Goal: Task Accomplishment & Management: Manage account settings

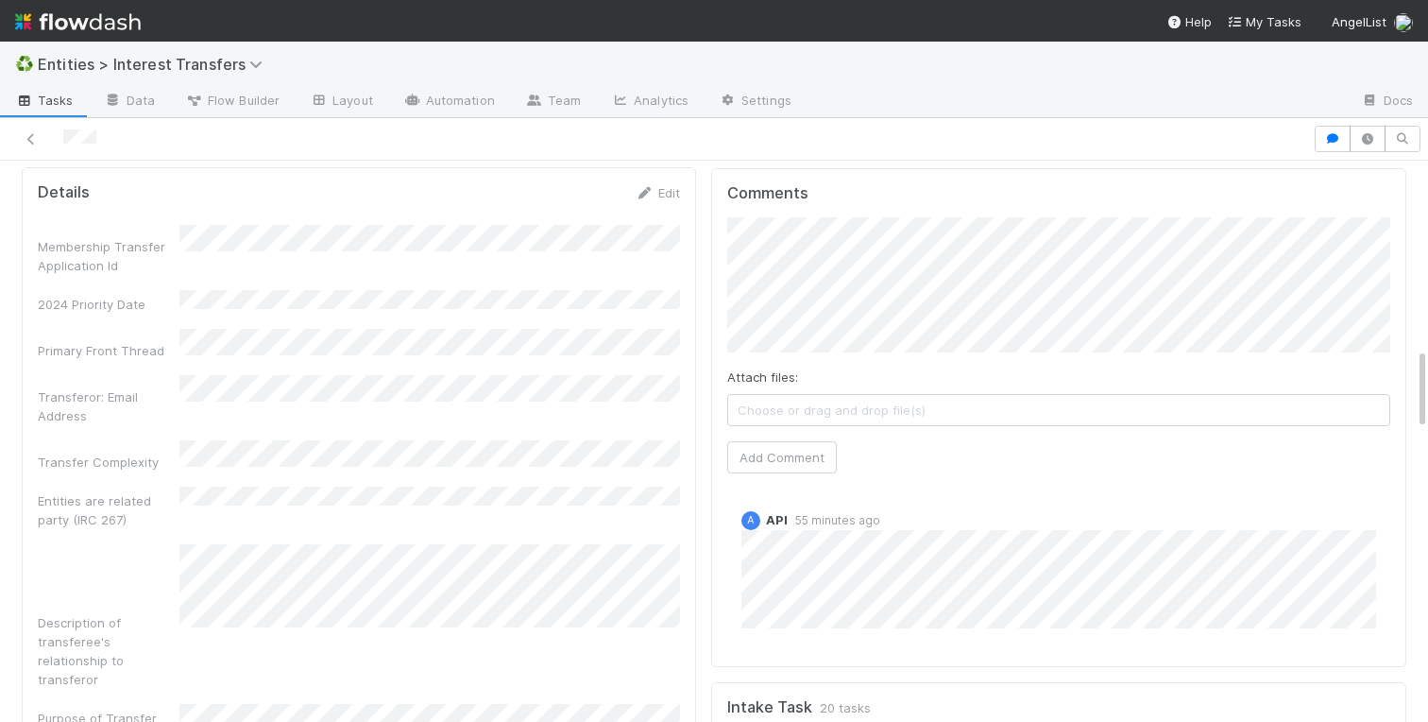
scroll to position [1279, 0]
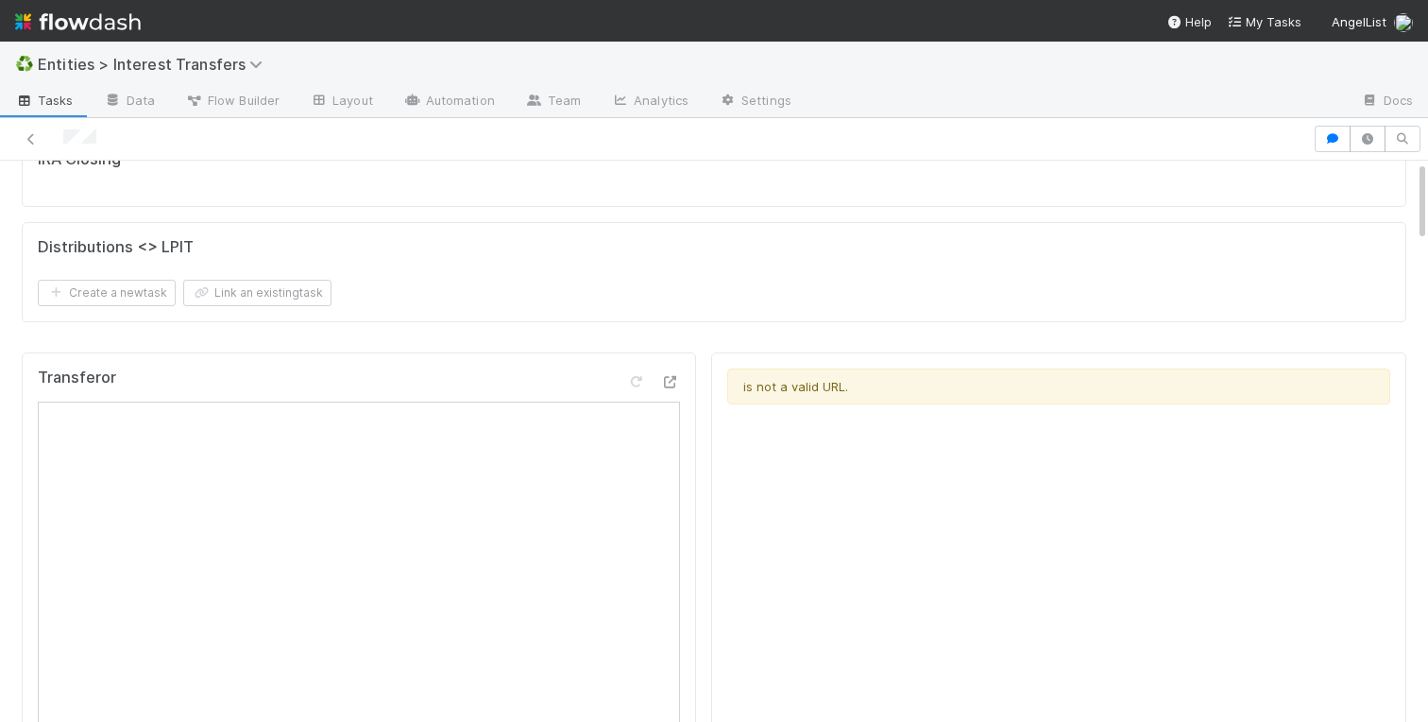
scroll to position [0, 0]
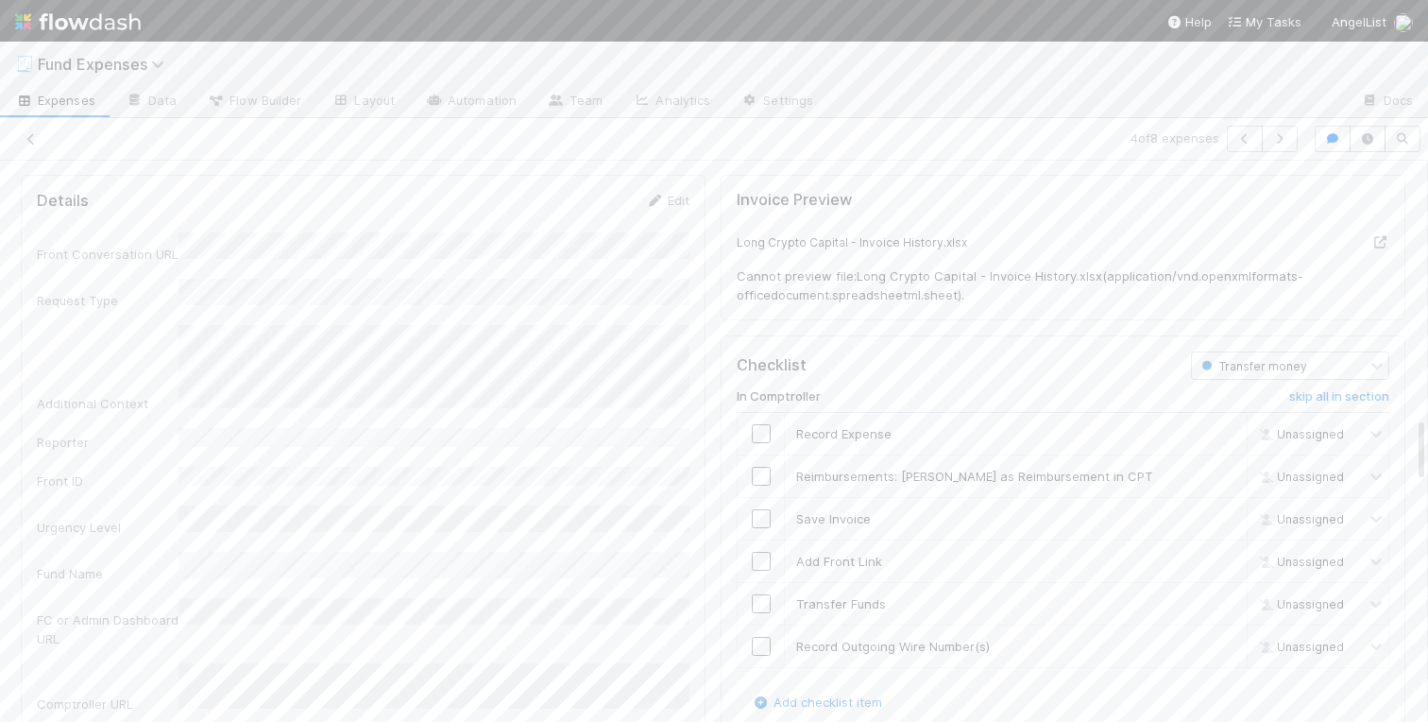
scroll to position [2192, 0]
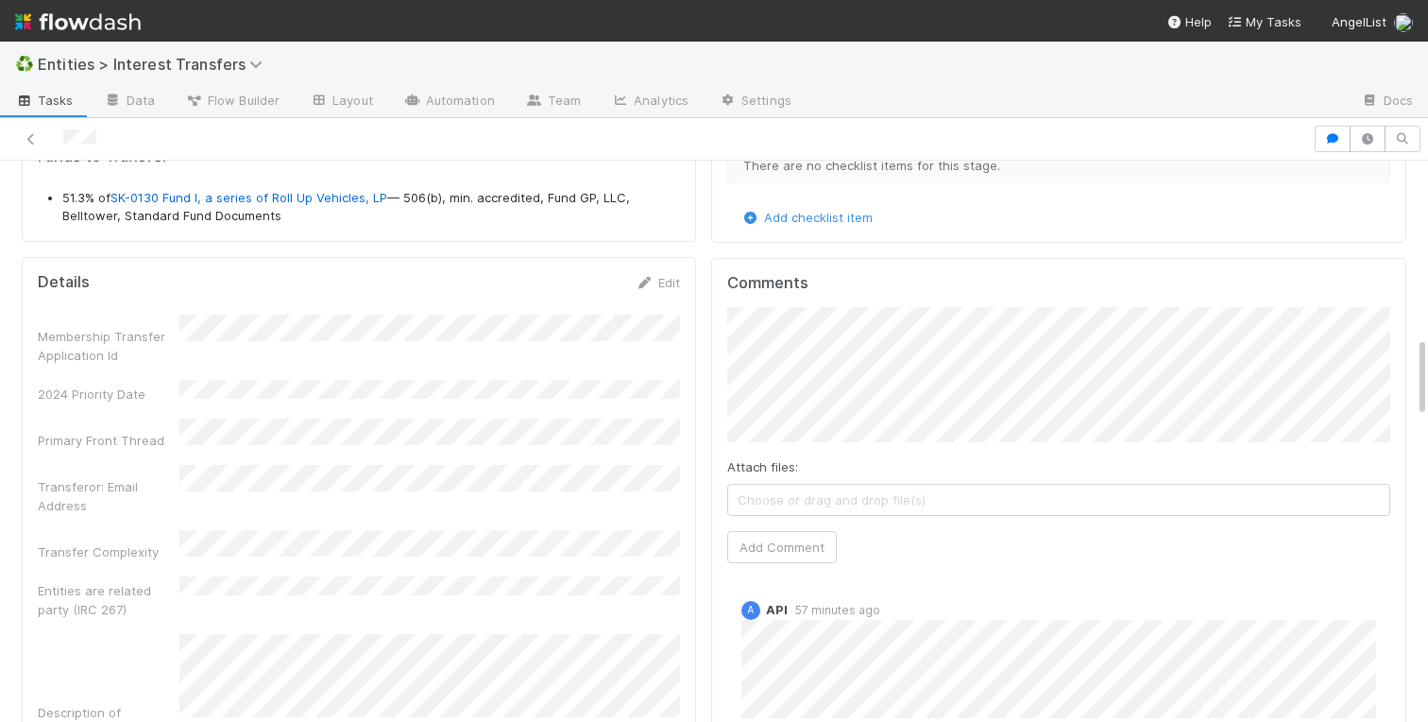
scroll to position [1227, 0]
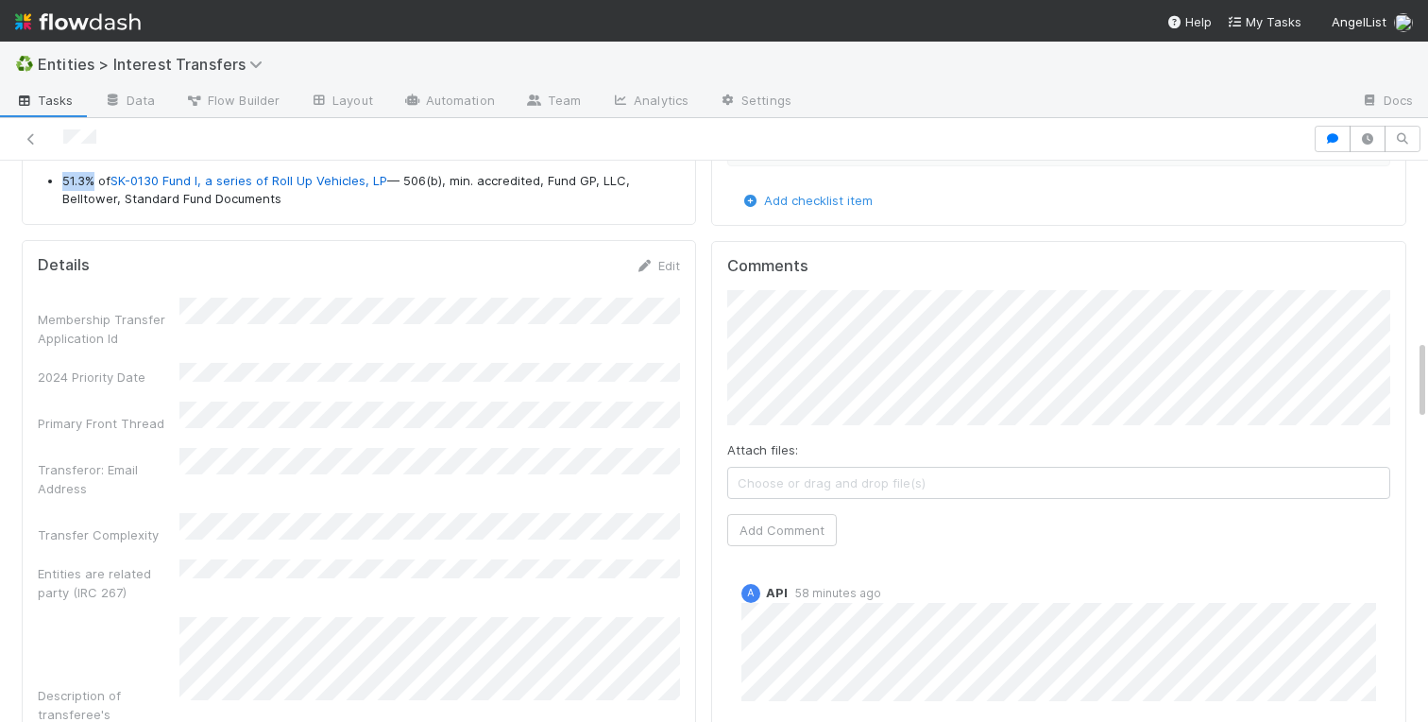
drag, startPoint x: 96, startPoint y: 178, endPoint x: 56, endPoint y: 178, distance: 40.6
click at [56, 178] on ul "51.3% of SK-0130 Fund I, a series of Roll Up Vehicles, LP — 506(b), min. accred…" at bounding box center [359, 190] width 642 height 37
copy li "51.3%"
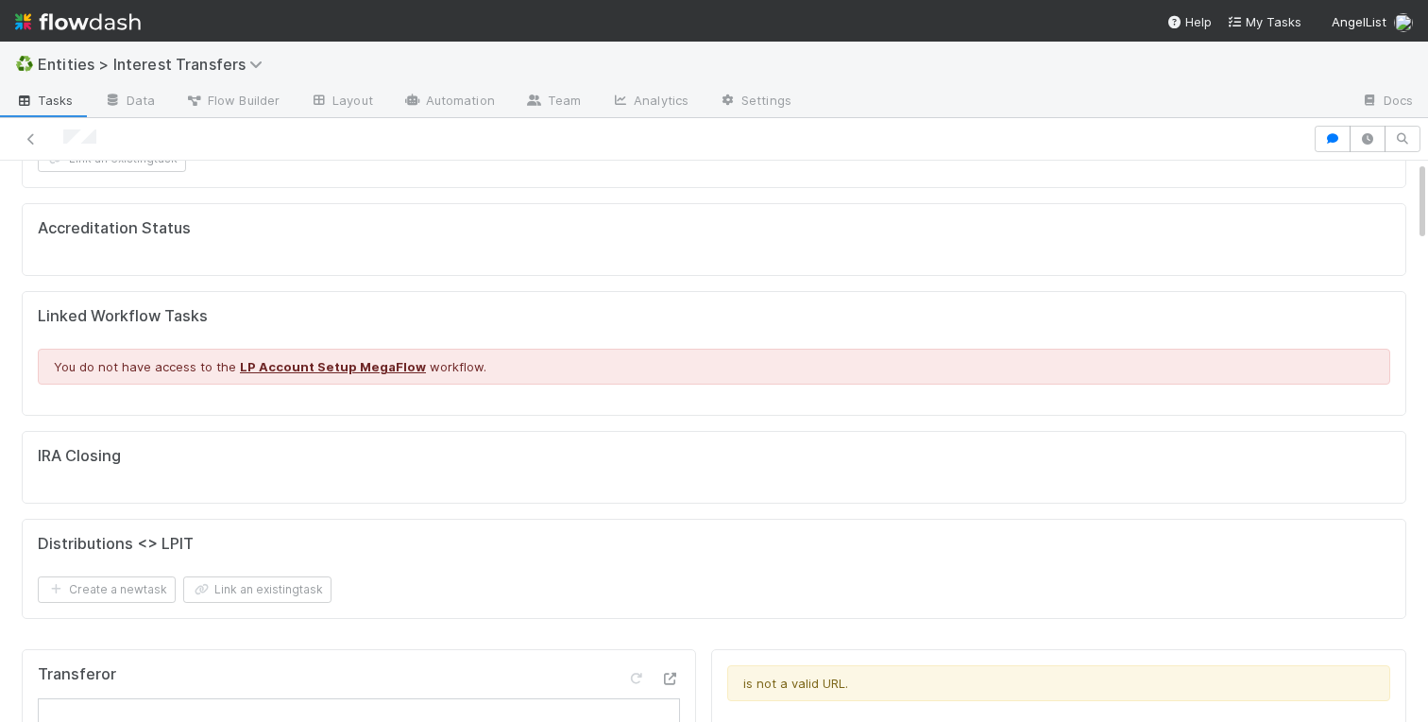
scroll to position [0, 0]
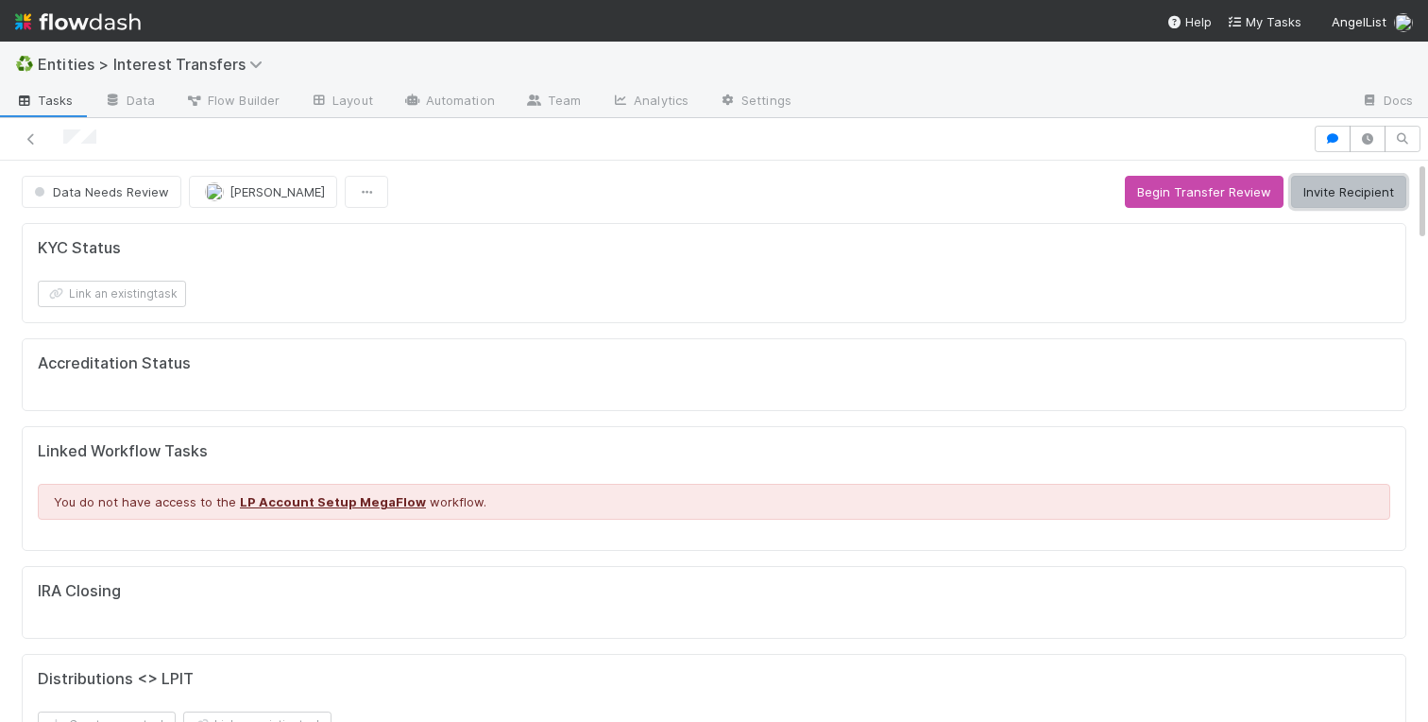
click at [1339, 192] on button "Invite Recipient" at bounding box center [1348, 192] width 115 height 32
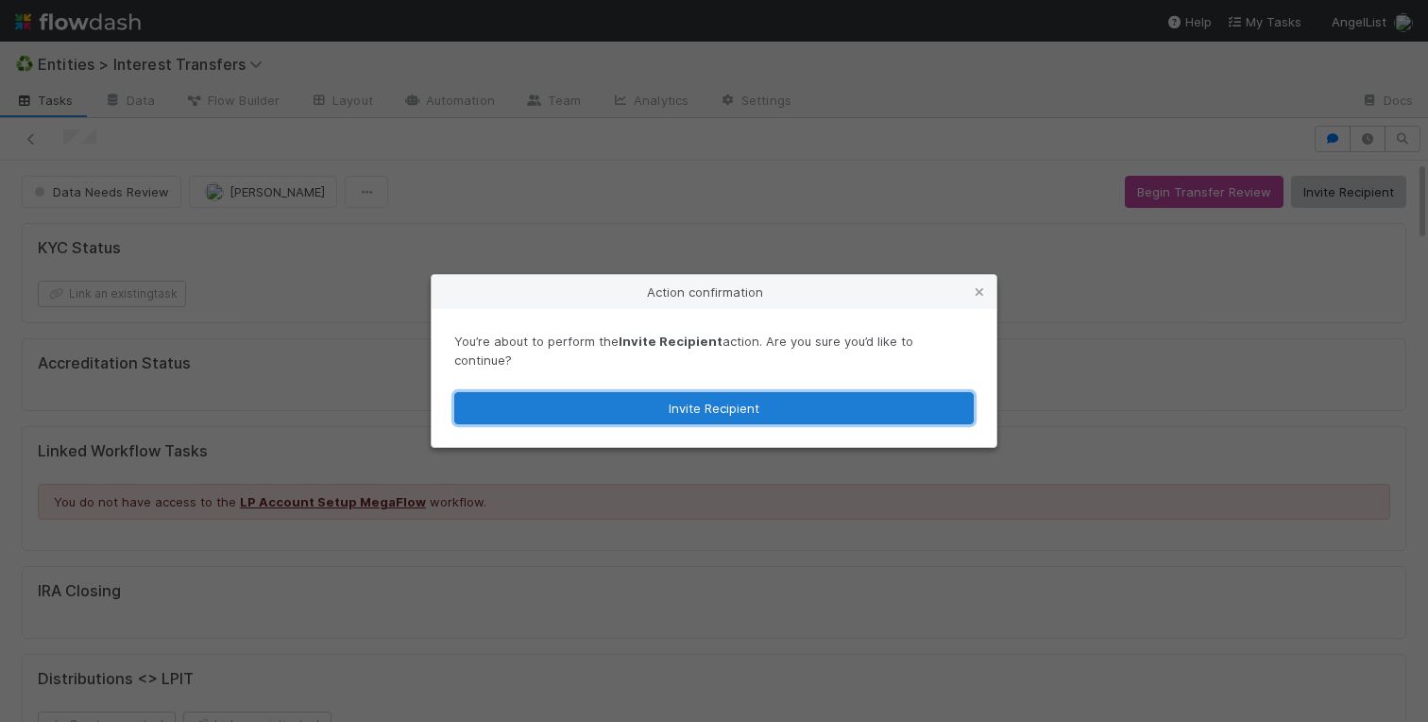
click at [736, 399] on button "Invite Recipient" at bounding box center [714, 408] width 520 height 32
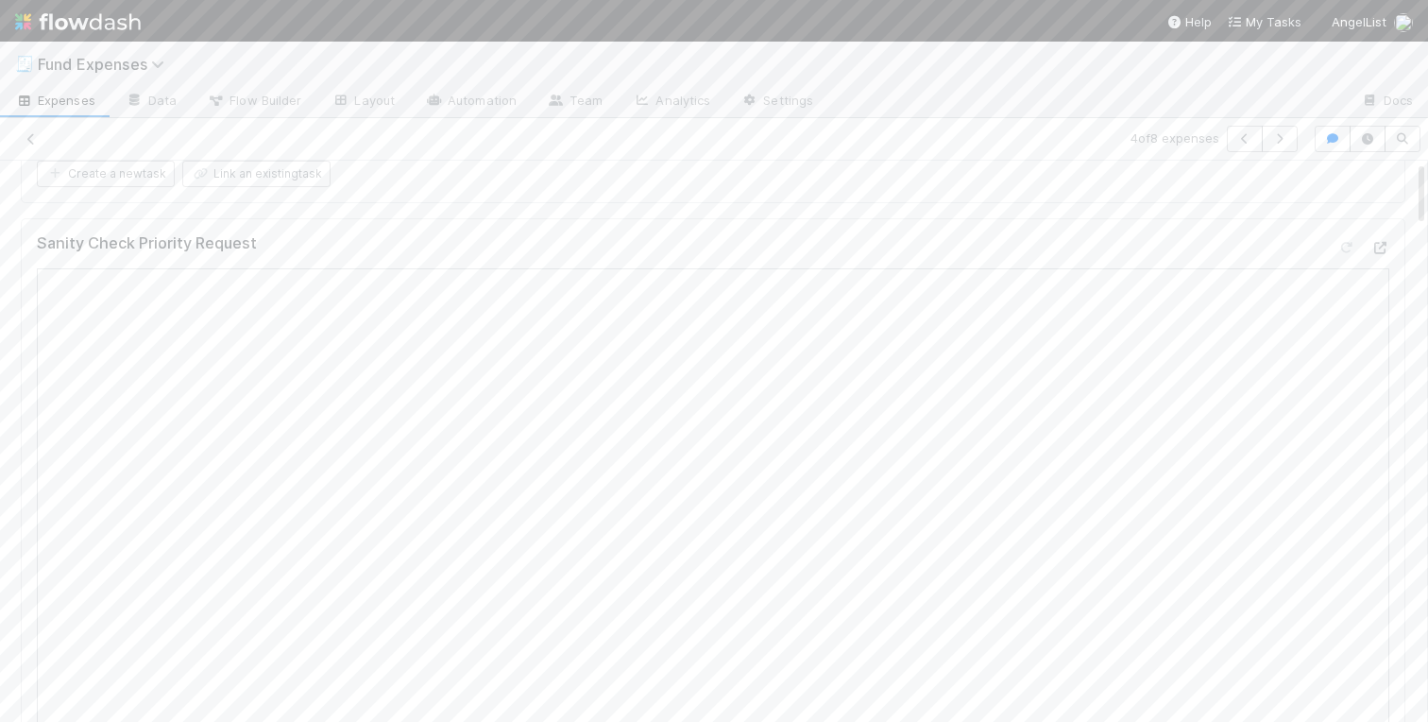
scroll to position [1056, 0]
click at [1331, 135] on icon "button" at bounding box center [1333, 138] width 19 height 11
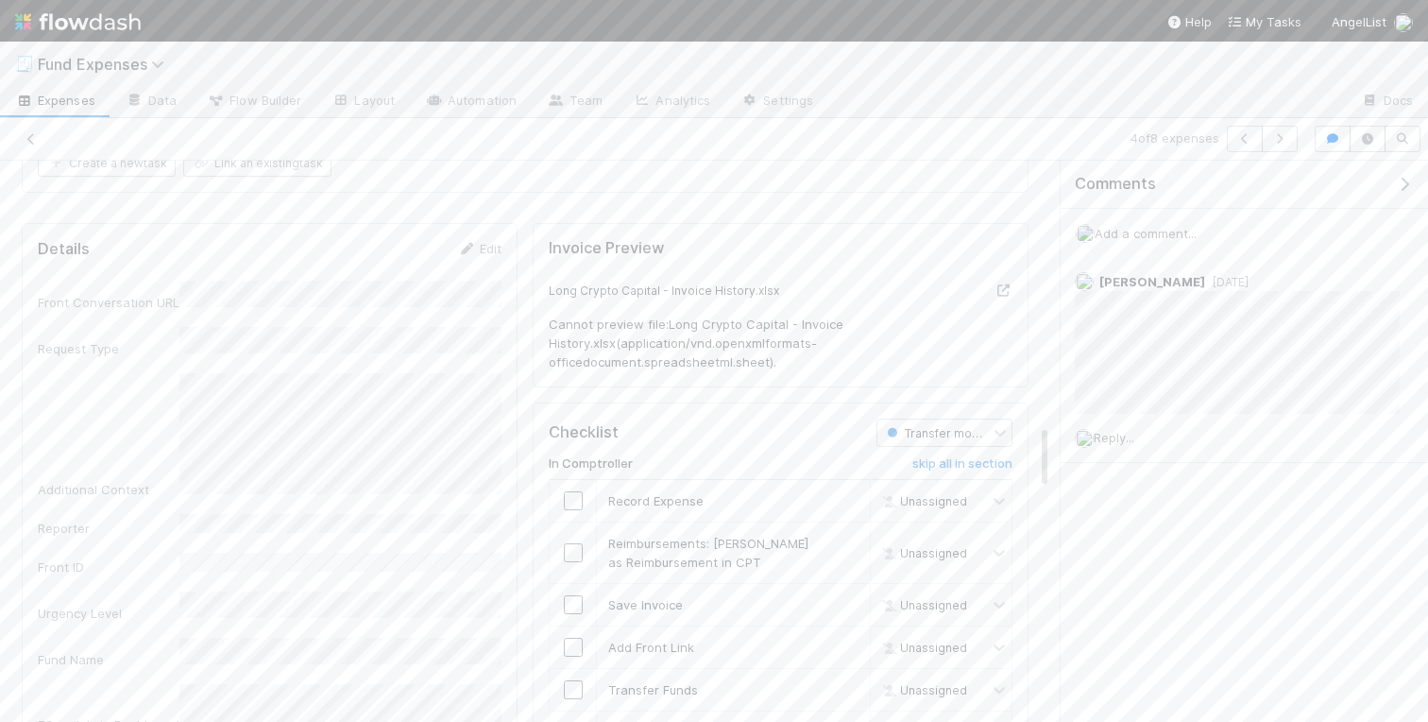
scroll to position [2010, 0]
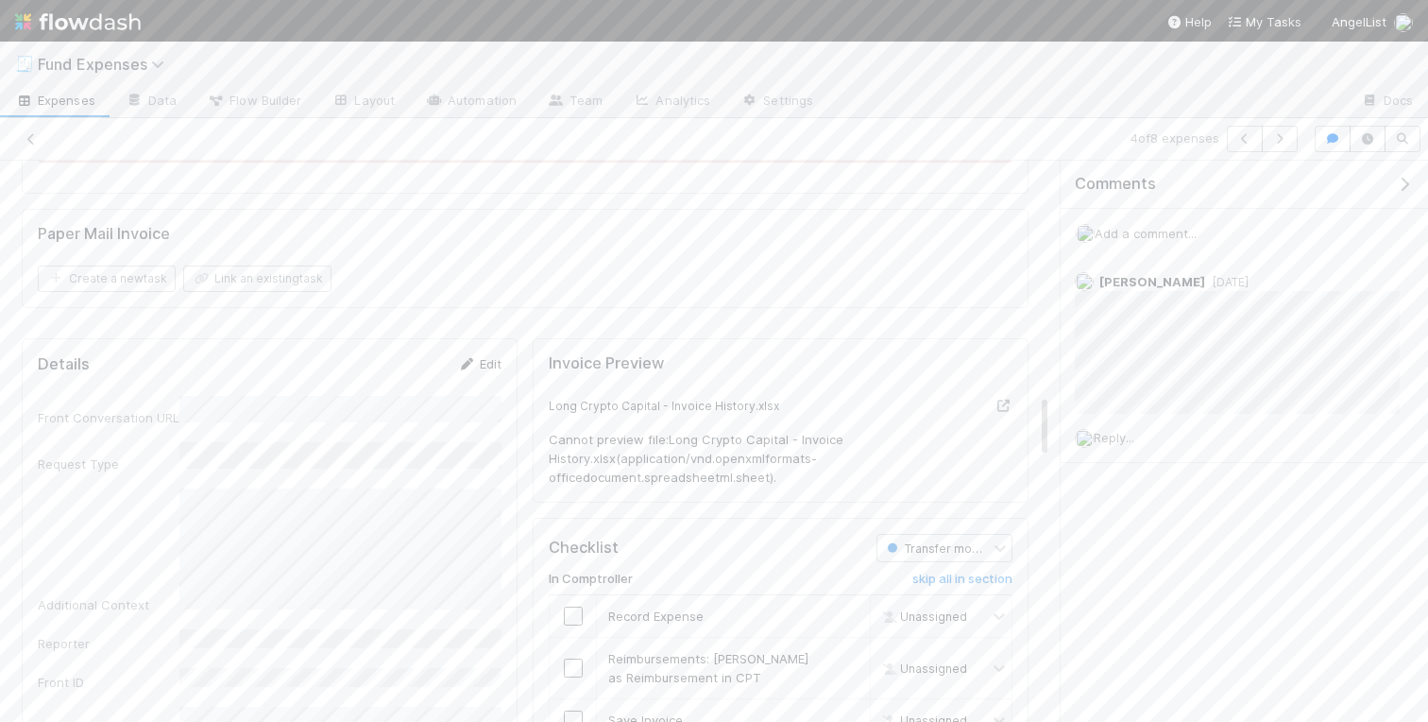
click at [485, 367] on link "Edit" at bounding box center [479, 363] width 44 height 15
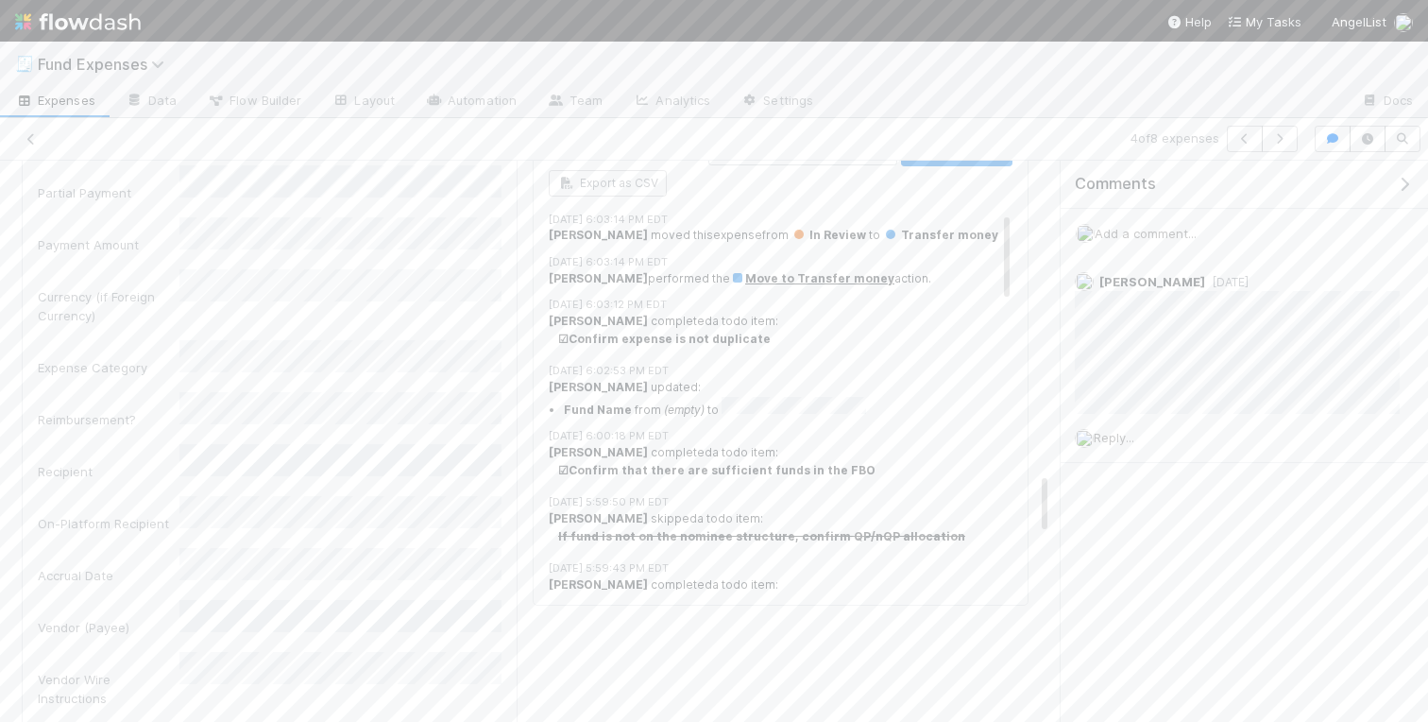
scroll to position [2851, 0]
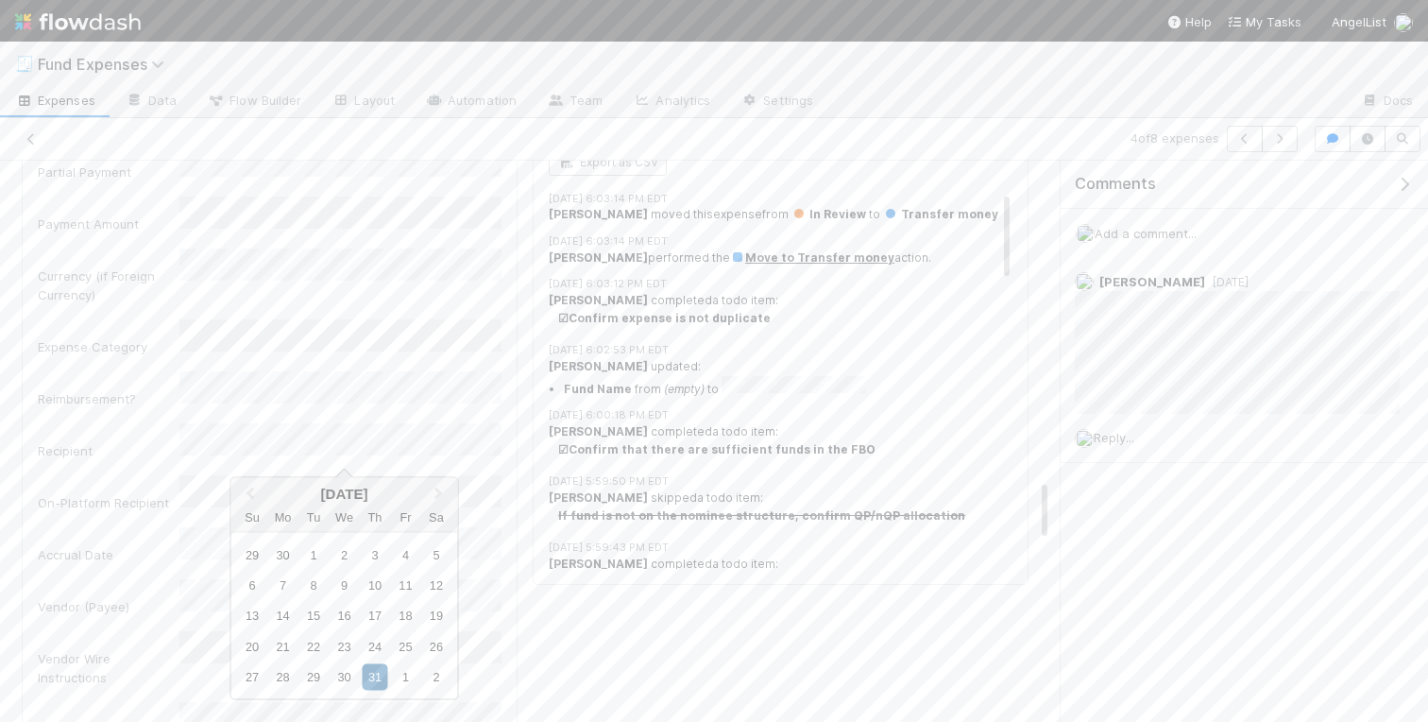
click at [154, 527] on div "Accrual Date" at bounding box center [270, 545] width 464 height 37
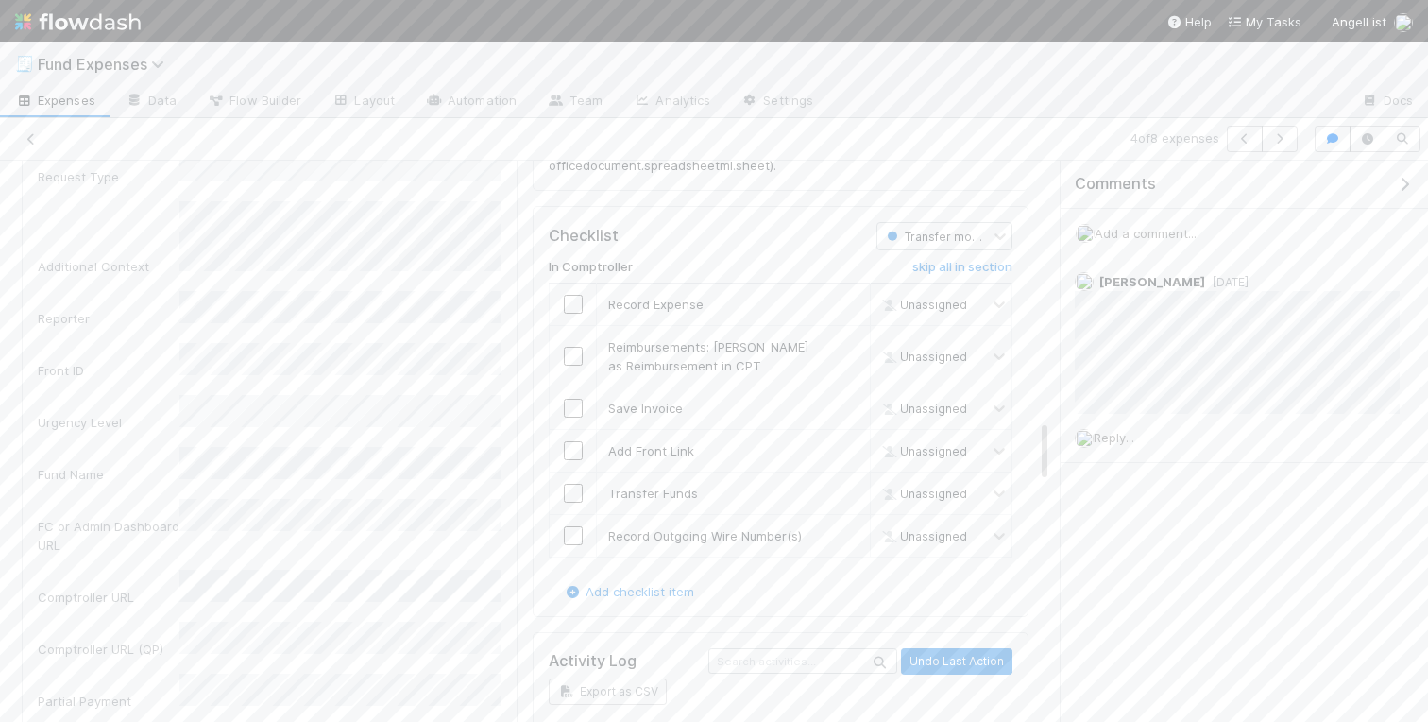
scroll to position [2185, 0]
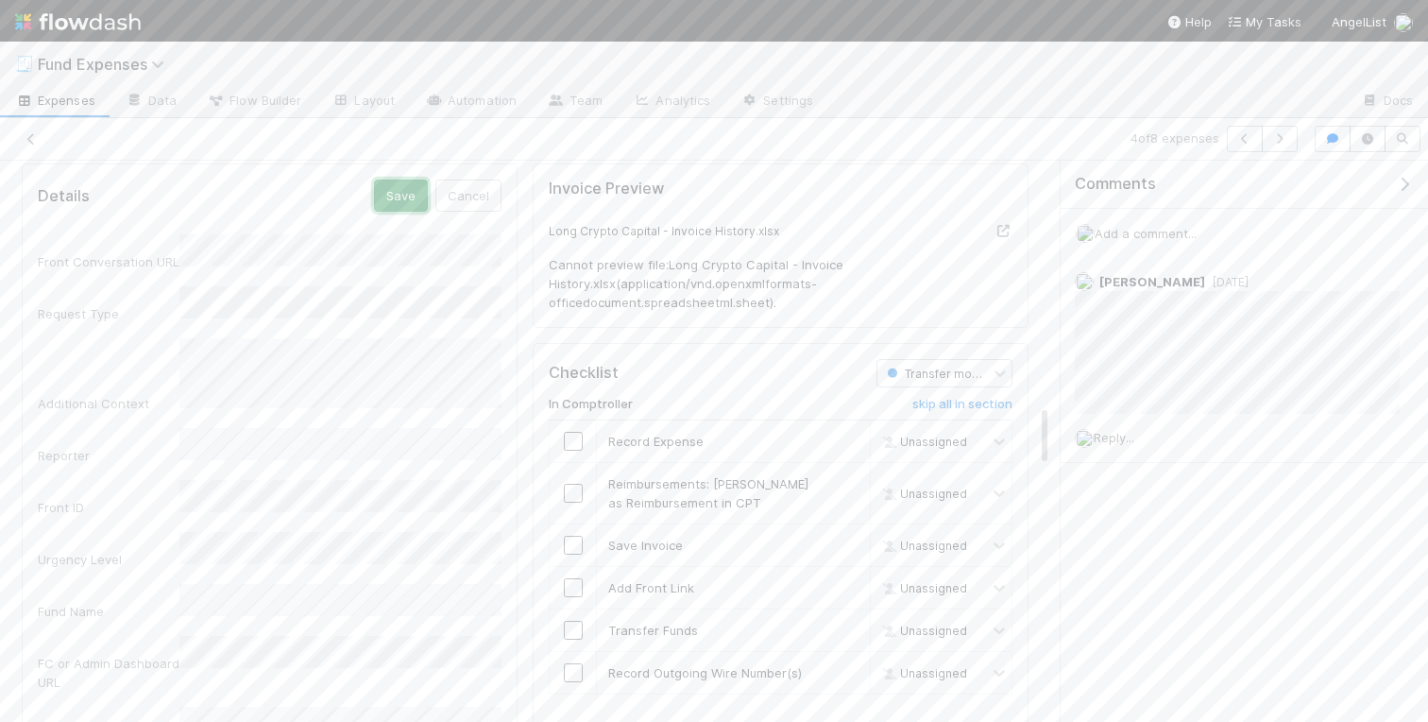
click at [395, 194] on button "Save" at bounding box center [401, 195] width 54 height 32
click at [1407, 182] on icon "button" at bounding box center [1404, 184] width 19 height 15
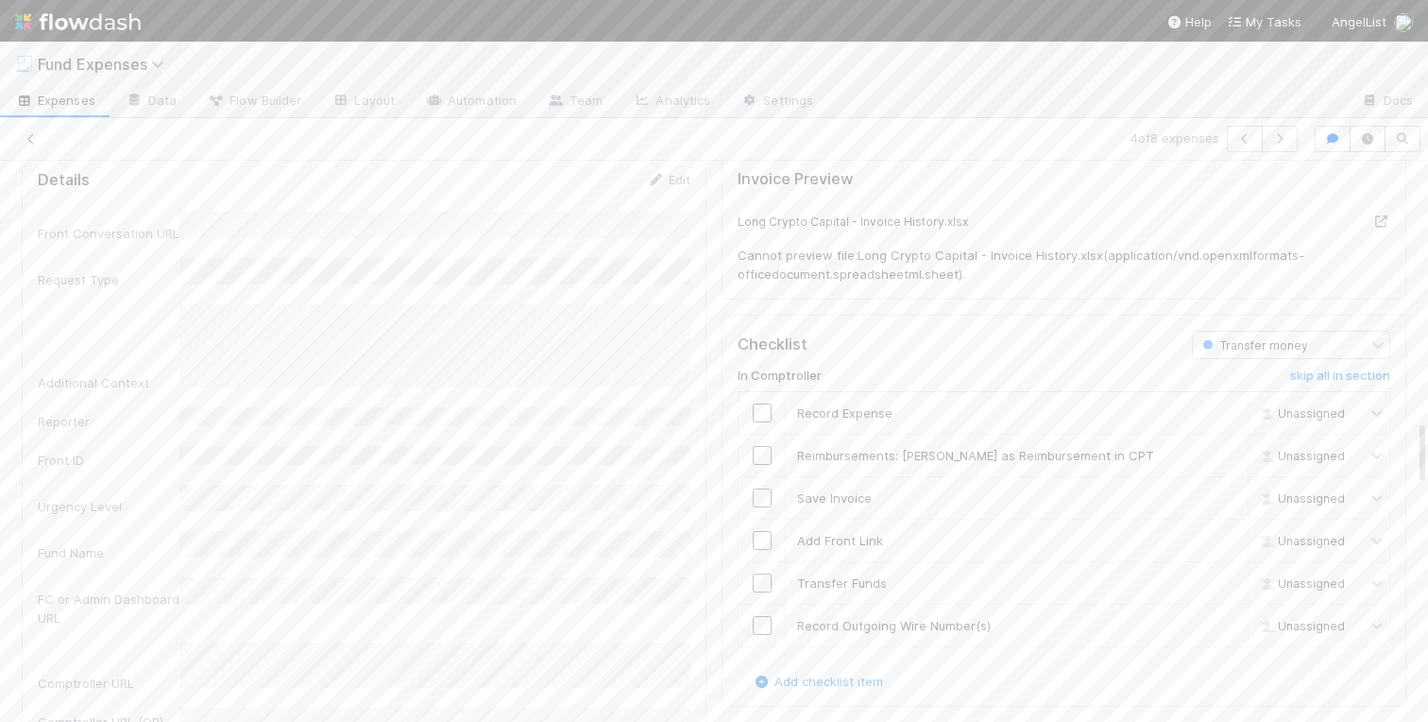
scroll to position [2253, 0]
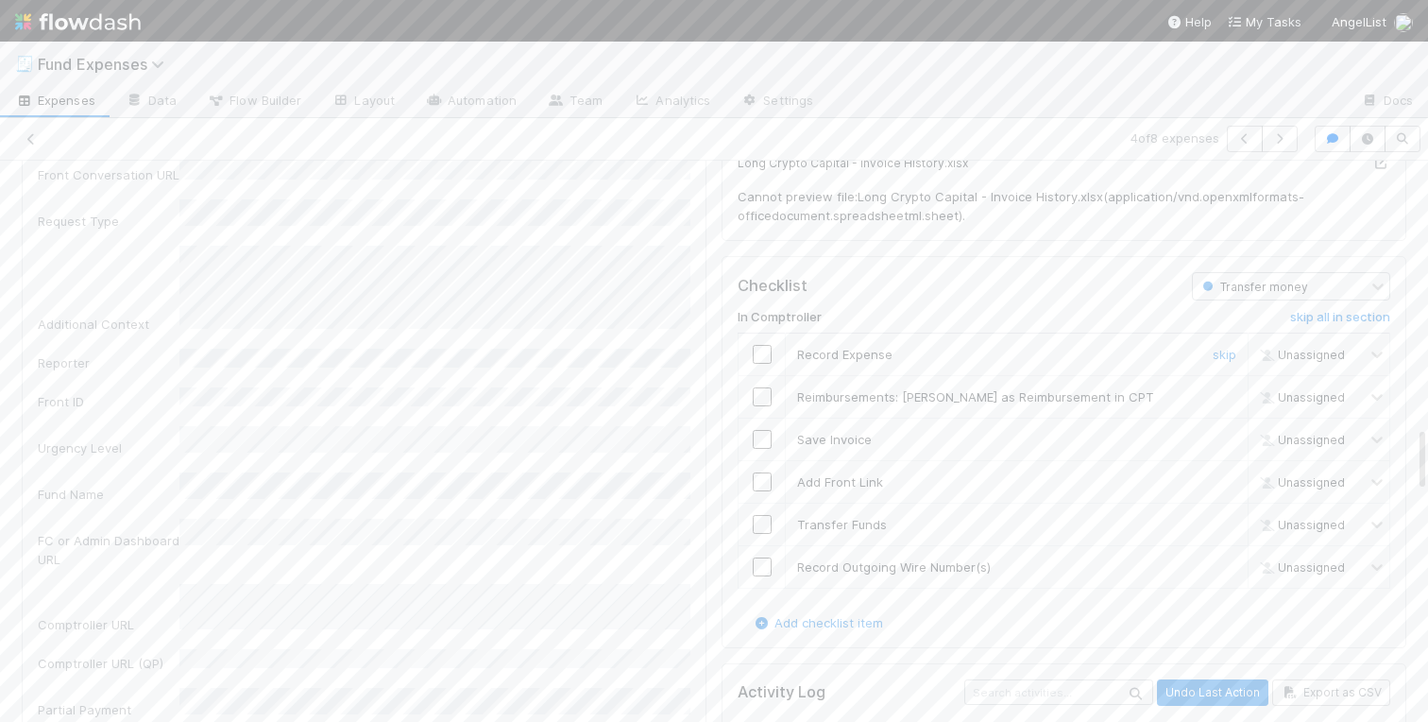
click at [760, 351] on input "checkbox" at bounding box center [762, 354] width 19 height 19
click at [760, 437] on input "checkbox" at bounding box center [762, 439] width 19 height 19
click at [760, 479] on input "checkbox" at bounding box center [762, 481] width 19 height 19
click at [760, 524] on input "checkbox" at bounding box center [762, 524] width 19 height 19
click at [760, 572] on input "checkbox" at bounding box center [762, 566] width 19 height 19
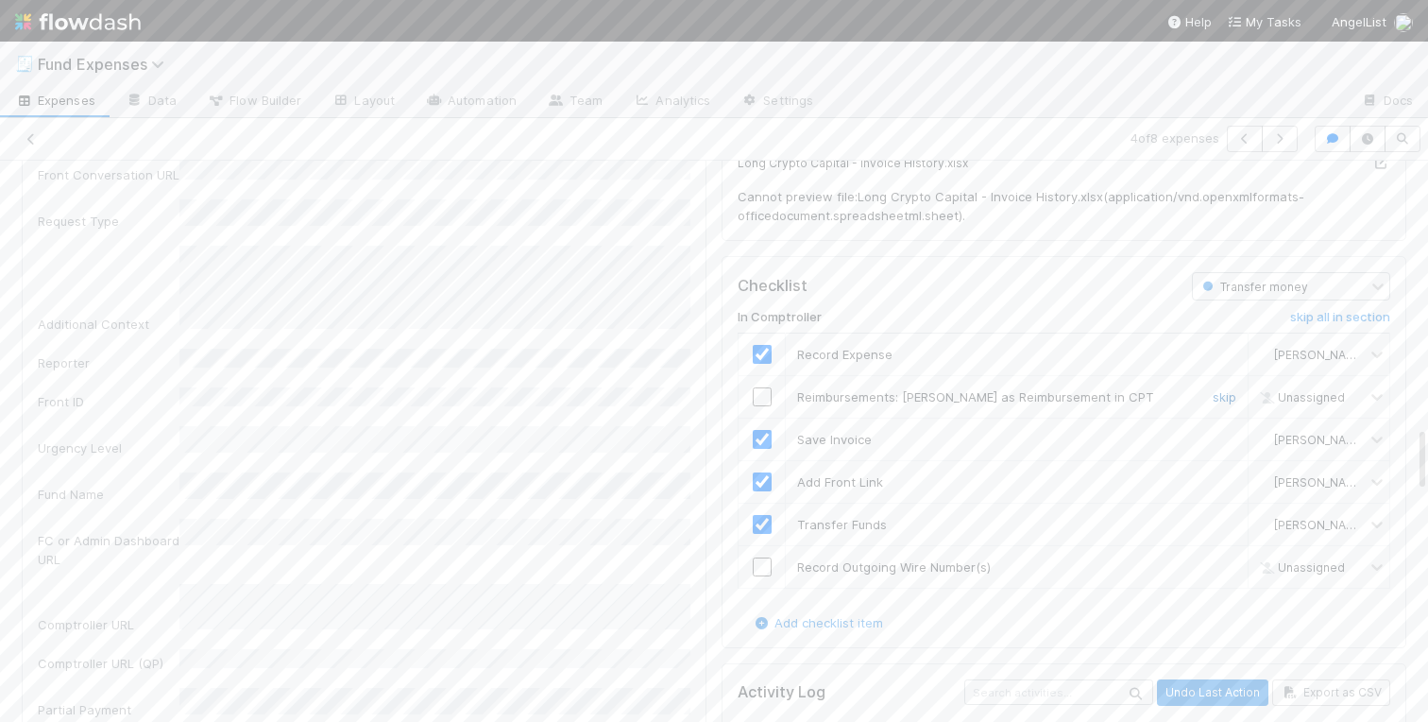
click at [1220, 396] on link "skip" at bounding box center [1225, 396] width 24 height 15
checkbox input "true"
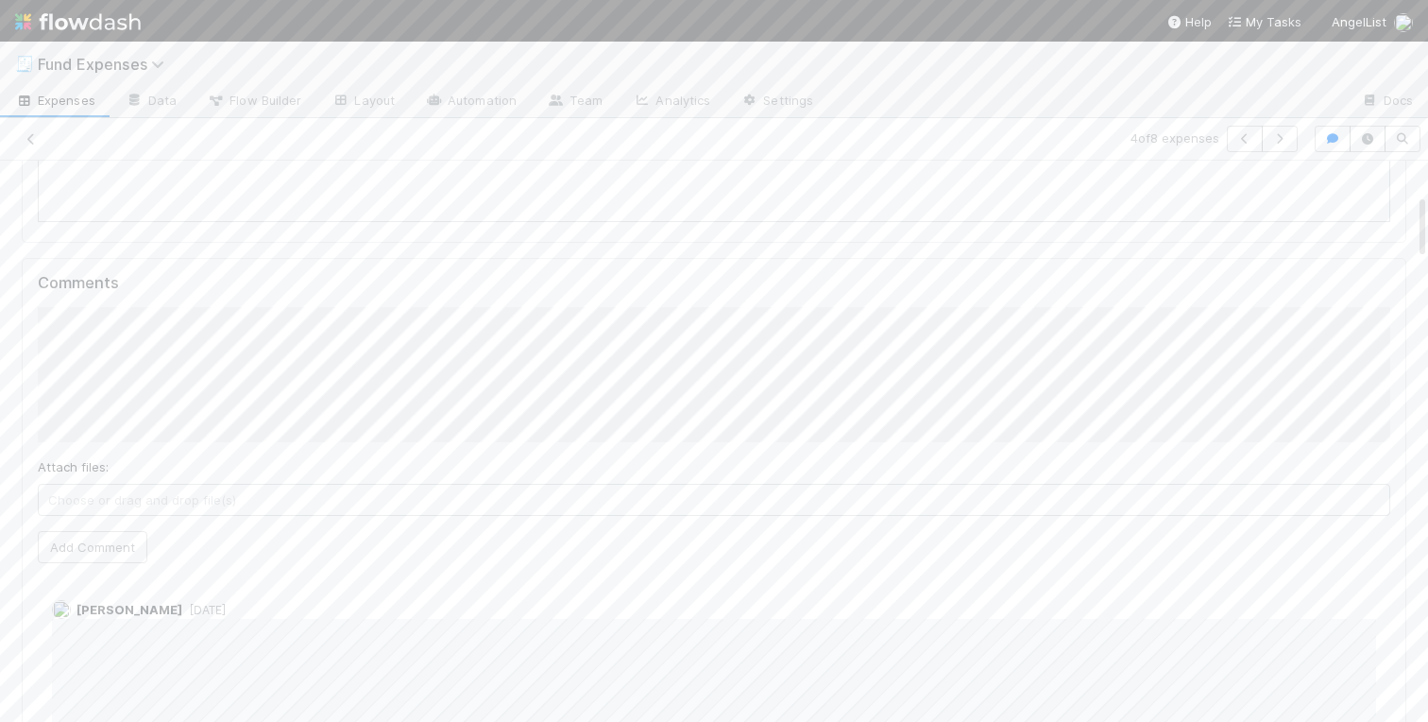
scroll to position [0, 0]
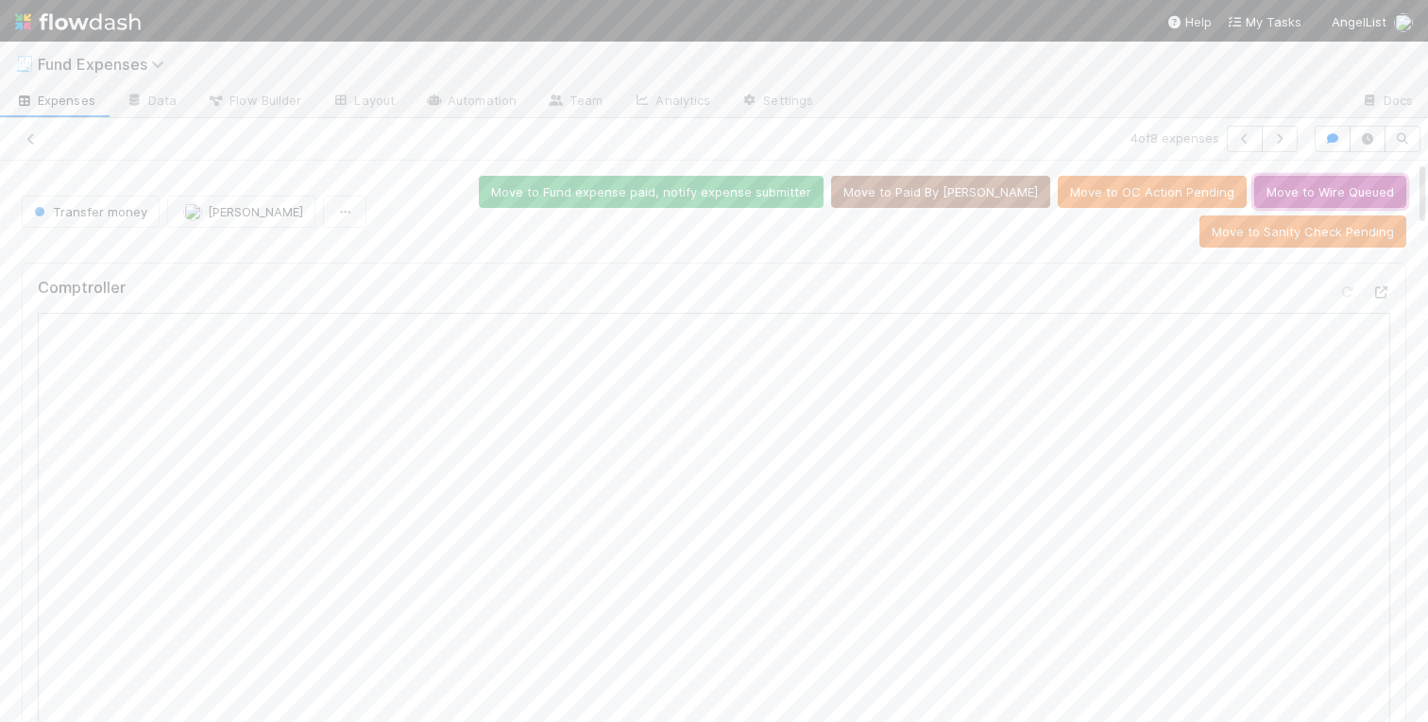
click at [1306, 183] on button "Move to Wire Queued" at bounding box center [1331, 192] width 152 height 32
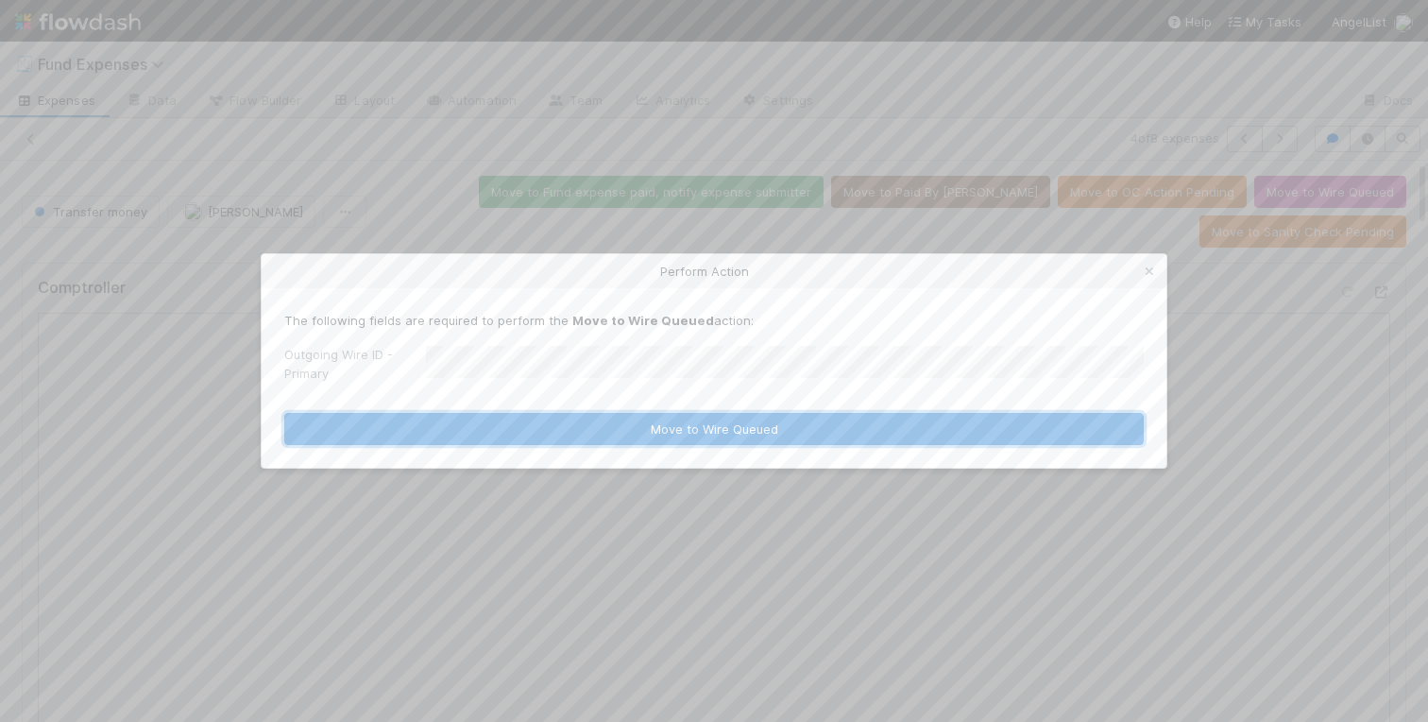
click at [530, 435] on button "Move to Wire Queued" at bounding box center [714, 429] width 860 height 32
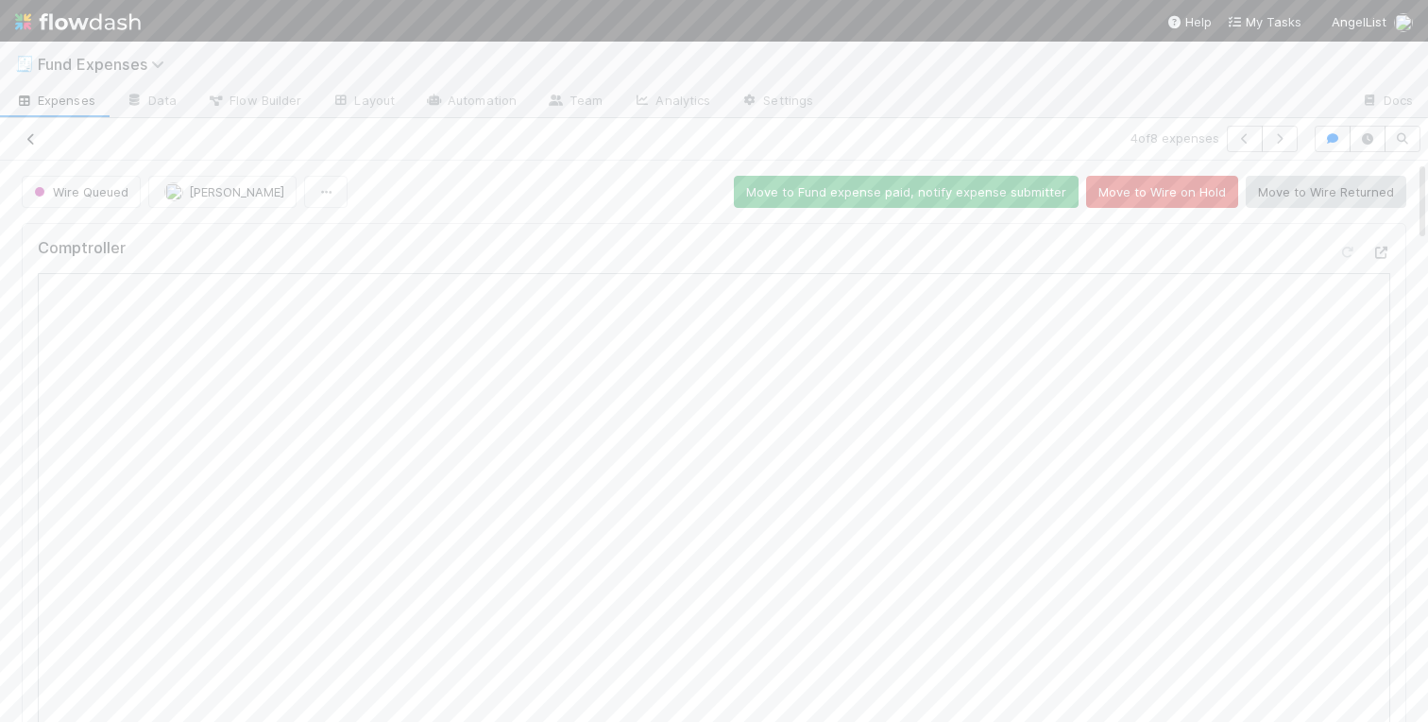
click at [28, 140] on icon at bounding box center [31, 139] width 19 height 12
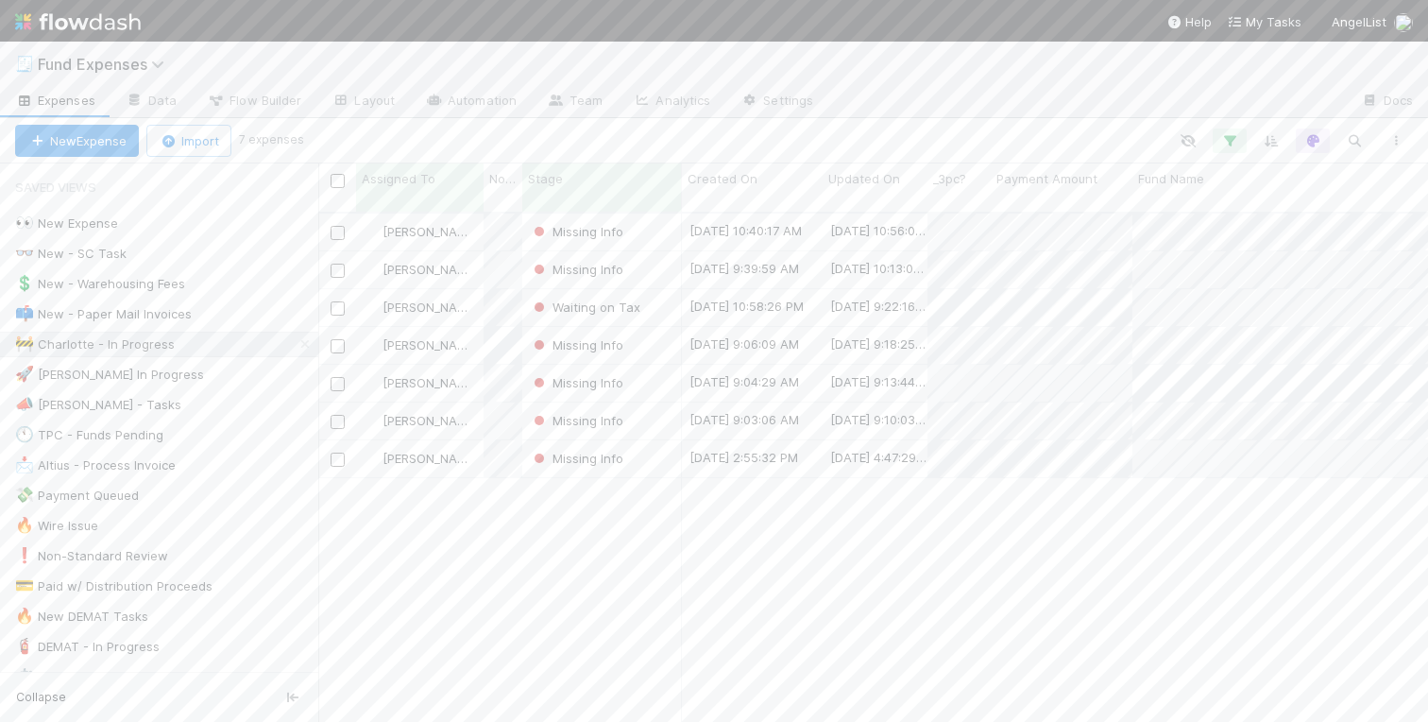
scroll to position [0, 1]
click at [437, 602] on div "Charlotte Mas Missing Info 8/25/25, 10:40:17 AM 8/25/25, 10:56:08 AM 0 0 0 0 0 …" at bounding box center [873, 475] width 1110 height 523
click at [304, 343] on icon at bounding box center [305, 344] width 19 height 12
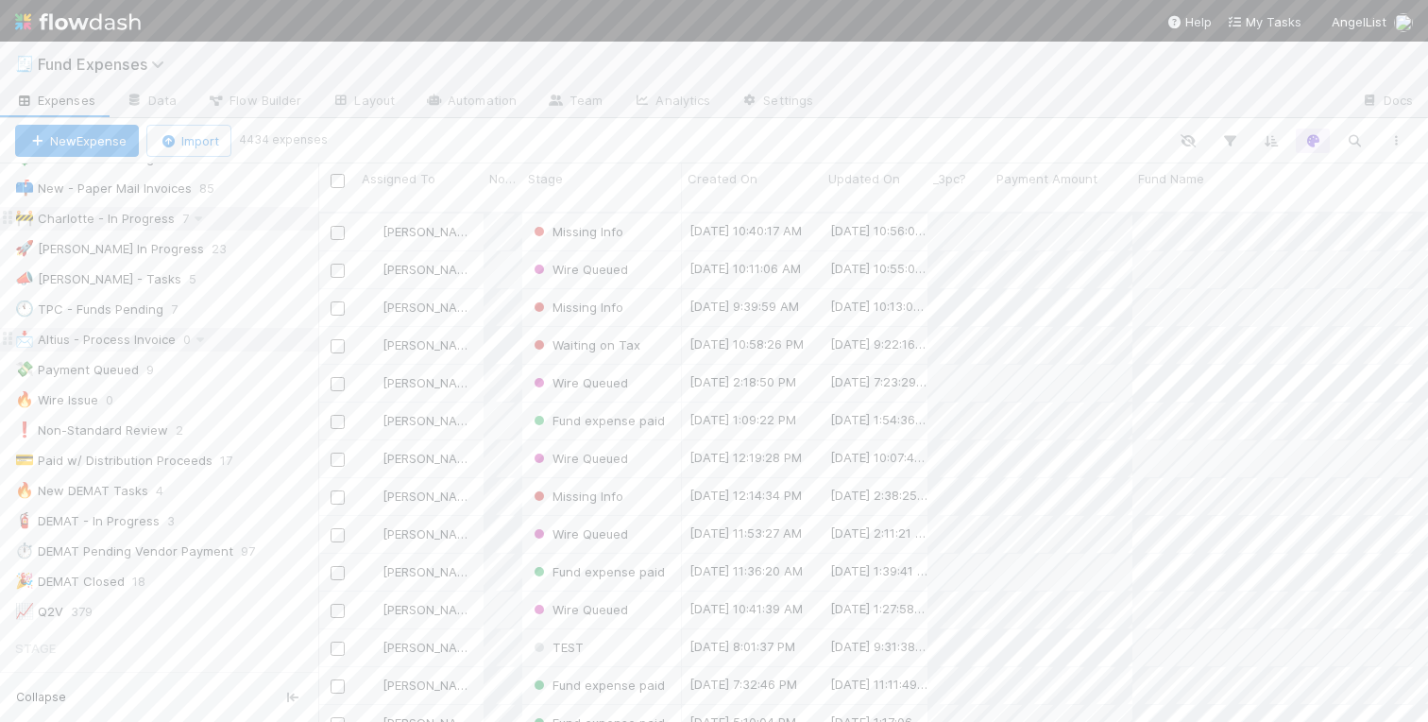
scroll to position [524, 1110]
click at [75, 365] on div "💸 Payment Queued" at bounding box center [77, 370] width 124 height 24
click at [727, 585] on div "Charlotte Mas Wire Queued 8/25/25, 10:11:06 AM 8/25/25, 10:55:09 AM 0 1 0 0 0 0…" at bounding box center [873, 475] width 1110 height 523
click at [656, 519] on div "Wire Queued" at bounding box center [602, 534] width 160 height 37
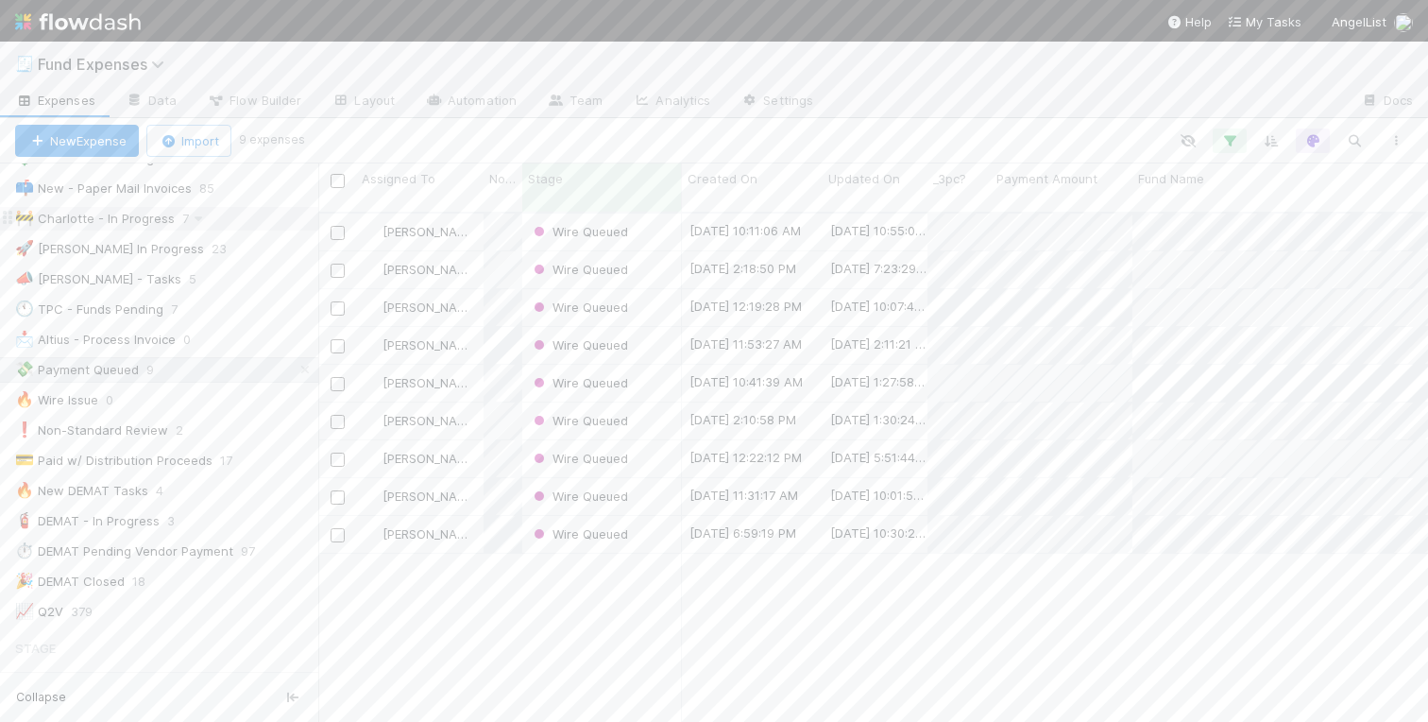
click at [624, 612] on div "Charlotte Mas Wire Queued 8/25/25, 10:11:06 AM 8/25/25, 10:55:09 AM 0 1 0 0 0 0…" at bounding box center [873, 475] width 1110 height 523
click at [654, 251] on div "Wire Queued" at bounding box center [602, 269] width 160 height 37
click at [650, 330] on div "Wire Queued" at bounding box center [602, 345] width 160 height 37
click at [650, 367] on div "Wire Queued" at bounding box center [602, 383] width 160 height 37
click at [482, 330] on div "[PERSON_NAME]" at bounding box center [420, 345] width 128 height 37
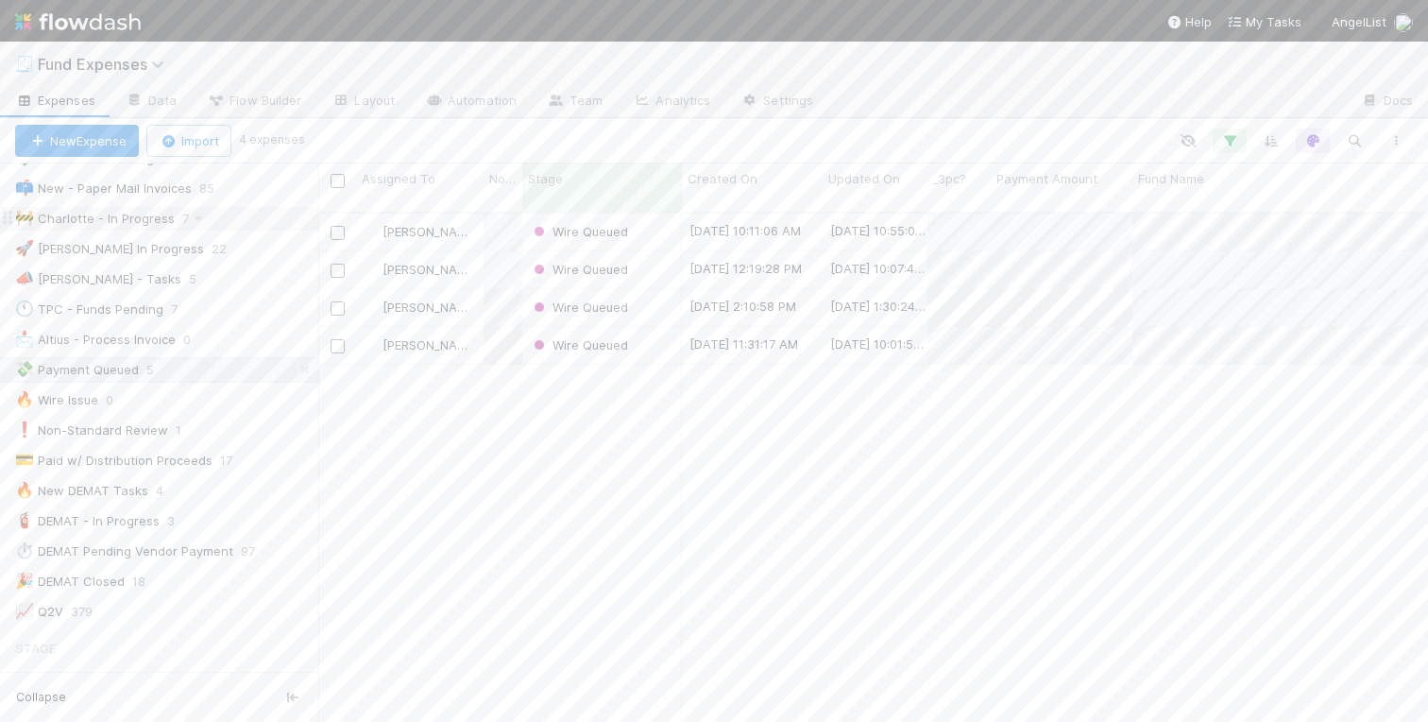
scroll to position [0, 0]
click at [529, 406] on div "Charlotte Mas Wire Queued 8/25/25, 10:11:06 AM 8/25/25, 10:55:09 AM 0 1 0 0 0 0…" at bounding box center [873, 475] width 1110 height 523
click at [303, 492] on icon at bounding box center [305, 495] width 19 height 12
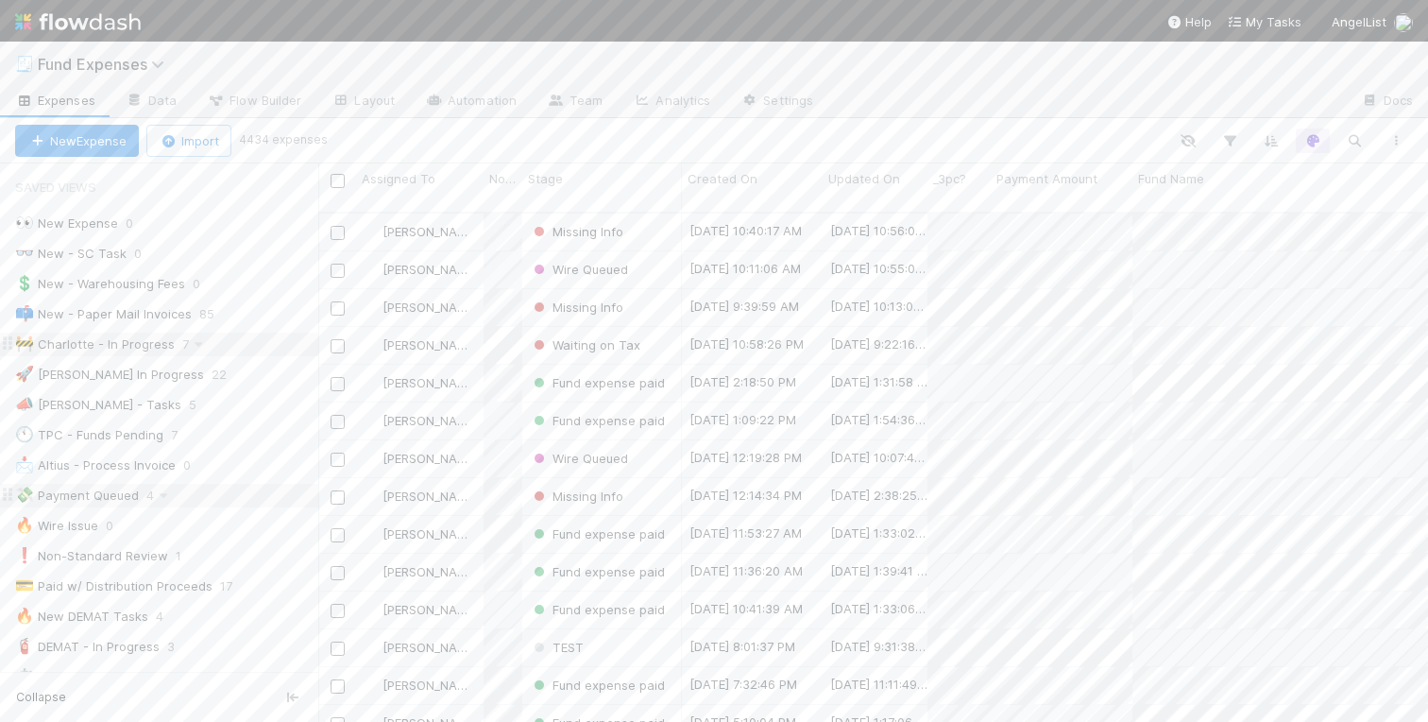
click at [119, 352] on div "🚧 Charlotte - In Progress" at bounding box center [95, 345] width 160 height 24
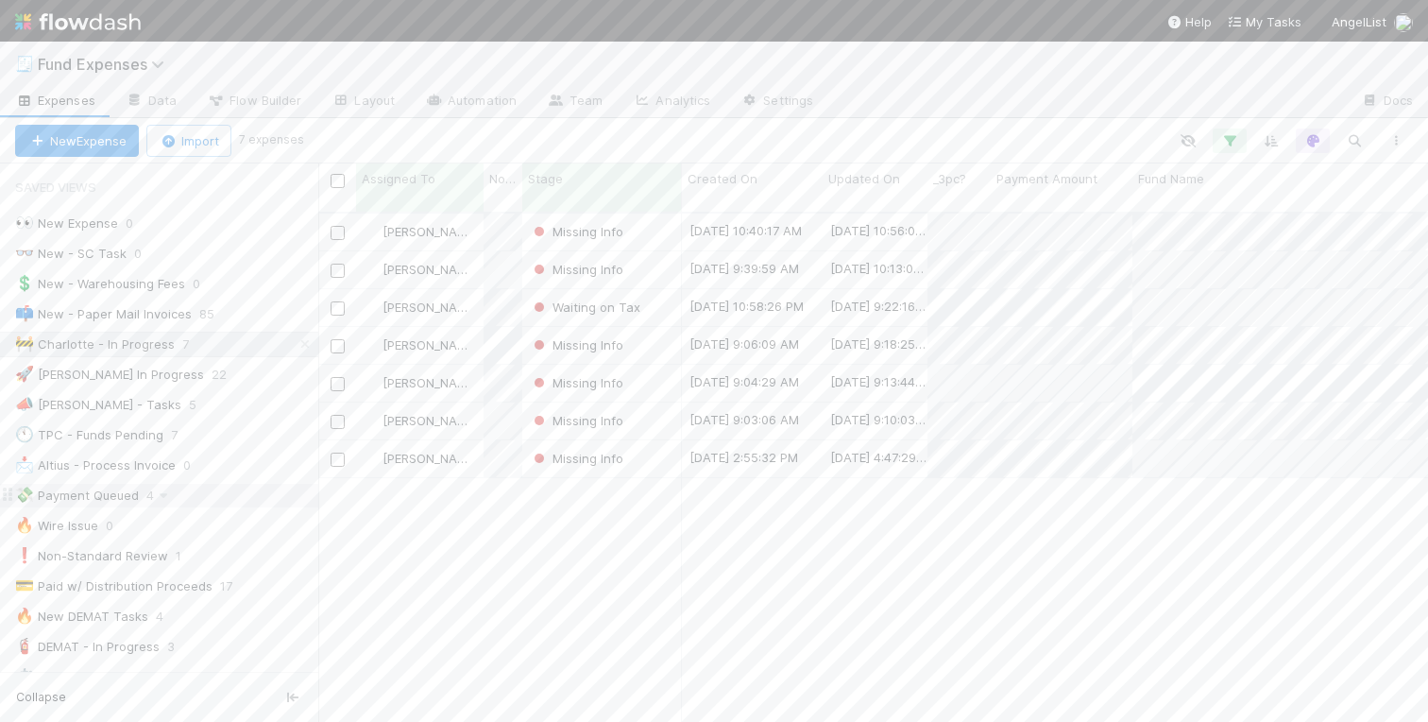
scroll to position [524, 1110]
click at [731, 563] on div "Charlotte Mas Missing Info 8/25/25, 10:40:17 AM 8/25/25, 10:56:08 AM 0 0 0 0 0 …" at bounding box center [873, 475] width 1110 height 523
click at [565, 610] on div "Charlotte Mas Missing Info 8/25/25, 10:40:17 AM 8/25/25, 10:56:08 AM 0 0 0 0 0 …" at bounding box center [873, 475] width 1110 height 523
click at [106, 490] on div "💸 Payment Queued" at bounding box center [77, 496] width 124 height 24
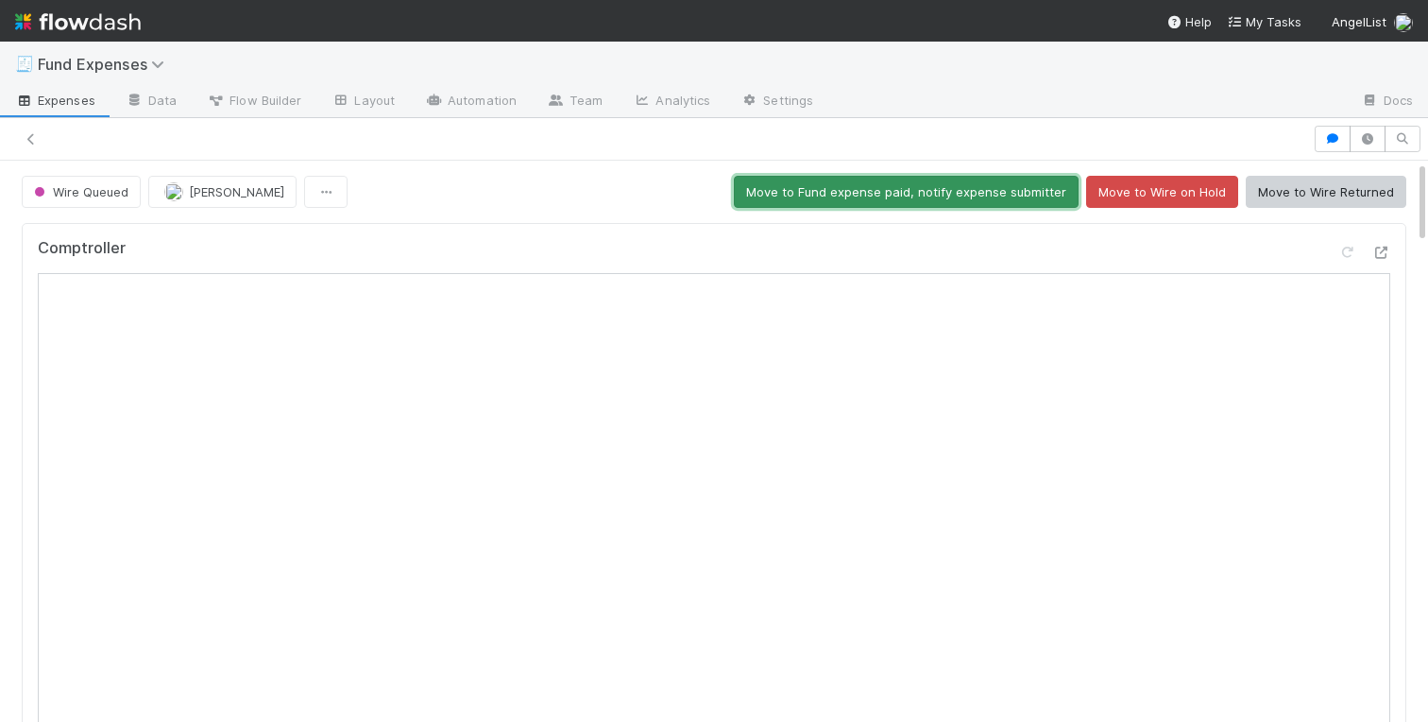
click at [917, 189] on button "Move to Fund expense paid, notify expense submitter" at bounding box center [906, 192] width 345 height 32
click at [852, 198] on button "Move to Fund expense paid, notify expense submitter" at bounding box center [906, 192] width 345 height 32
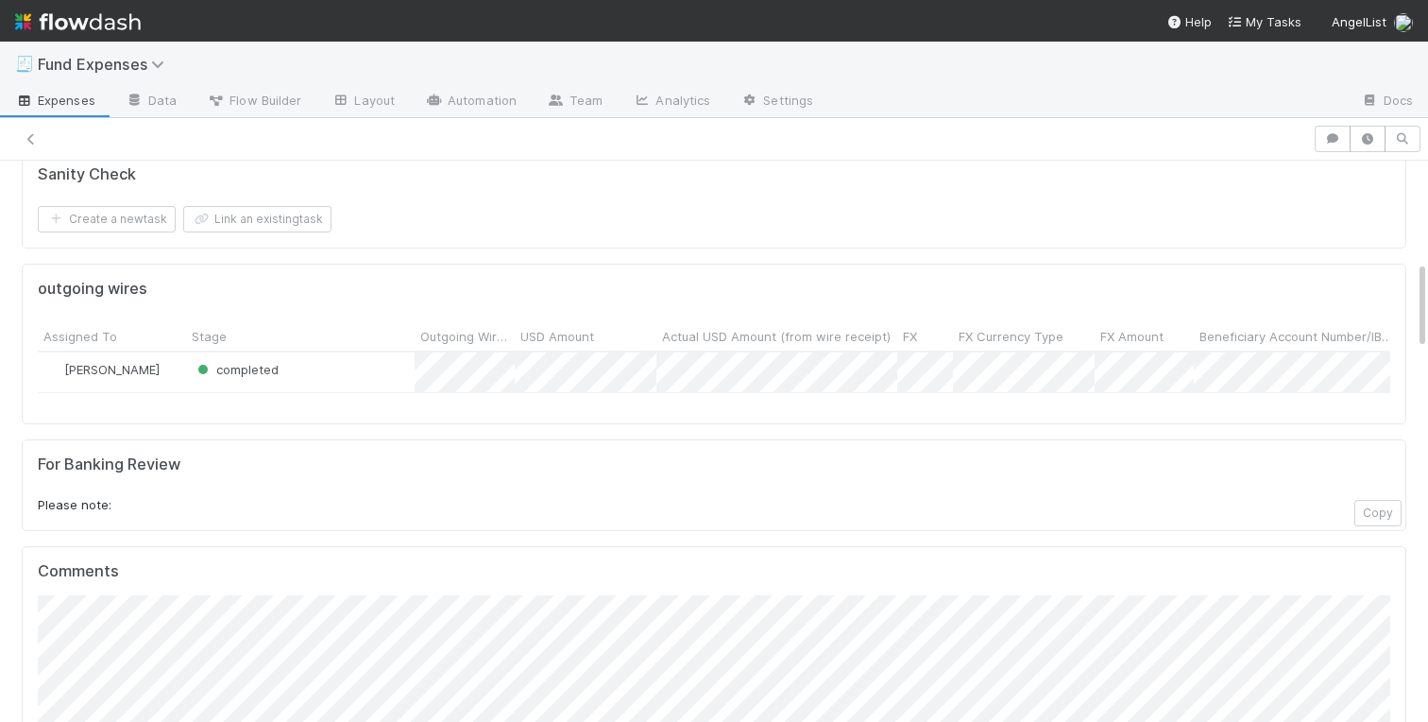
scroll to position [635, 0]
click at [15, 294] on div "Comptroller Sanity Check Create a new task Link an existing task outgoing wires…" at bounding box center [714, 365] width 1400 height 1568
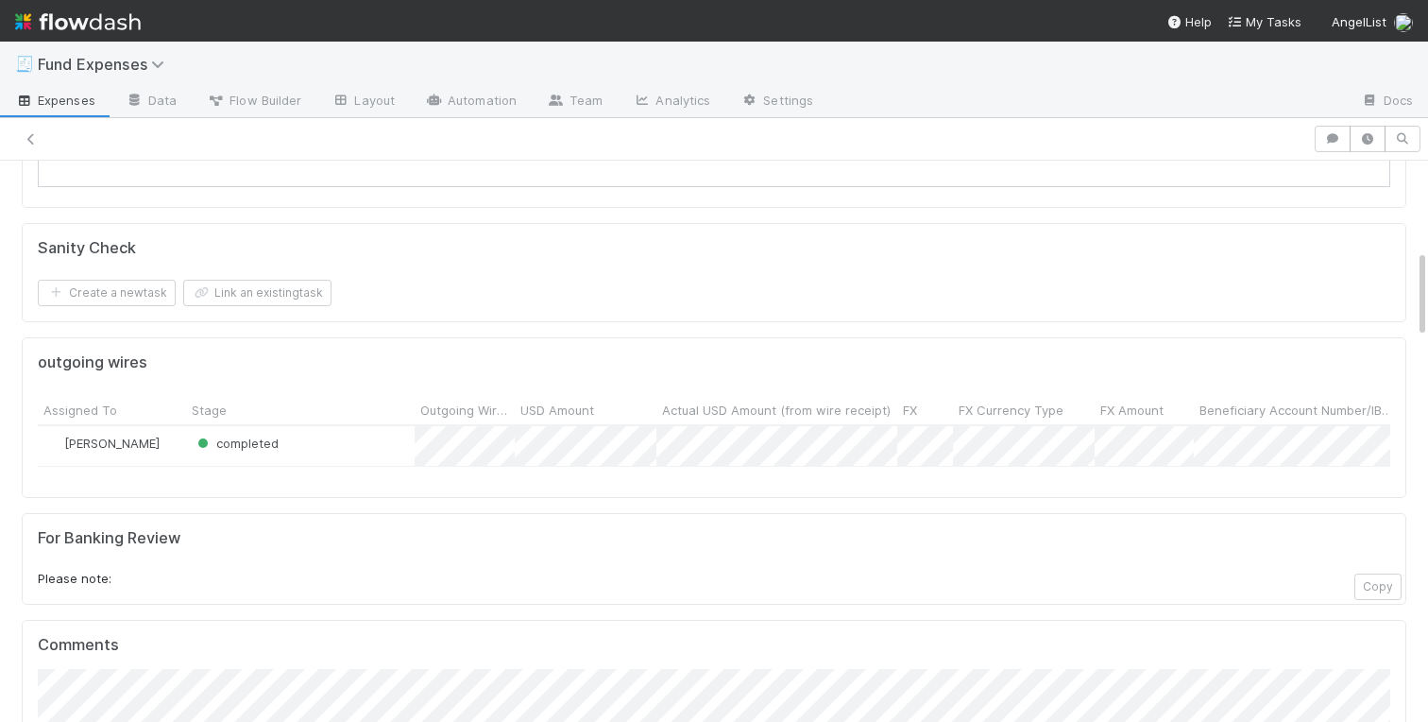
scroll to position [0, 0]
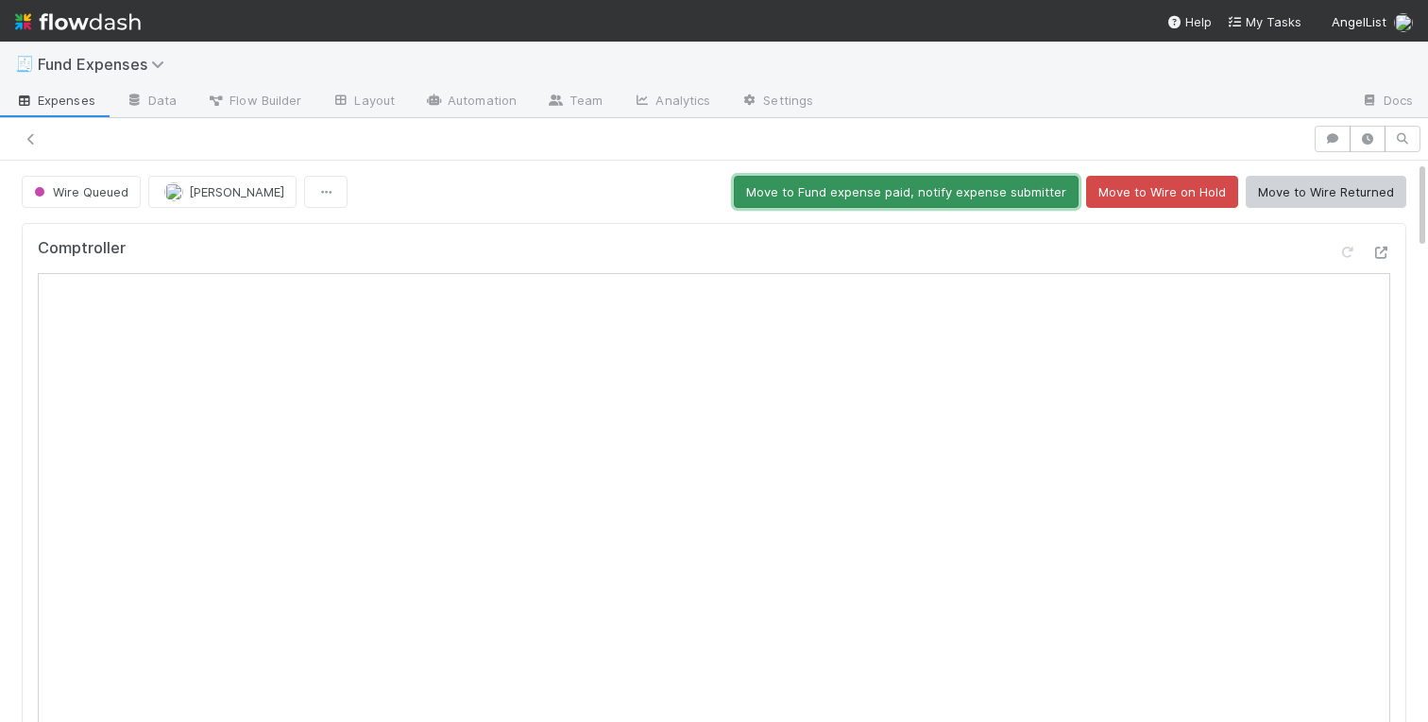
click at [799, 187] on button "Move to Fund expense paid, notify expense submitter" at bounding box center [906, 192] width 345 height 32
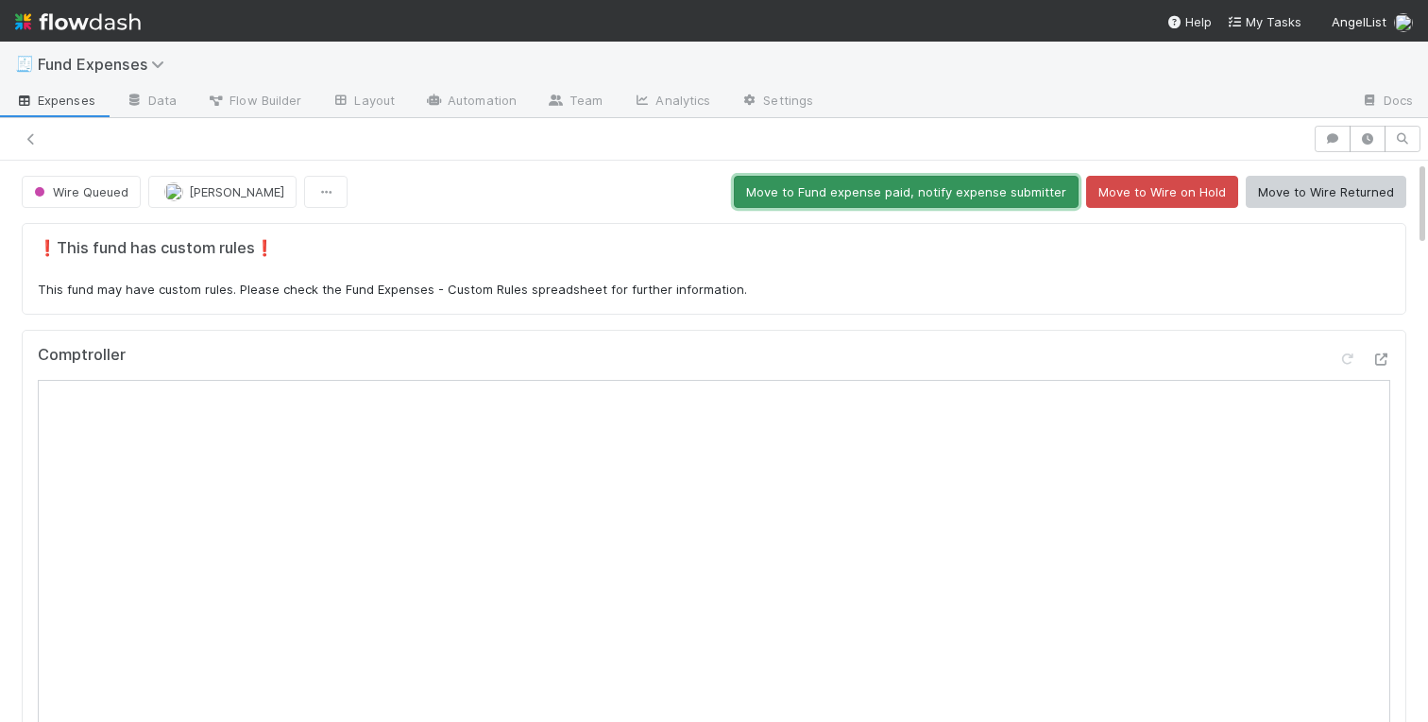
click at [843, 191] on button "Move to Fund expense paid, notify expense submitter" at bounding box center [906, 192] width 345 height 32
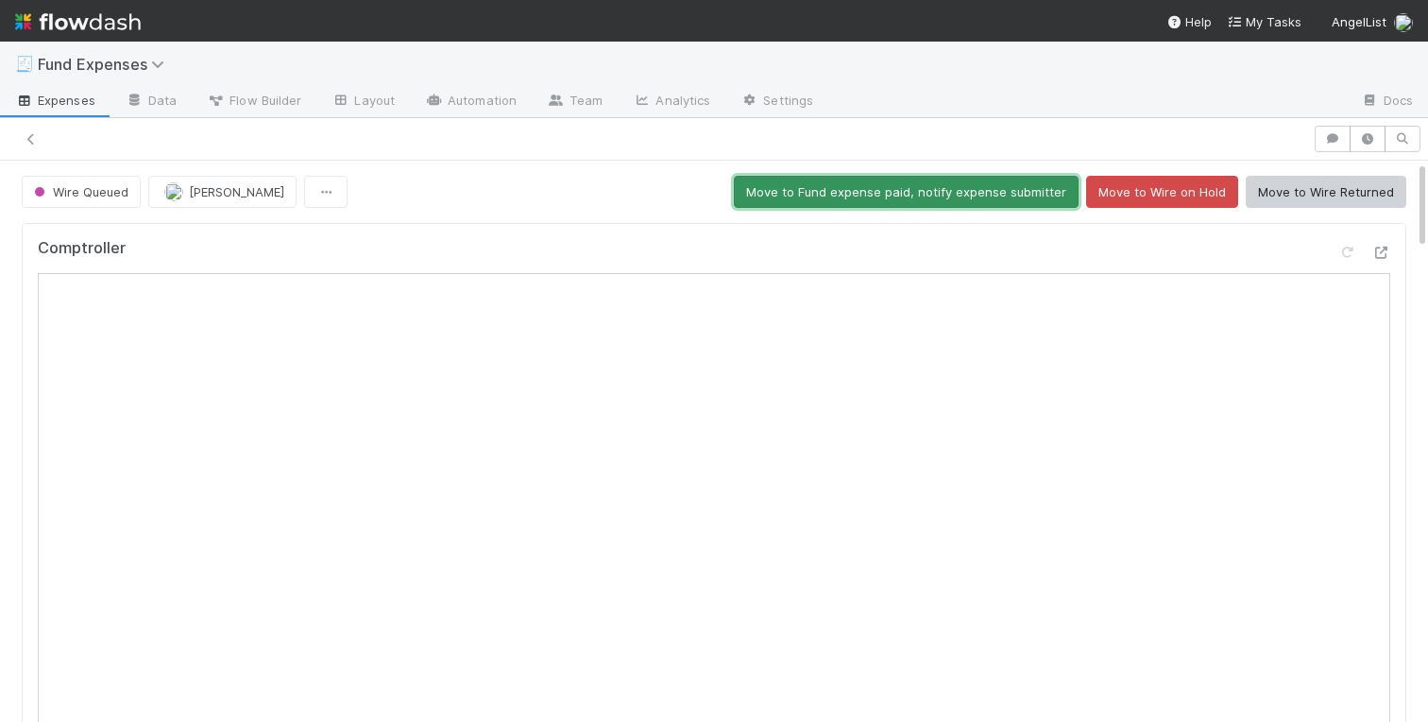
click at [896, 194] on button "Move to Fund expense paid, notify expense submitter" at bounding box center [906, 192] width 345 height 32
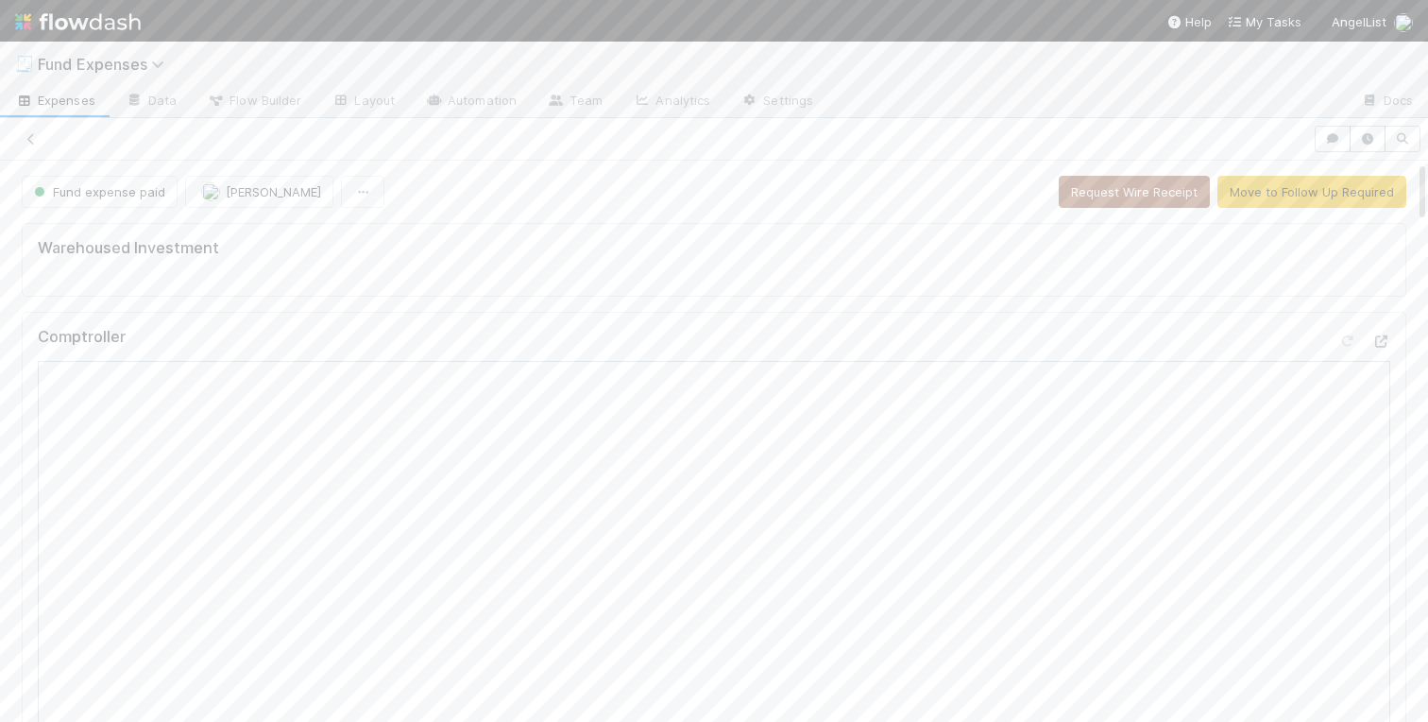
click at [595, 145] on div at bounding box center [657, 139] width 1298 height 26
click at [450, 267] on div "Warehoused Investment" at bounding box center [714, 260] width 1385 height 74
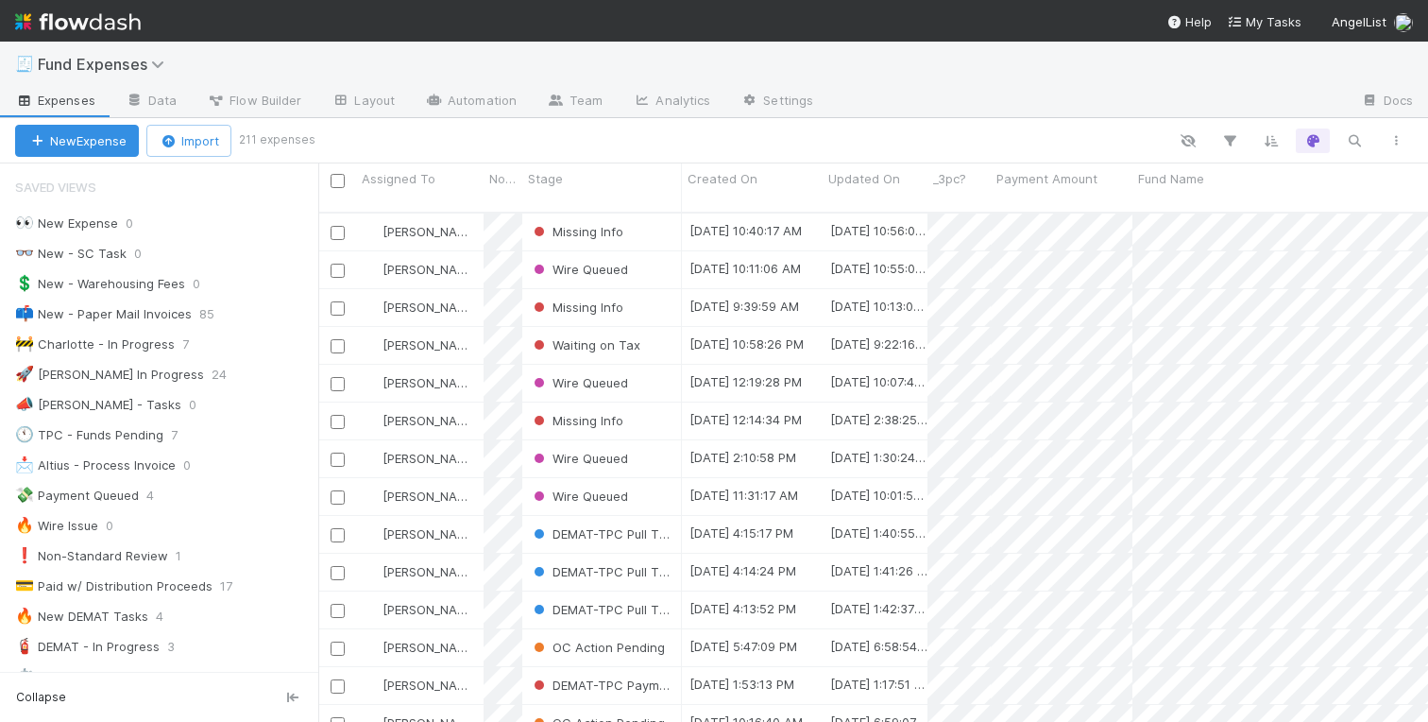
scroll to position [0, 1]
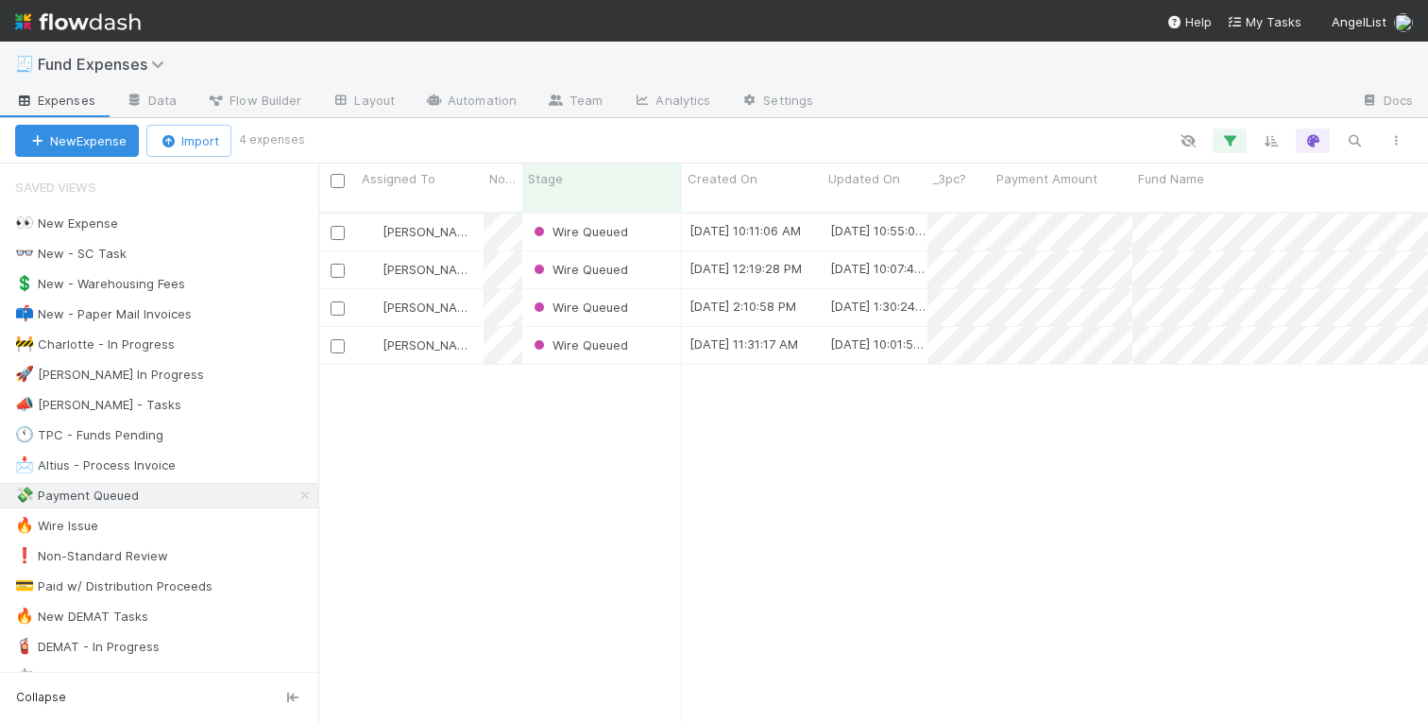
scroll to position [524, 1110]
click at [145, 339] on div "🚧 Charlotte - In Progress" at bounding box center [95, 345] width 160 height 24
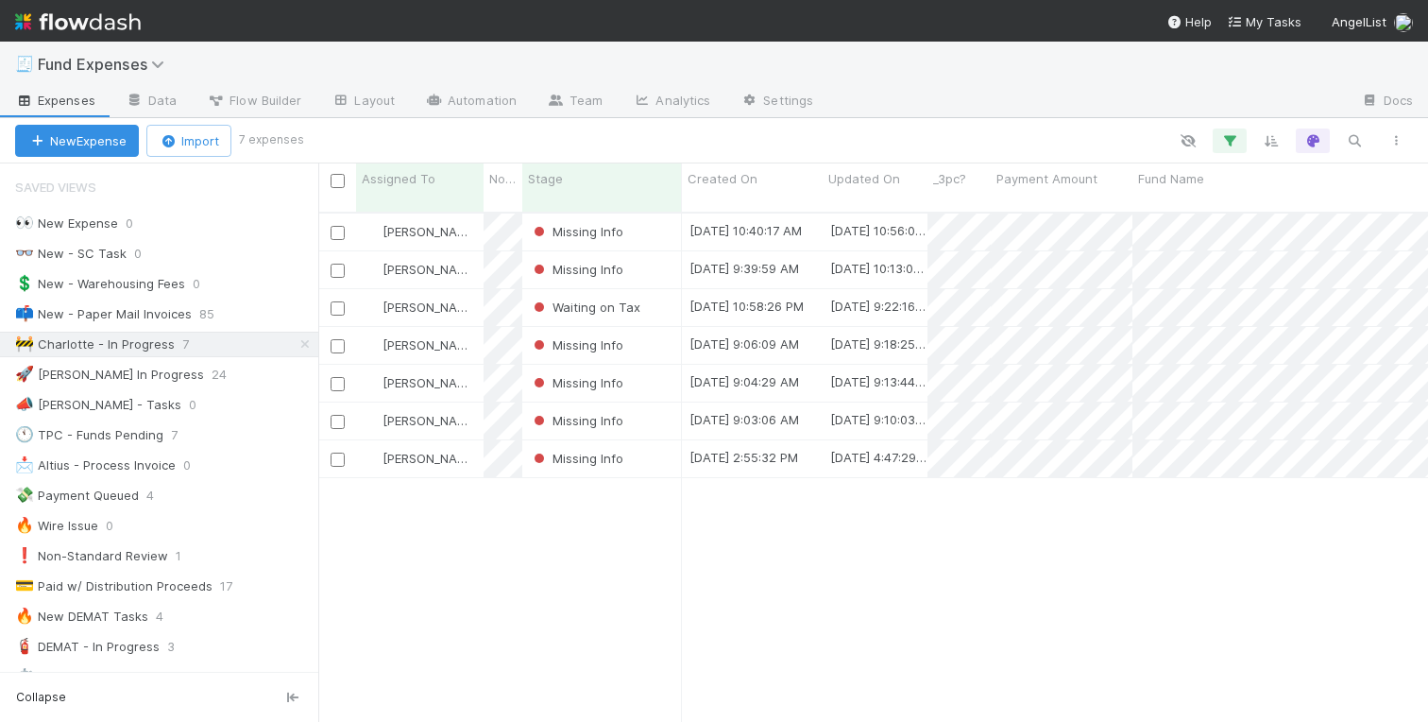
scroll to position [524, 1110]
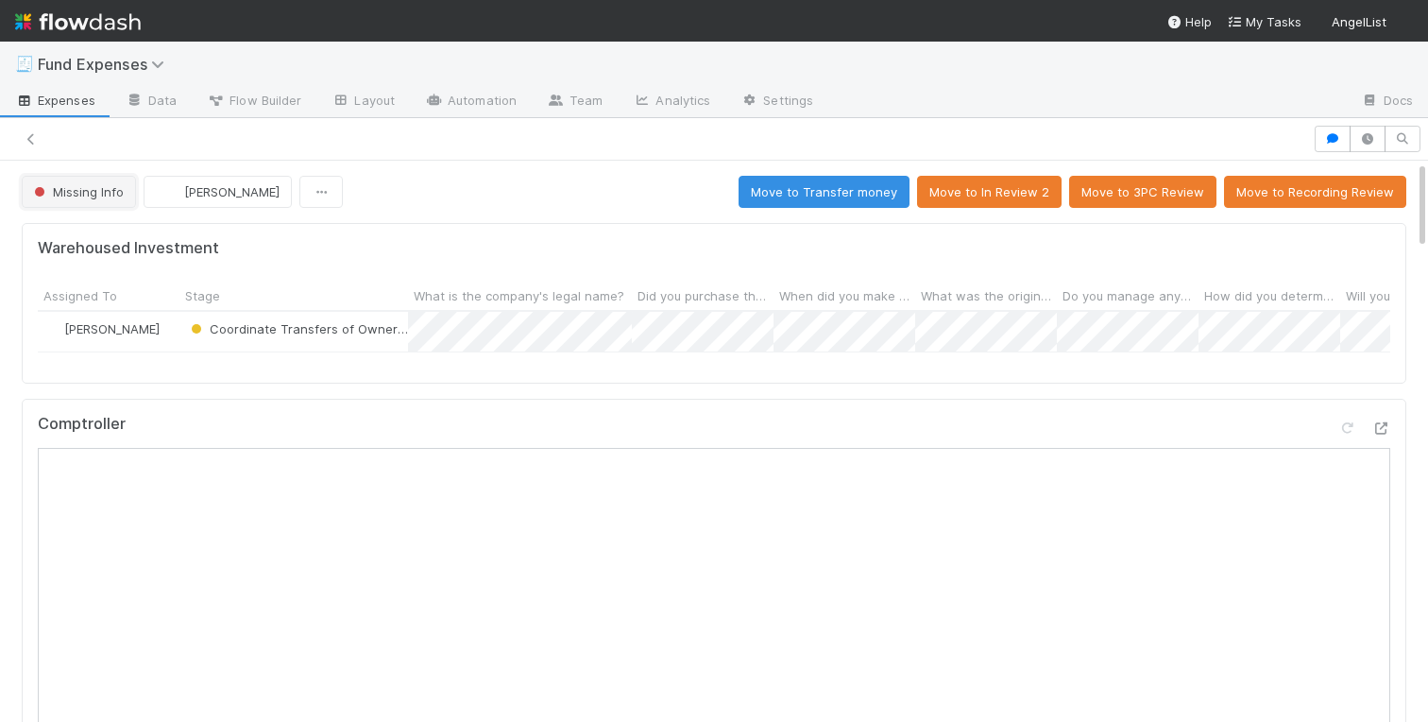
click at [76, 195] on span "Missing Info" at bounding box center [77, 191] width 94 height 15
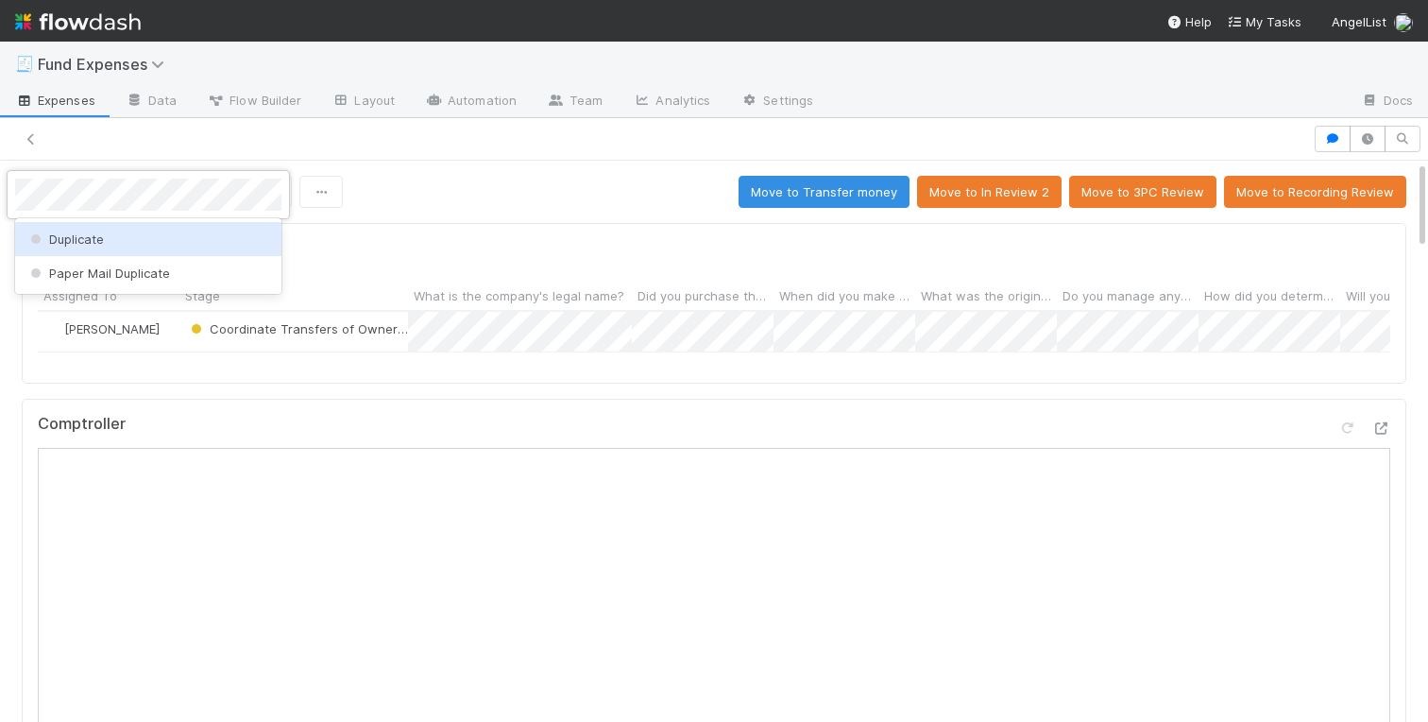
click at [129, 238] on div "Duplicate" at bounding box center [148, 239] width 266 height 34
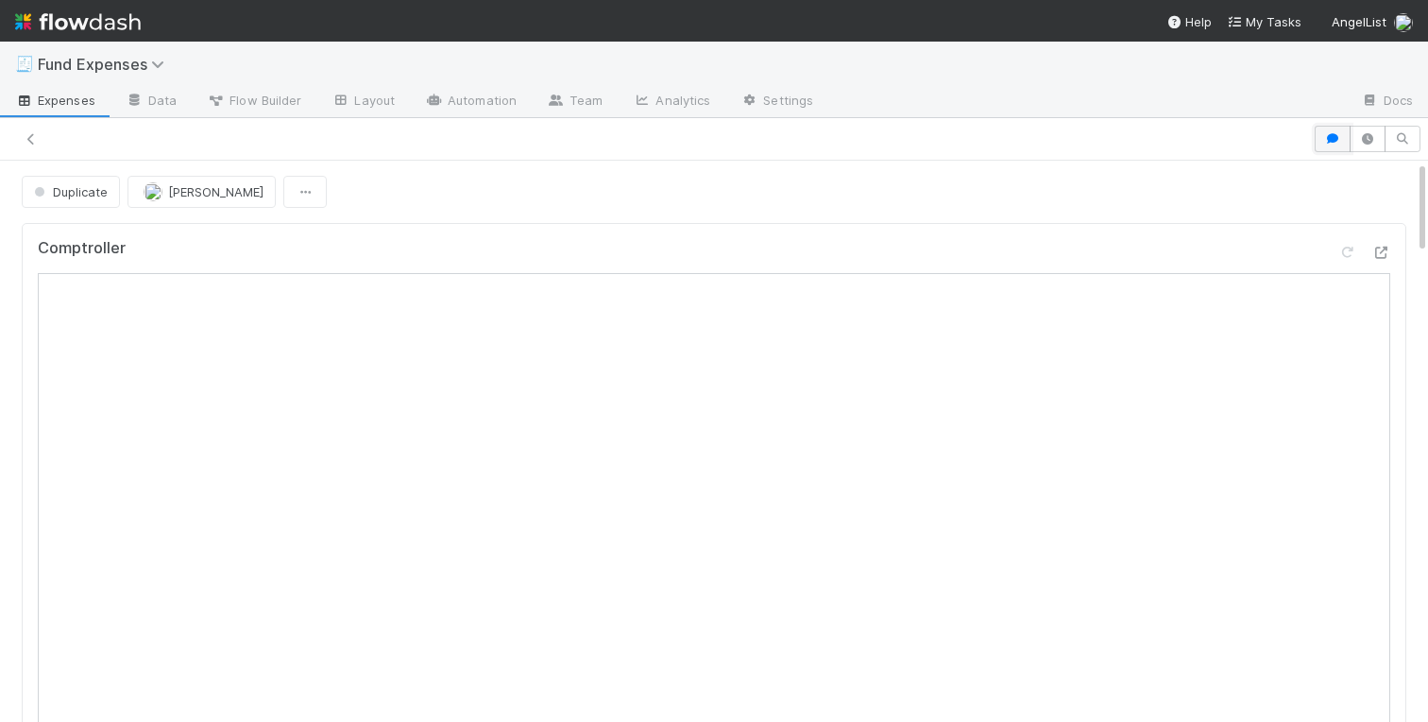
click at [1339, 137] on icon "button" at bounding box center [1333, 138] width 19 height 11
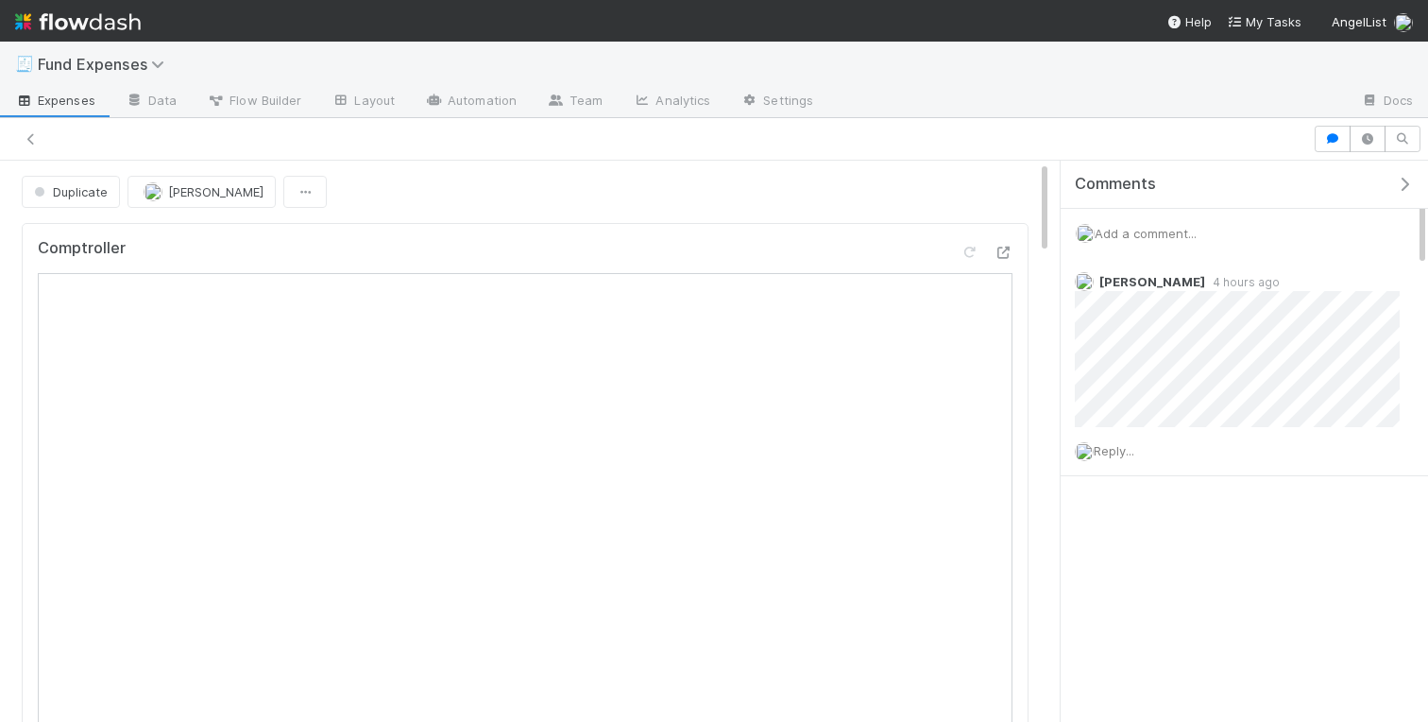
click at [1111, 233] on span "Add a comment..." at bounding box center [1146, 233] width 102 height 15
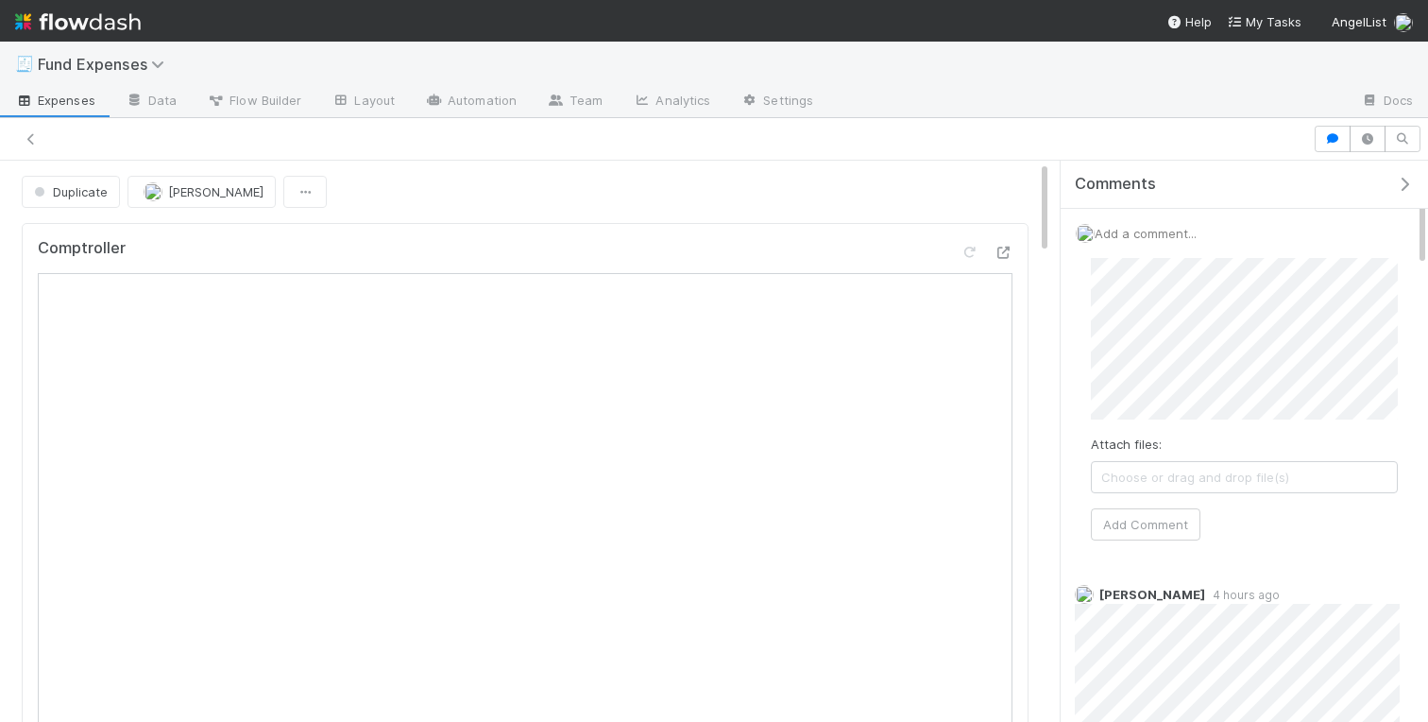
click at [1017, 323] on div "Duplicate Charlotte Mas Comptroller Sanity Check Create a new task Link an exis…" at bounding box center [714, 441] width 1428 height 561
click at [1155, 526] on button "Add Comment" at bounding box center [1146, 524] width 110 height 32
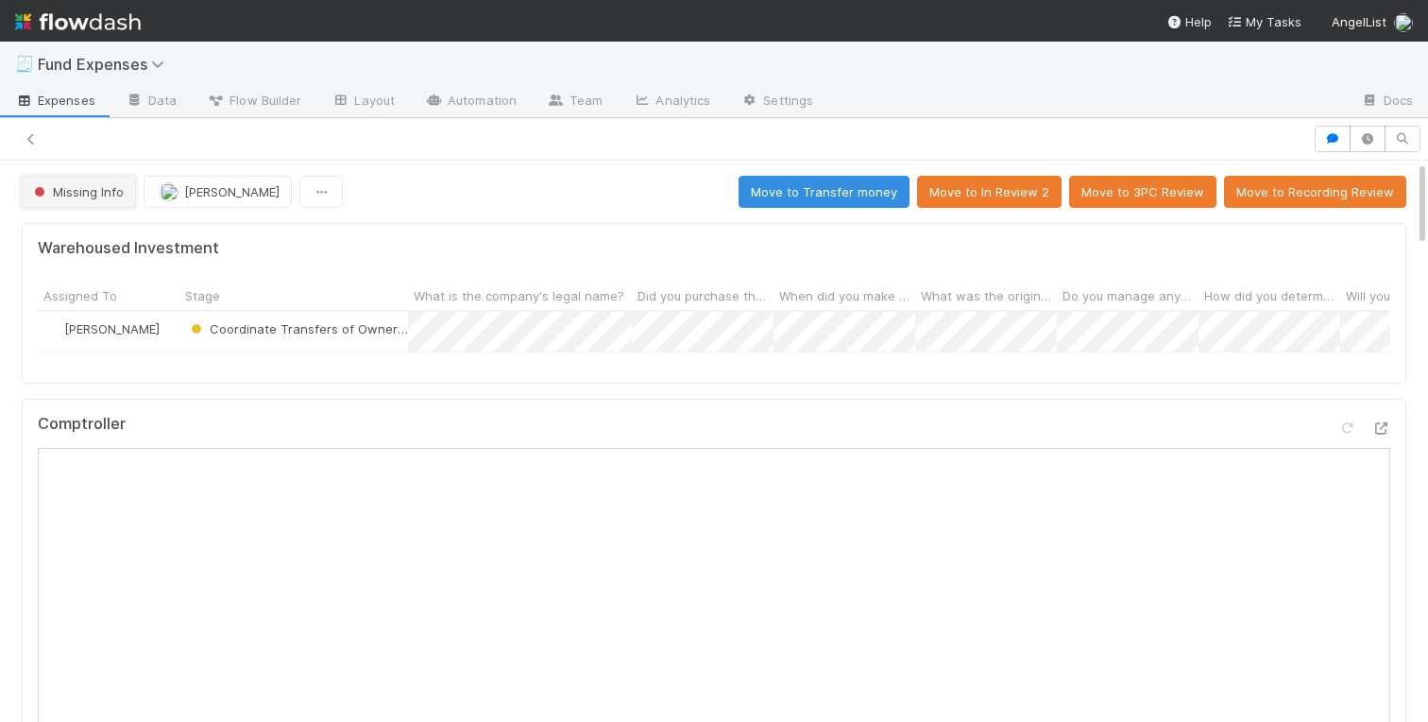
click at [95, 194] on span "Missing Info" at bounding box center [77, 191] width 94 height 15
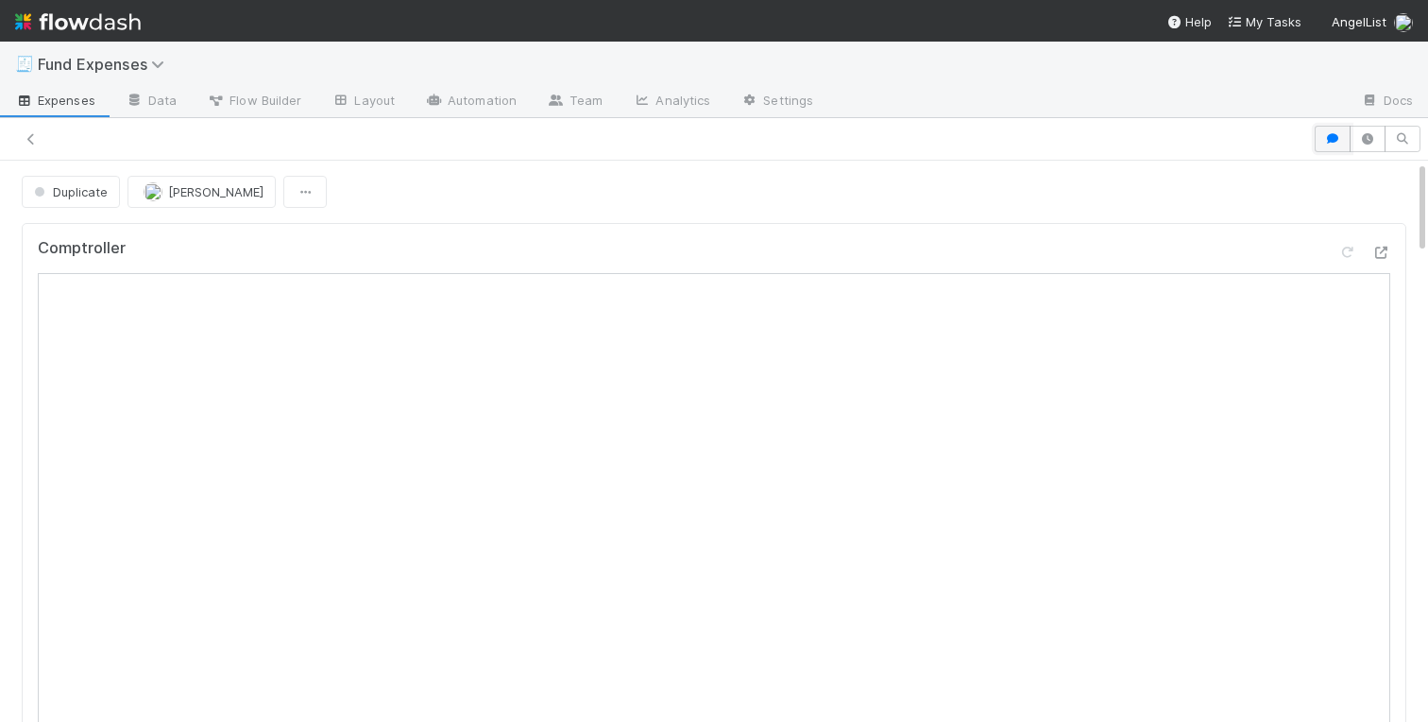
click at [1333, 135] on icon "button" at bounding box center [1333, 138] width 19 height 11
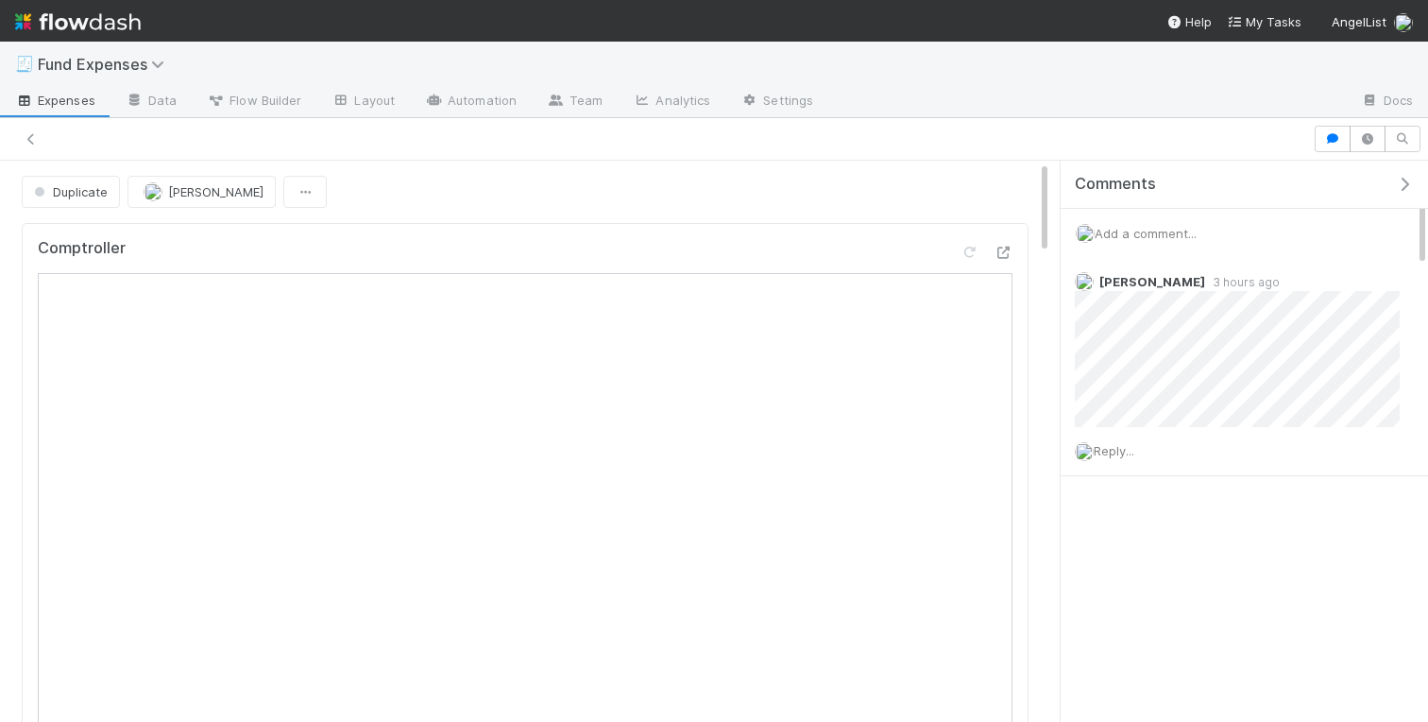
click at [1153, 231] on span "Add a comment..." at bounding box center [1146, 233] width 102 height 15
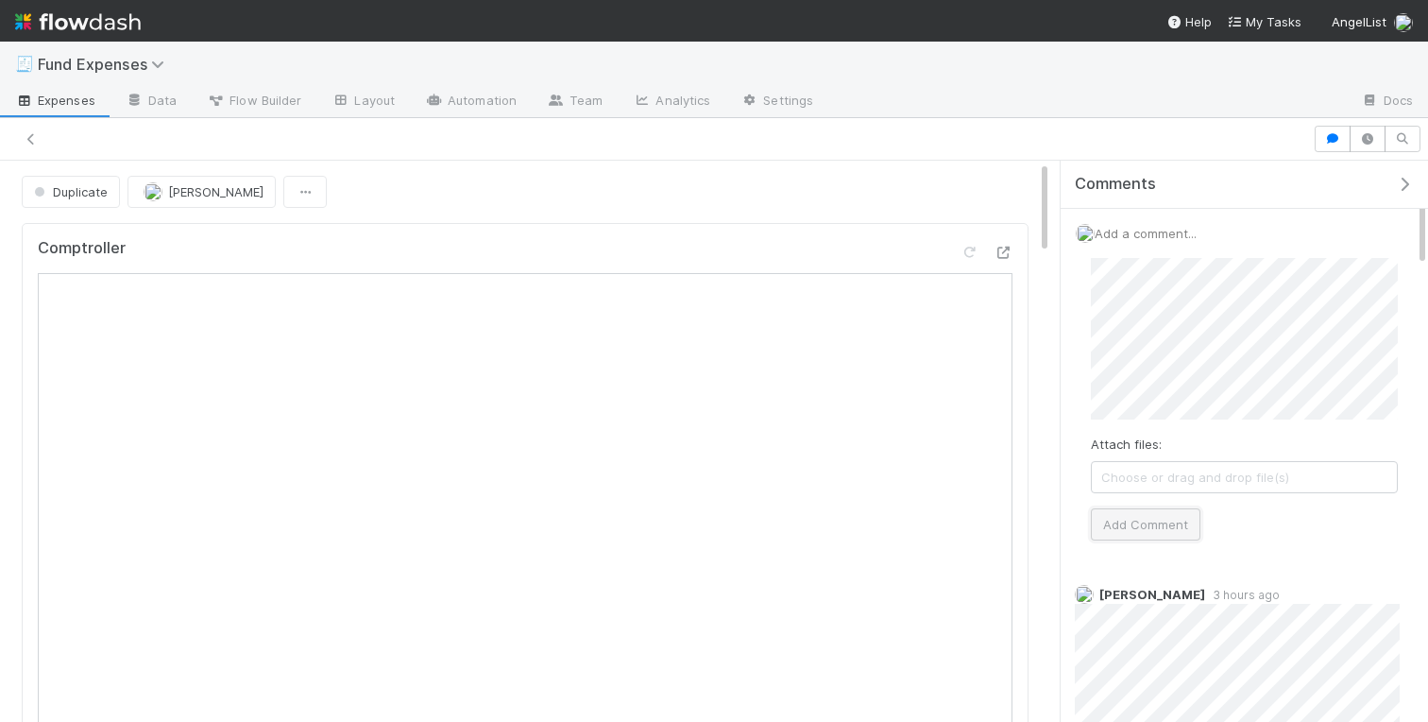
click at [1132, 526] on button "Add Comment" at bounding box center [1146, 524] width 110 height 32
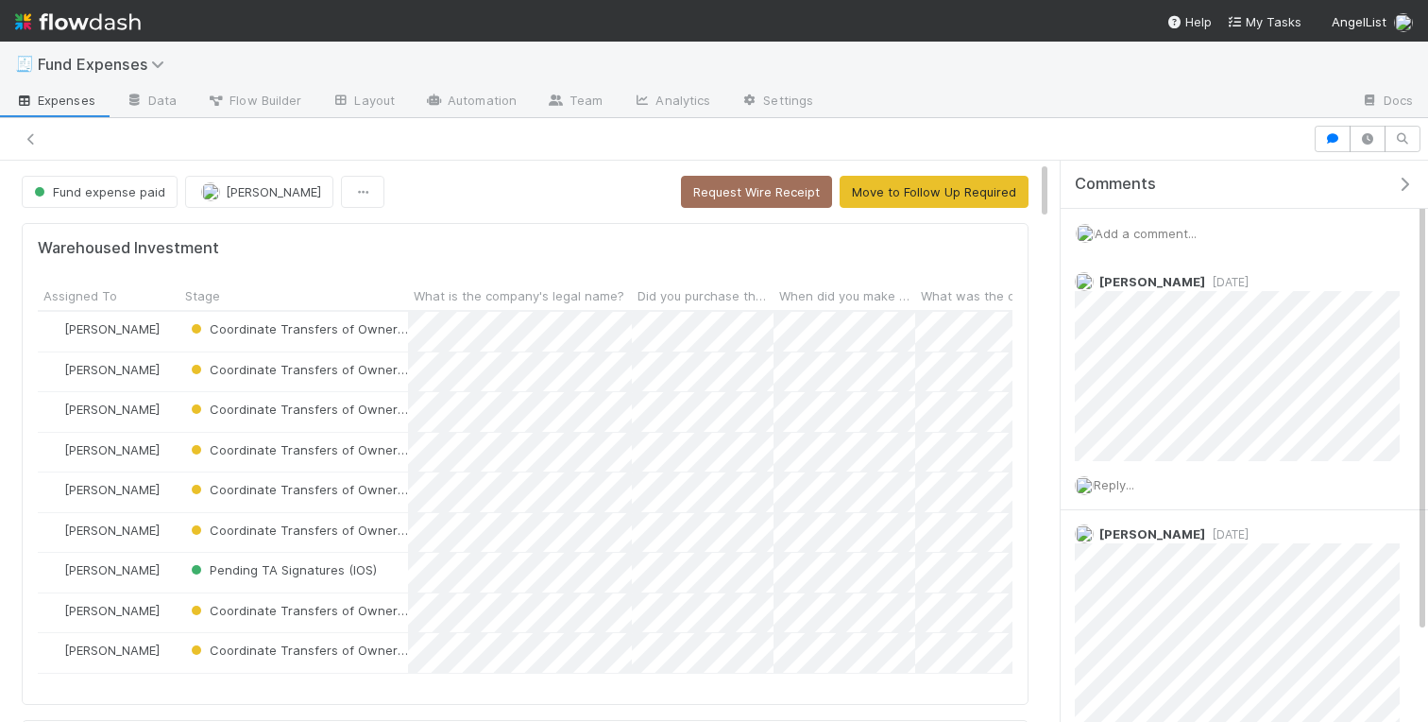
click at [1401, 180] on icon "button" at bounding box center [1404, 184] width 19 height 15
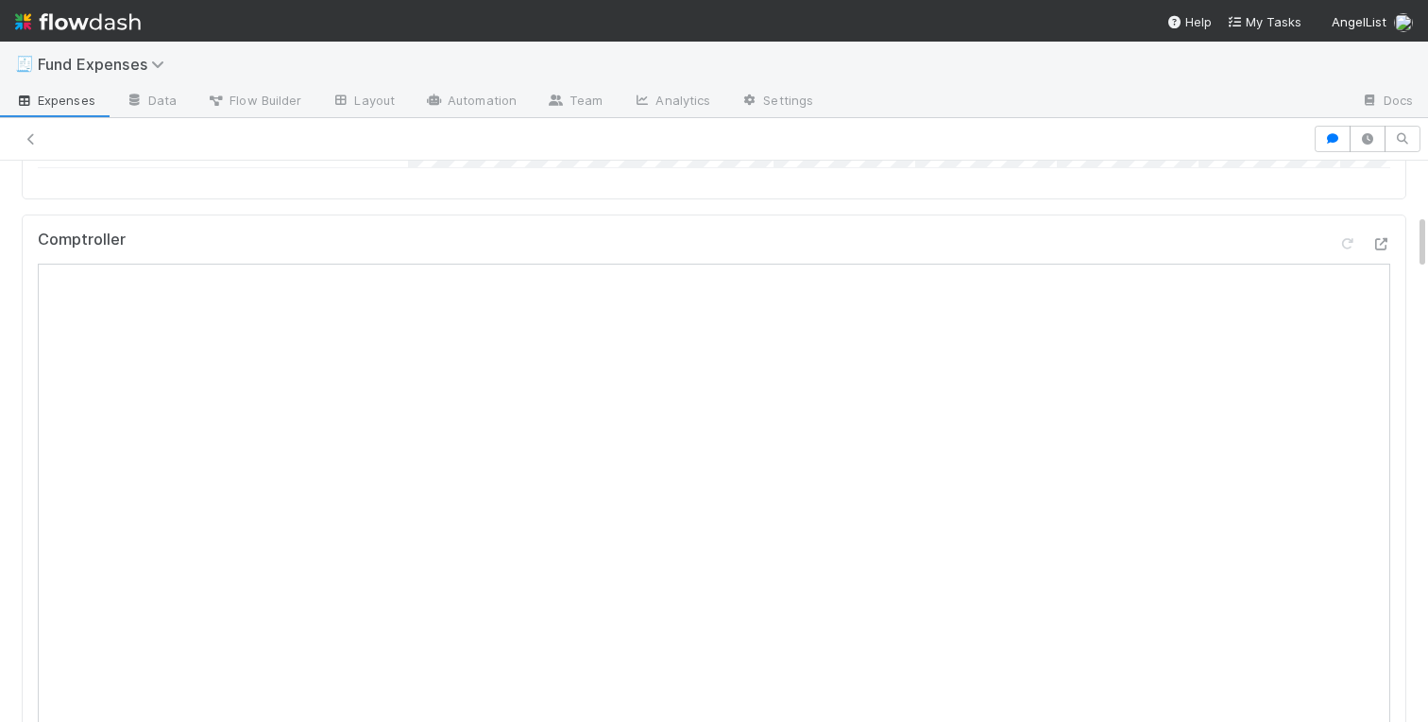
scroll to position [507, 0]
click at [1375, 236] on icon at bounding box center [1381, 242] width 19 height 12
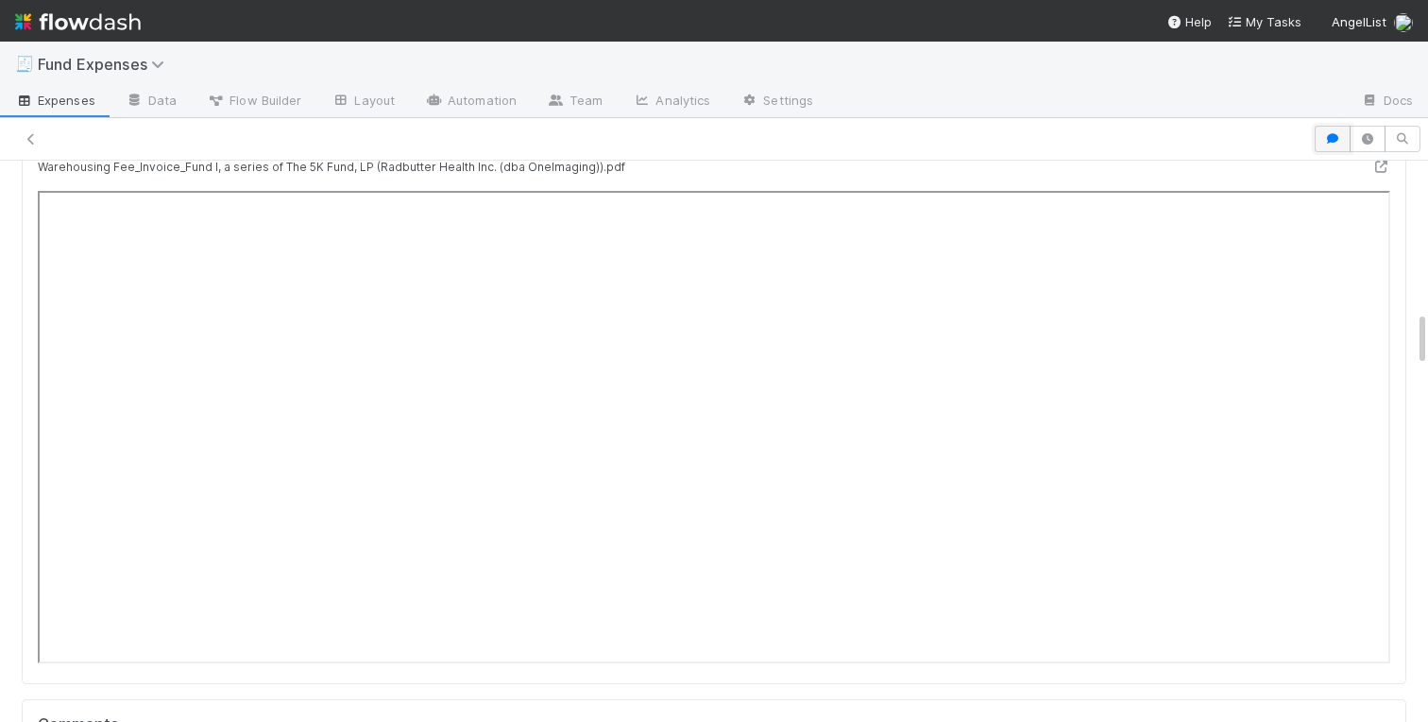
click at [1326, 144] on button "button" at bounding box center [1333, 139] width 36 height 26
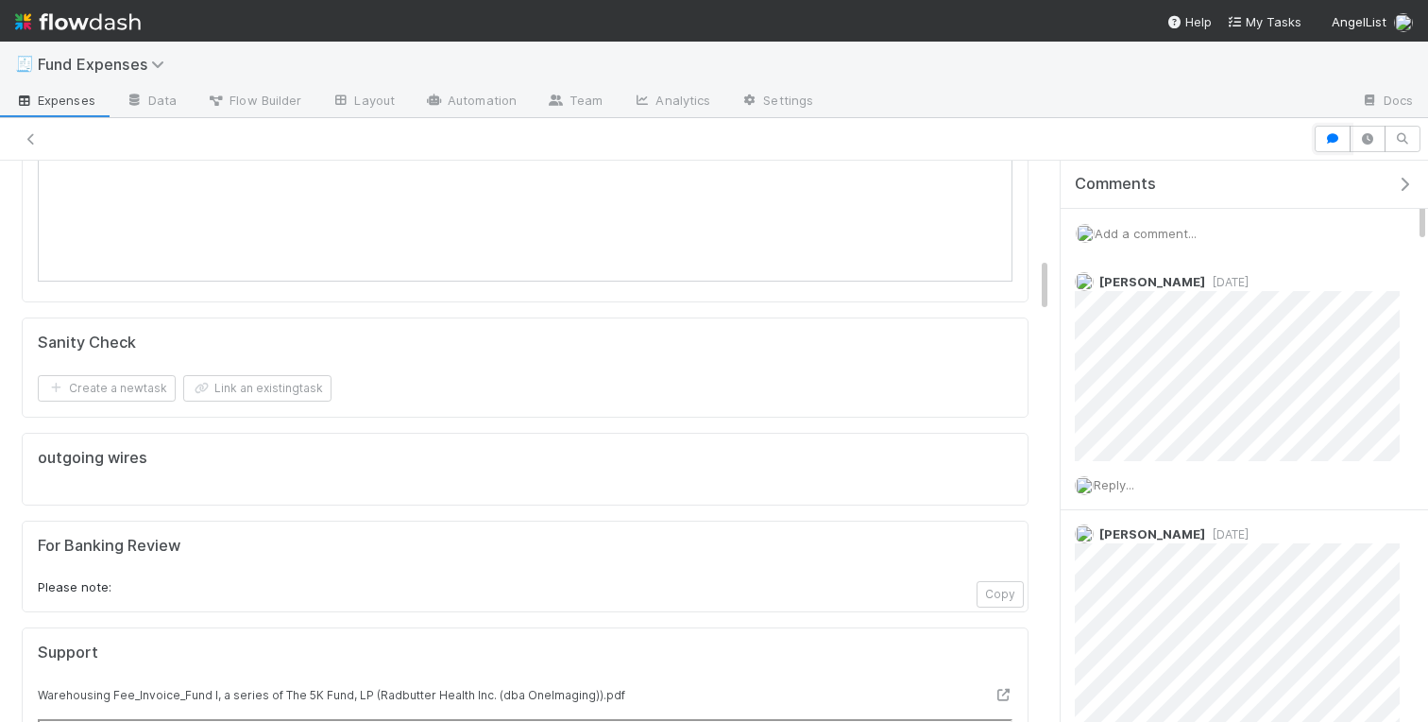
scroll to position [0, 0]
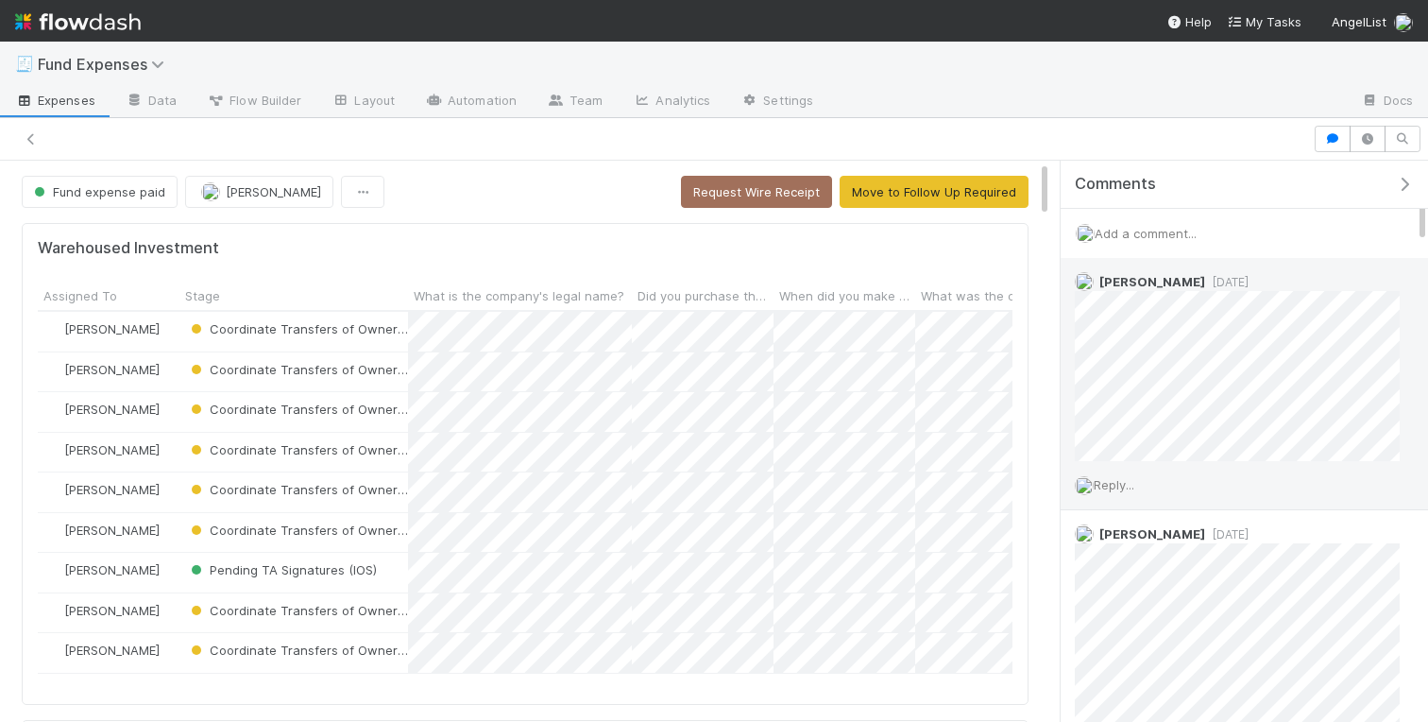
click at [1124, 488] on span "Reply..." at bounding box center [1114, 484] width 41 height 15
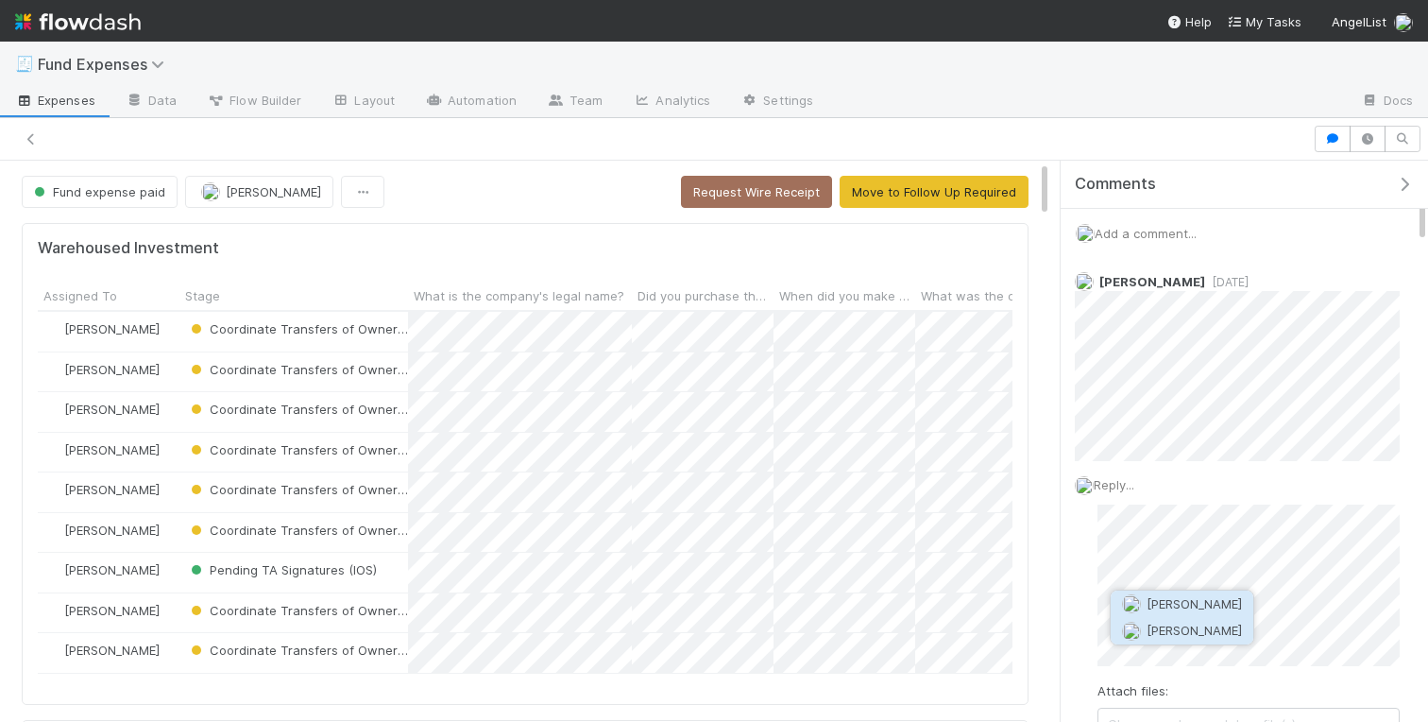
click at [1168, 627] on span "Nate Richards" at bounding box center [1194, 630] width 95 height 15
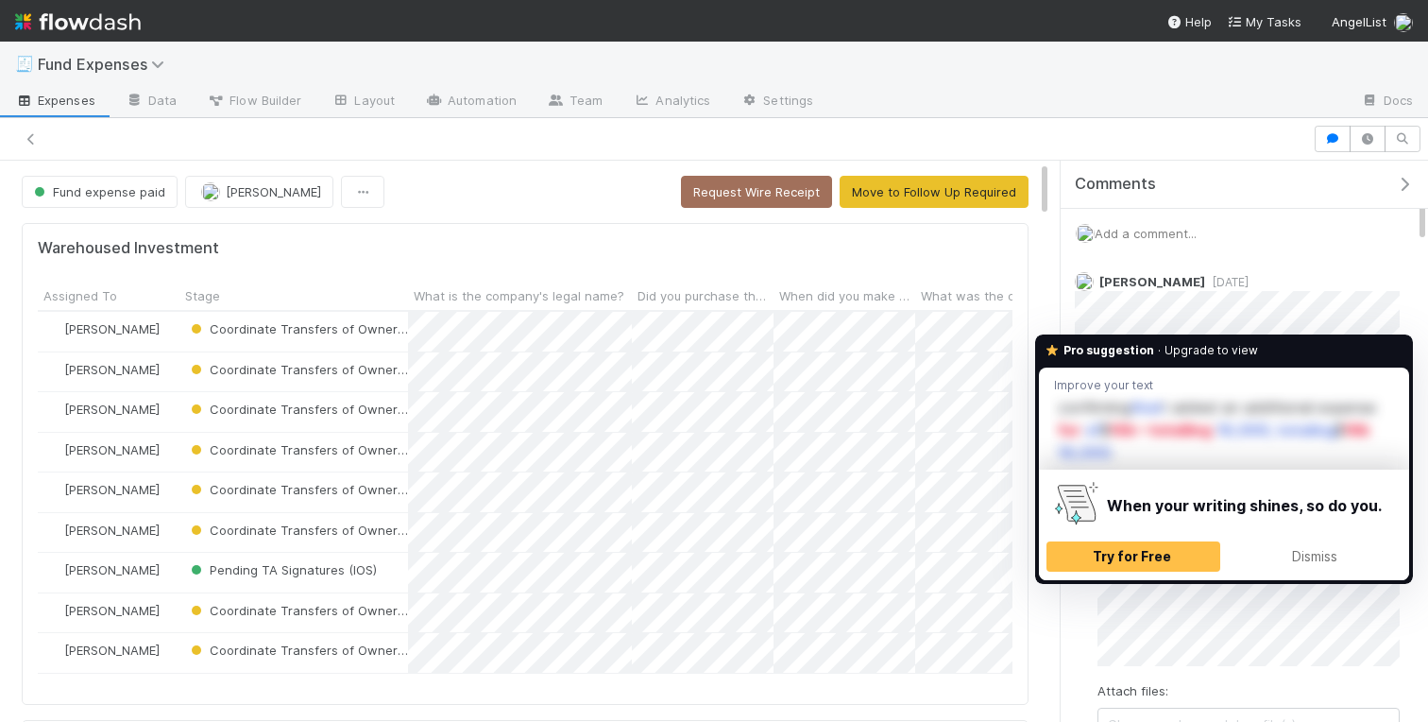
click at [1392, 584] on html "🧾 Fund Expenses Expenses Data Flow Builder Layout Automation Team Analytics Set…" at bounding box center [714, 361] width 1428 height 722
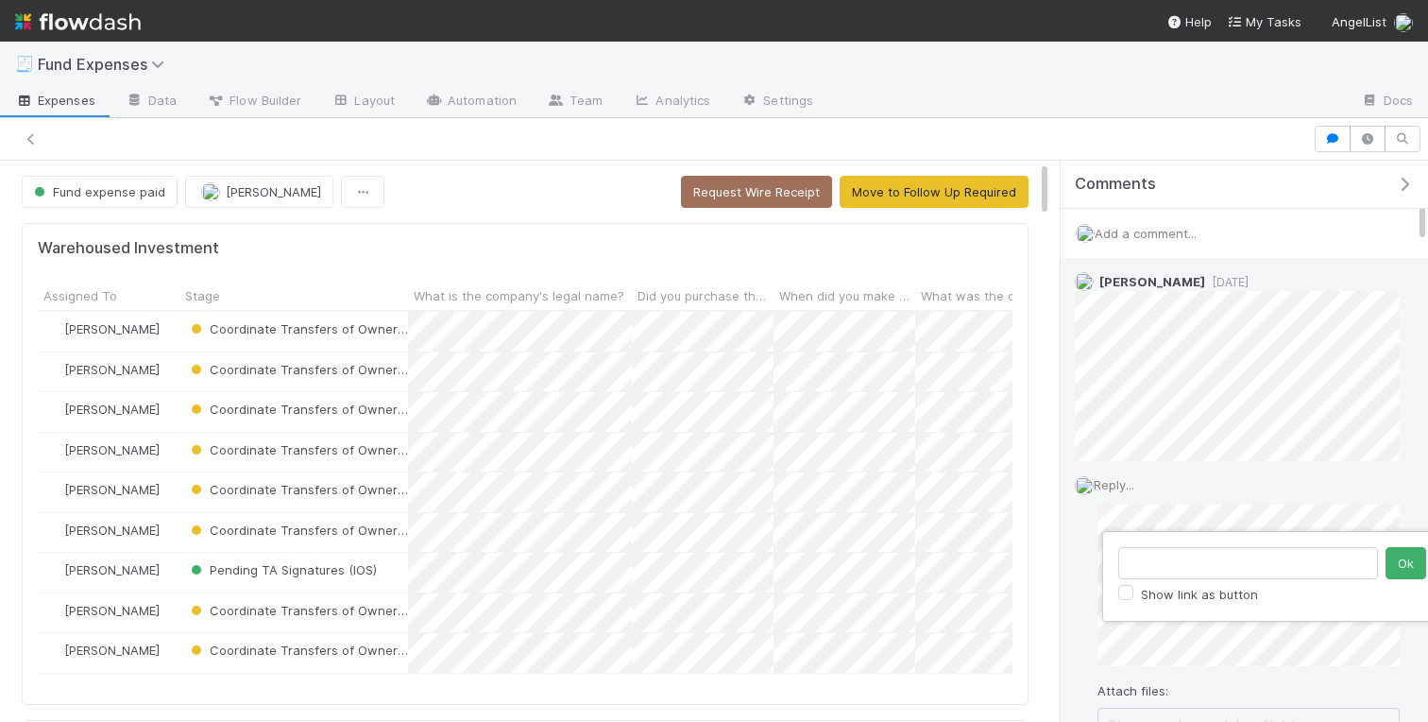
type input "https://comptroller.internal.angellist.com/v/fund_expenses/0198e279cdc778b78682…"
click button "Ok" at bounding box center [1406, 563] width 41 height 32
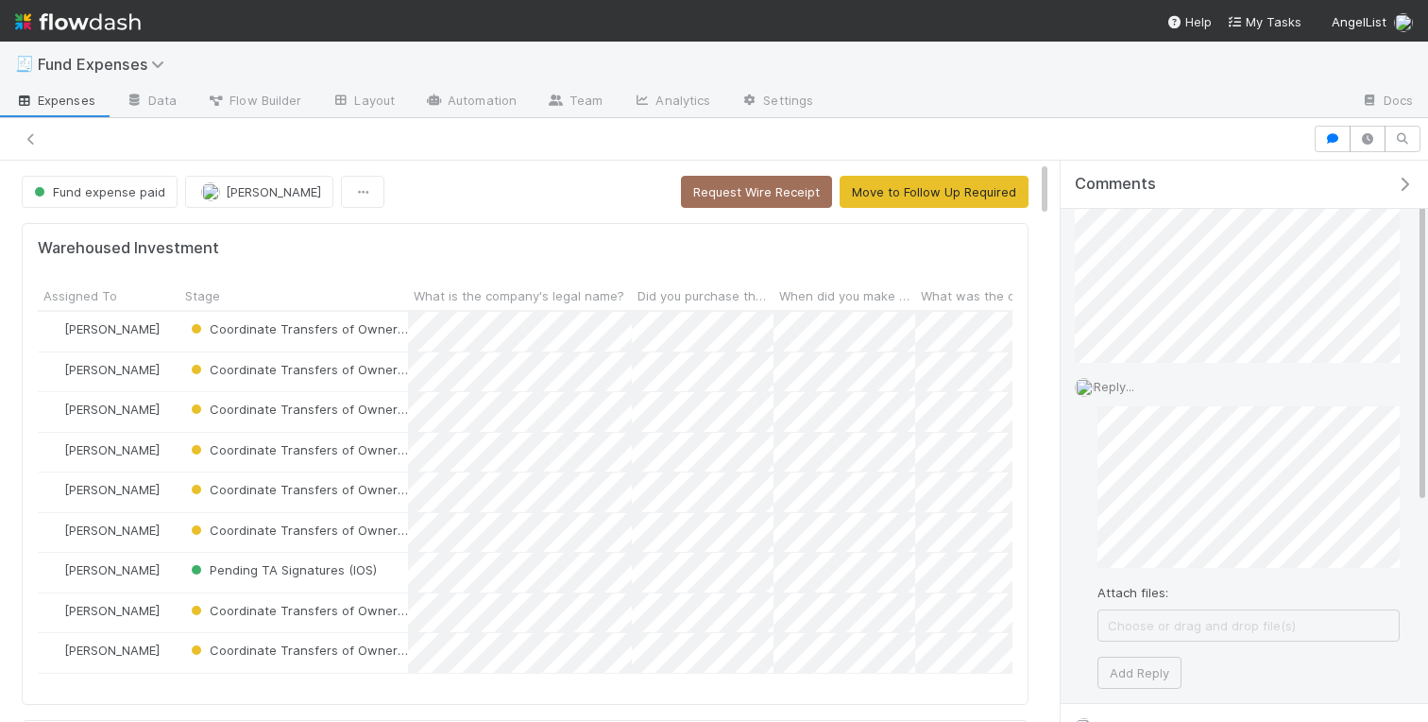
scroll to position [106, 0]
click at [1160, 668] on button "Add Reply" at bounding box center [1140, 665] width 84 height 32
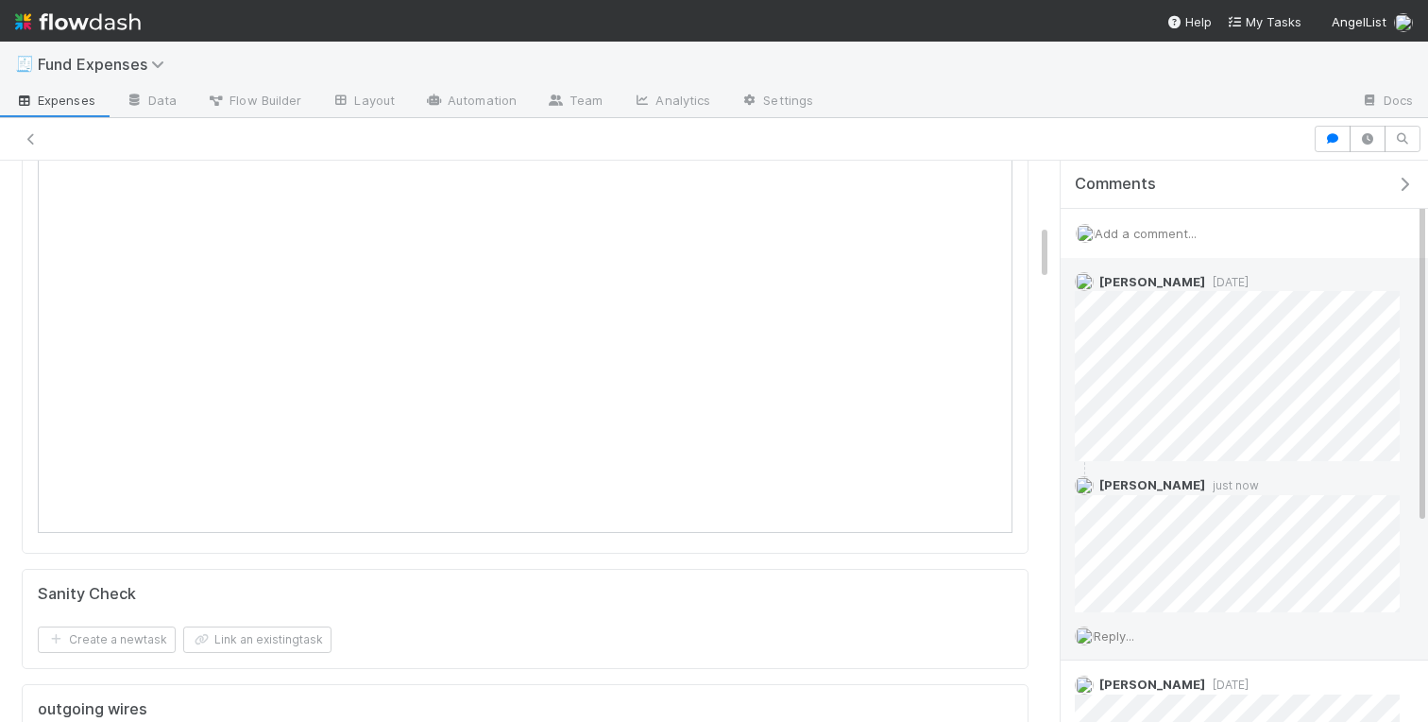
scroll to position [633, 0]
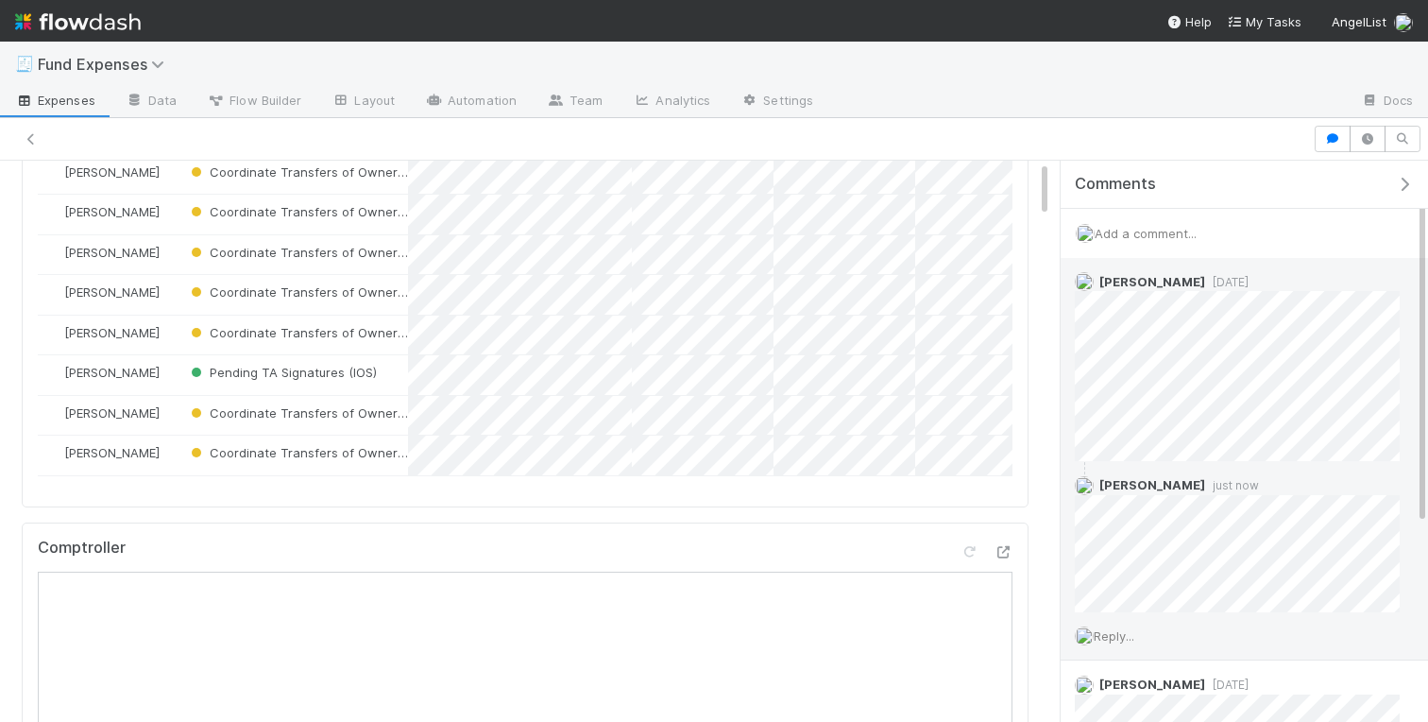
scroll to position [0, 0]
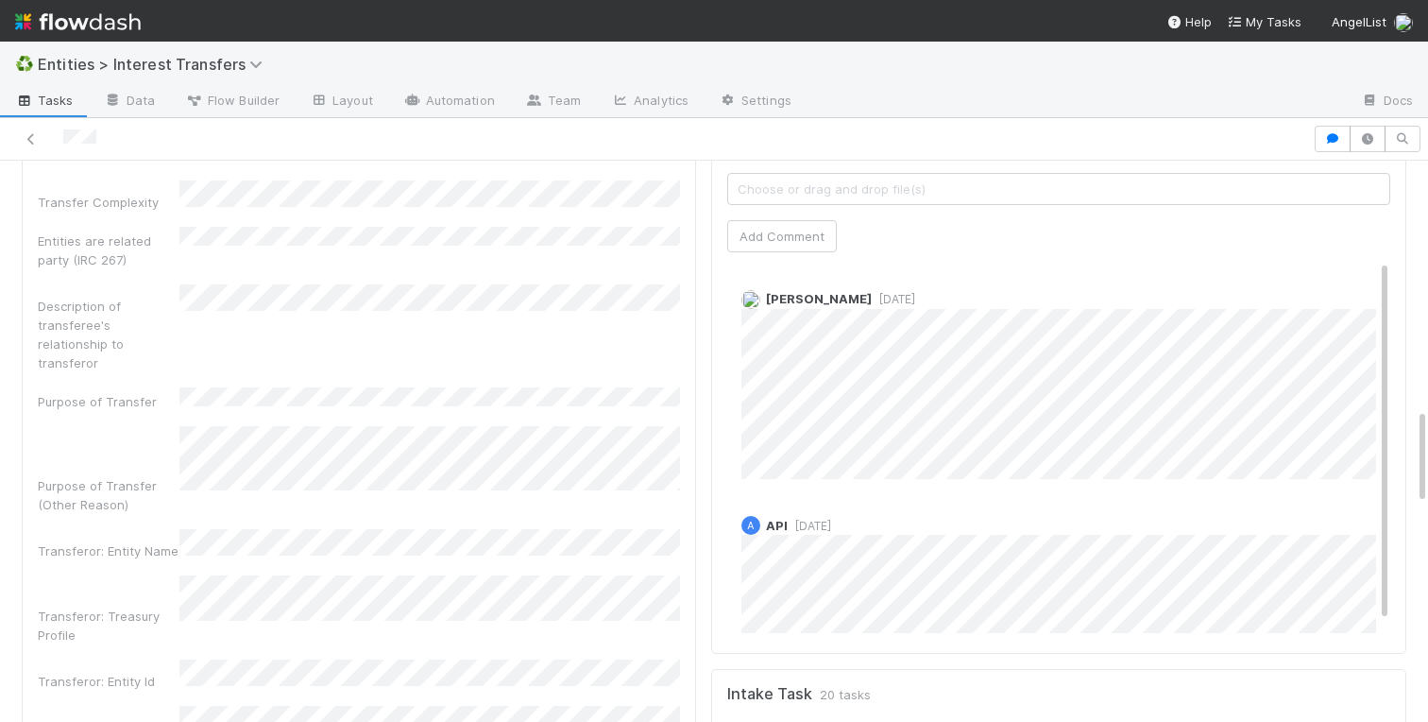
scroll to position [1452, 0]
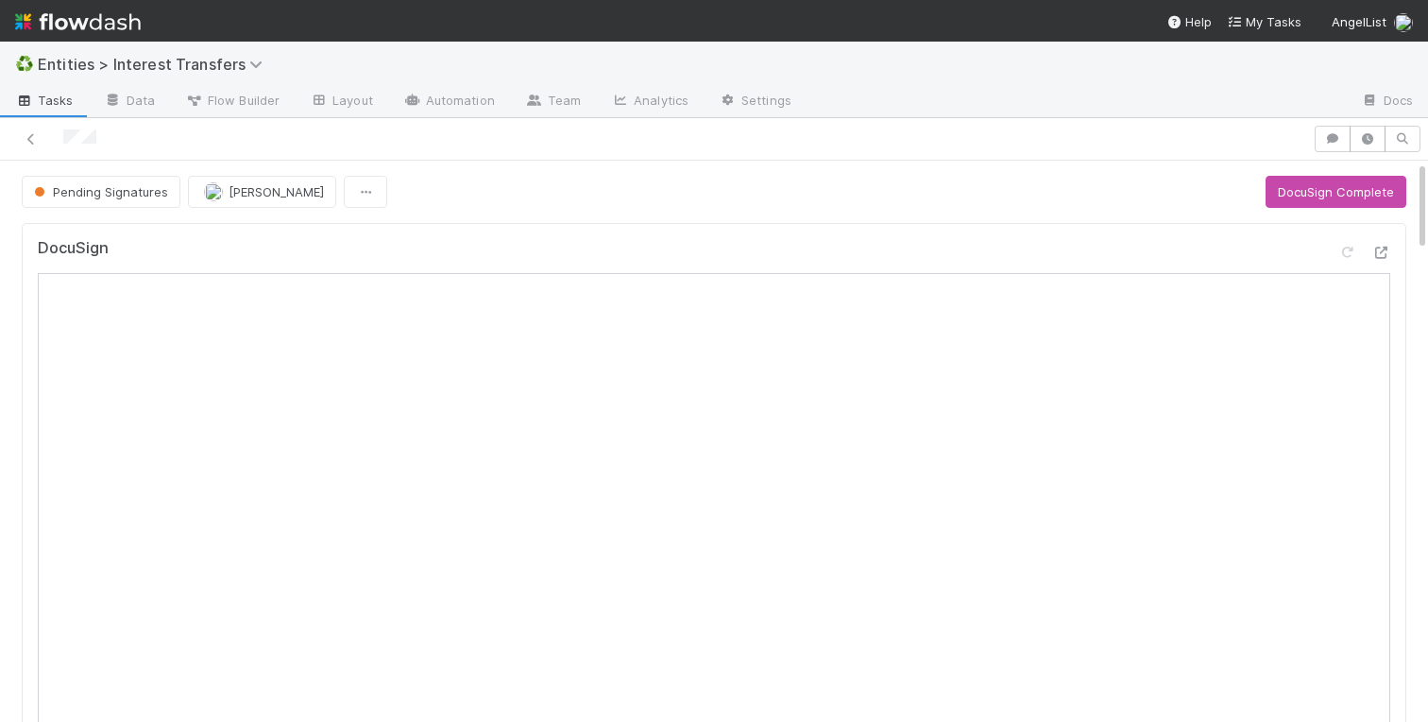
scroll to position [384, 663]
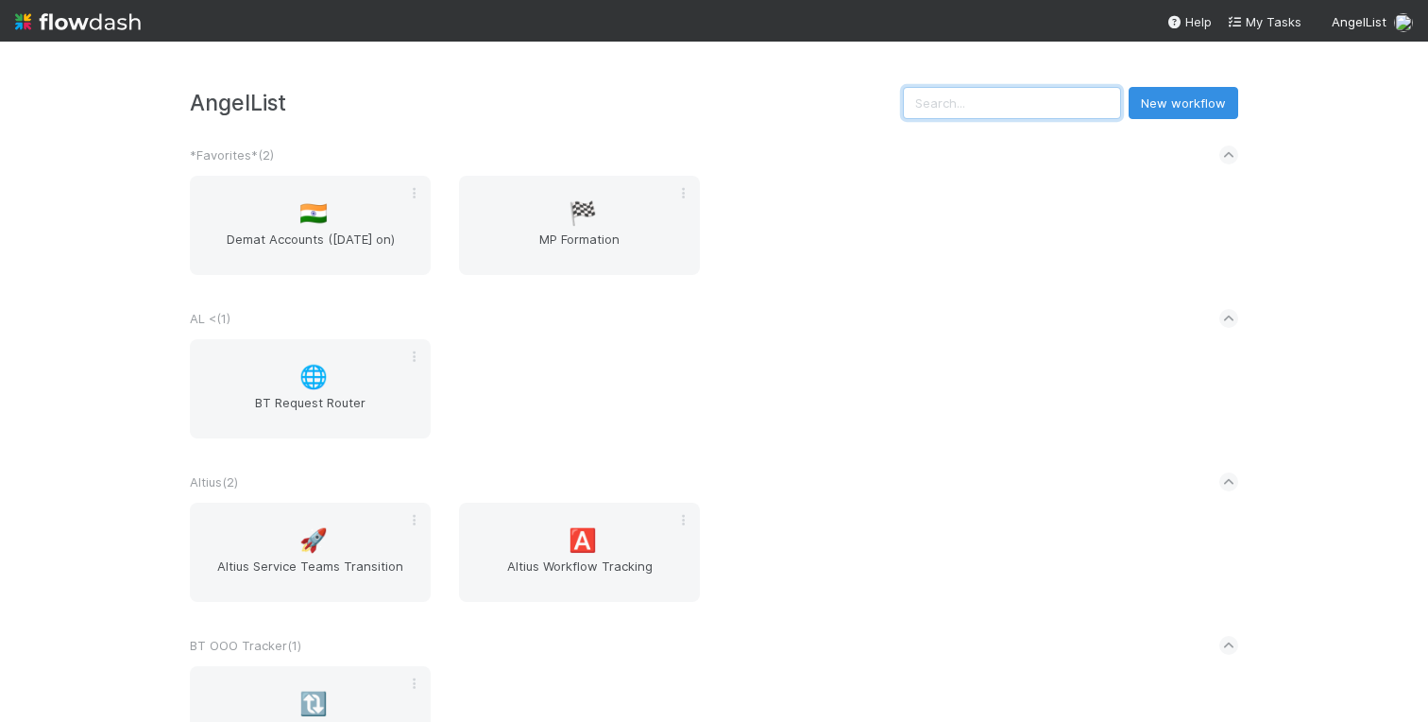
click at [1034, 110] on input "text" at bounding box center [1012, 103] width 218 height 32
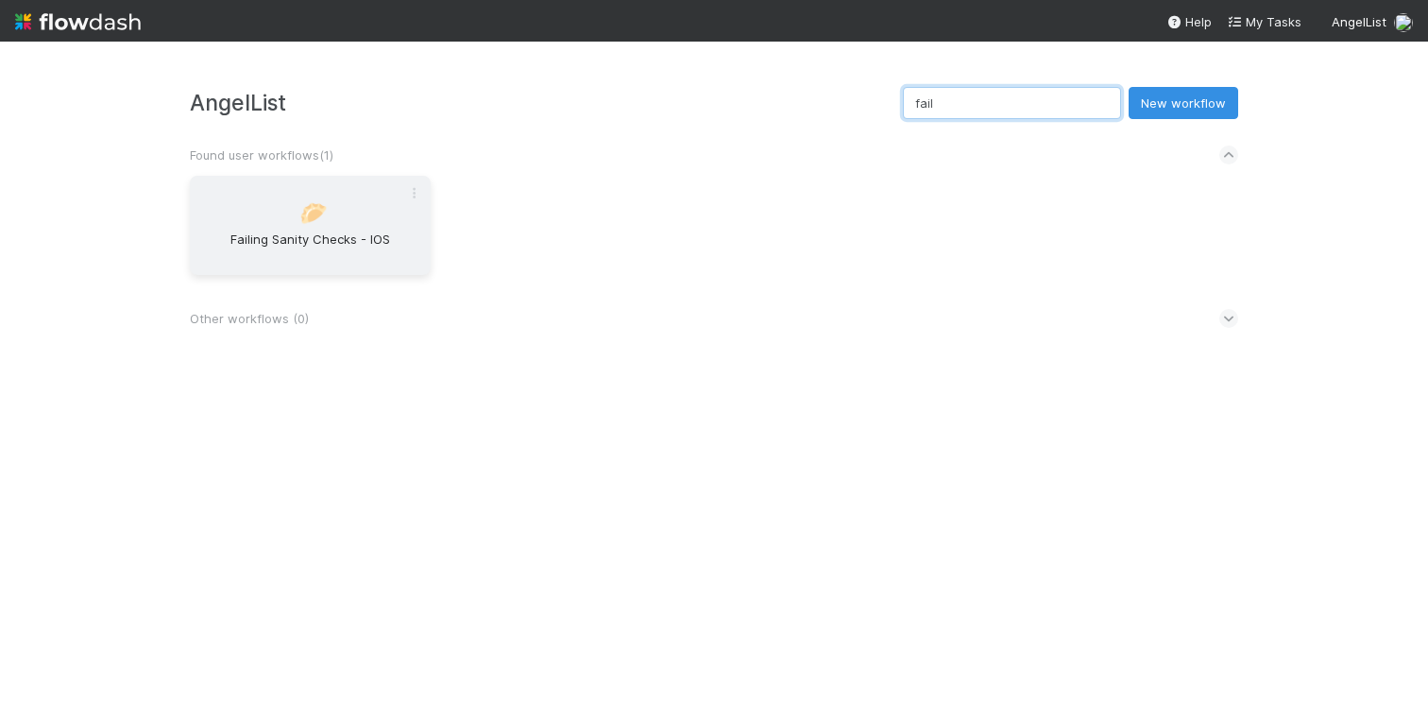
type input "fail"
click at [323, 216] on div "🥟 Failing Sanity Checks - IOS" at bounding box center [310, 225] width 241 height 99
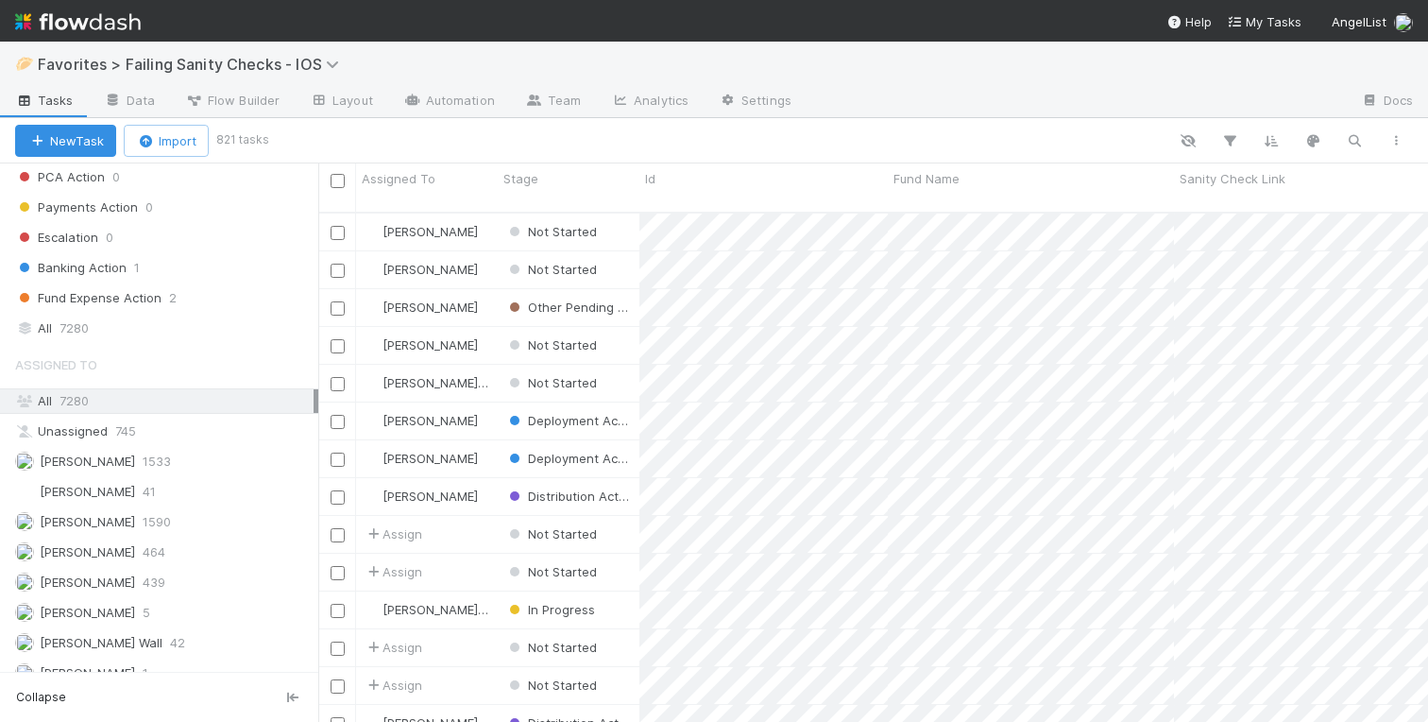
scroll to position [743, 0]
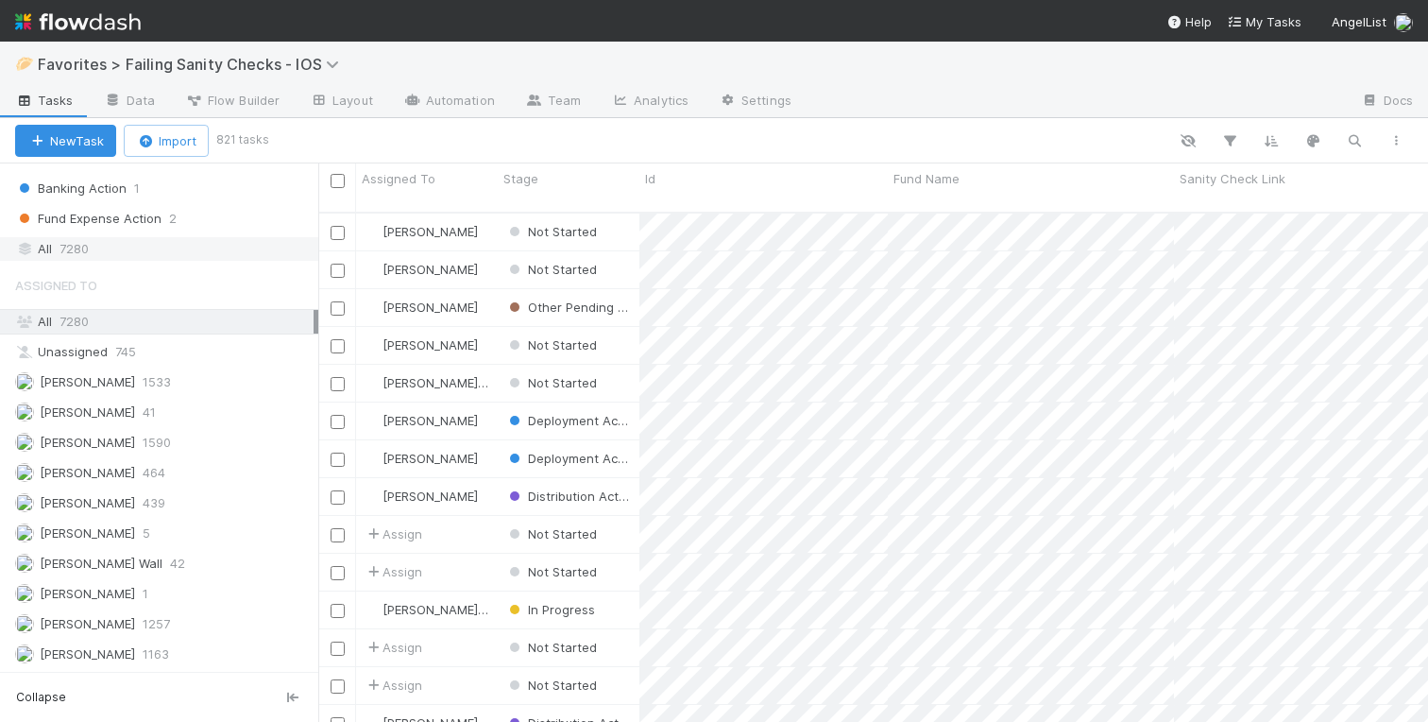
click at [23, 256] on div at bounding box center [24, 249] width 19 height 24
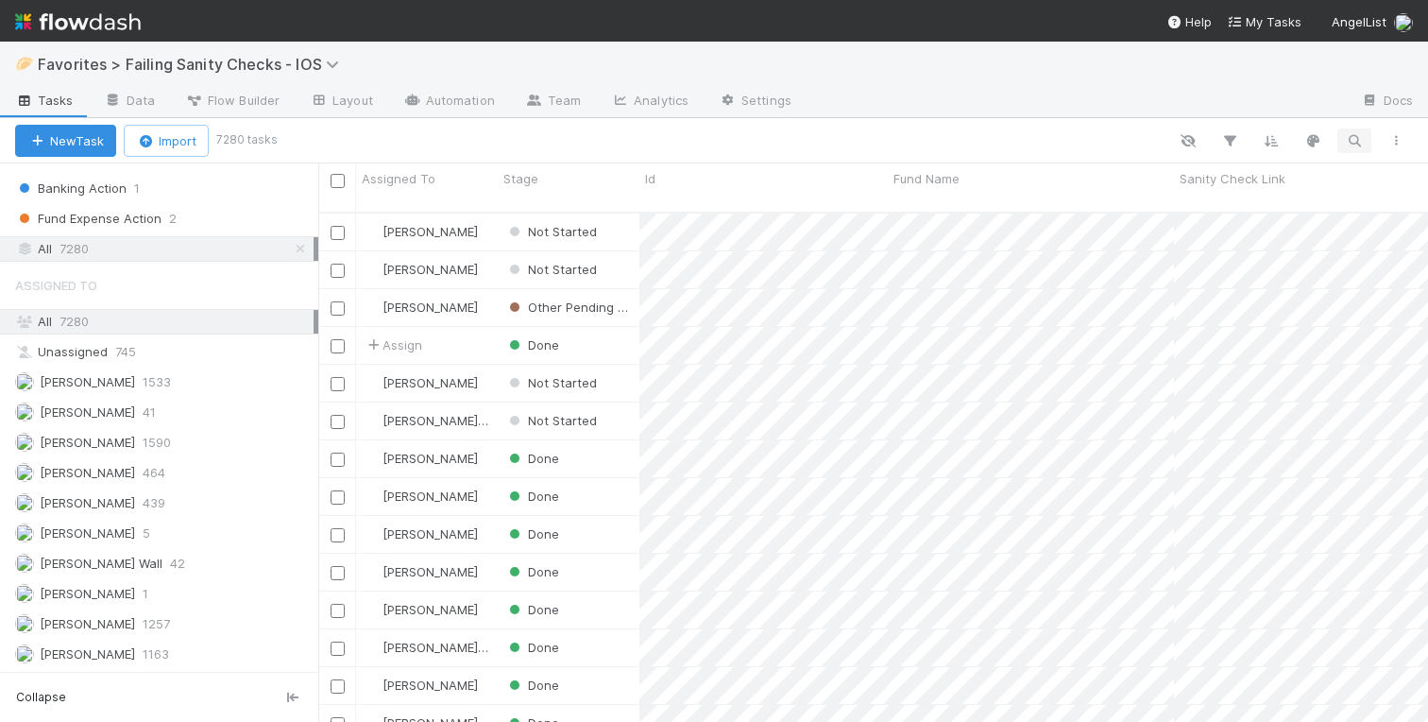
scroll to position [524, 1110]
click at [1352, 136] on icon "button" at bounding box center [1354, 140] width 19 height 17
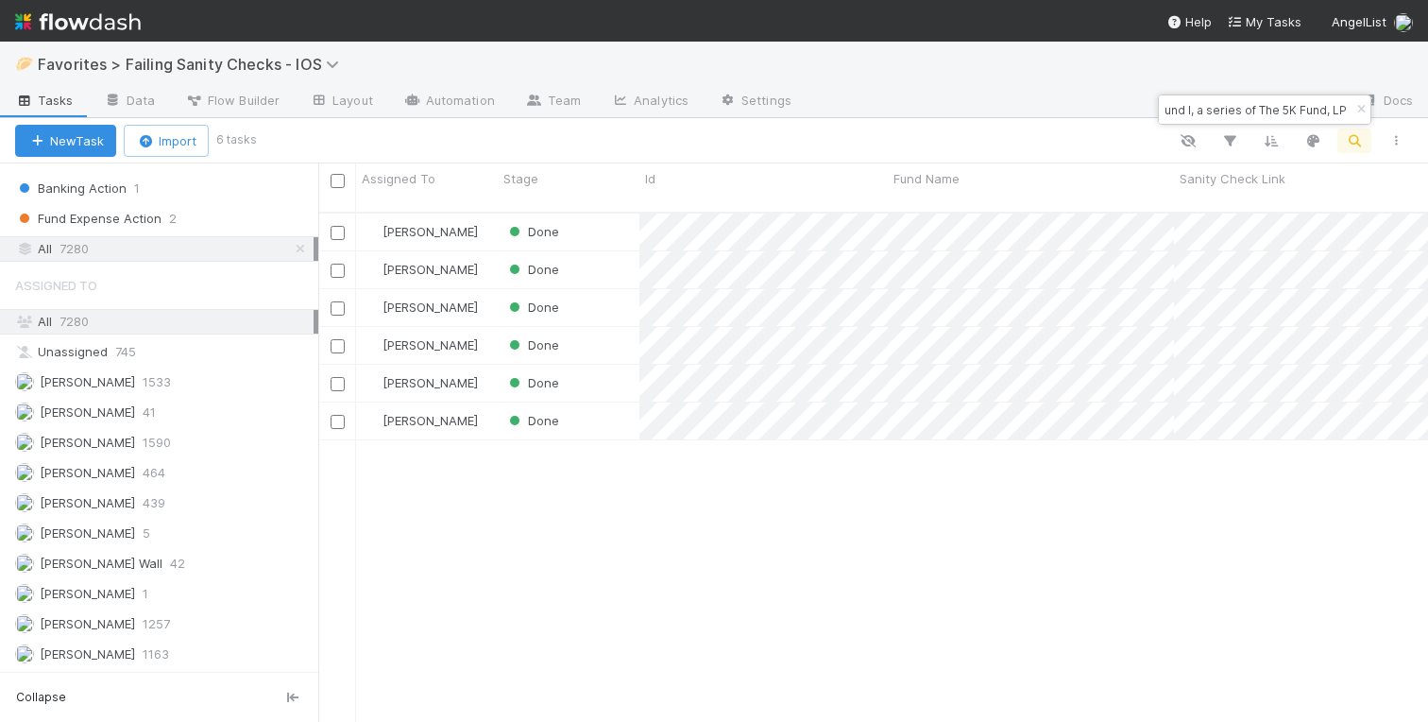
scroll to position [0, 0]
type input "Fund I, a series of The 5K Fund, LP"
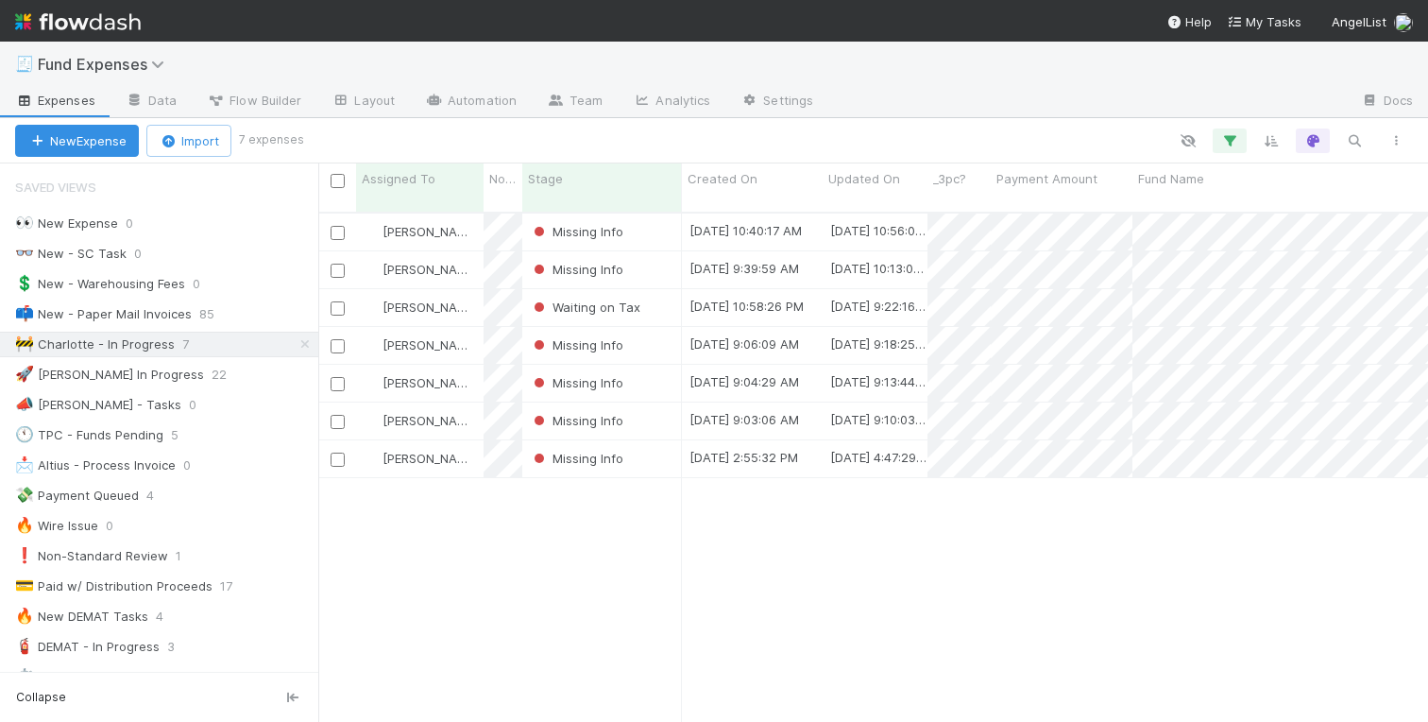
scroll to position [524, 1110]
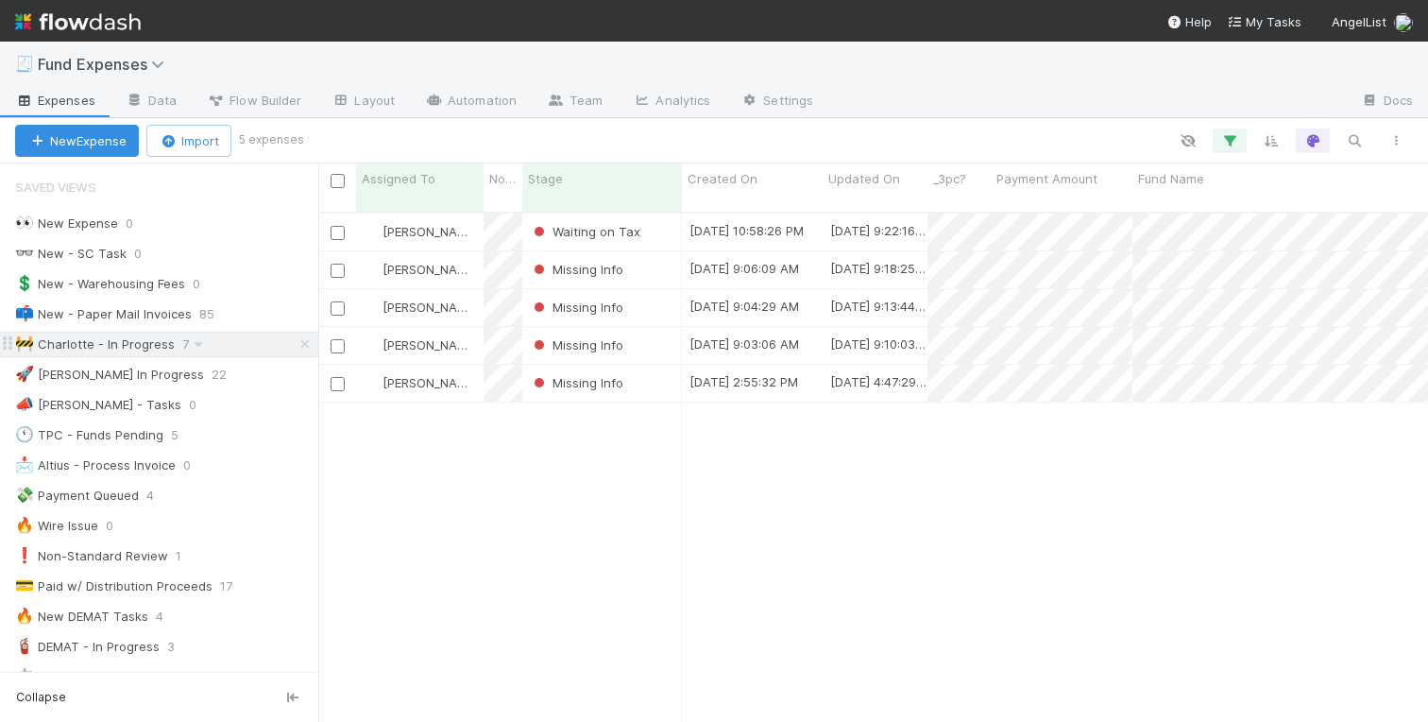
click at [117, 344] on div "🚧 Charlotte - In Progress" at bounding box center [95, 345] width 160 height 24
click at [632, 519] on div "Charlotte Mas Waiting on Tax 8/22/25, 10:58:26 PM 8/25/25, 9:22:16 AM 0 0 0 0 0…" at bounding box center [873, 475] width 1110 height 523
click at [304, 341] on icon at bounding box center [305, 344] width 19 height 12
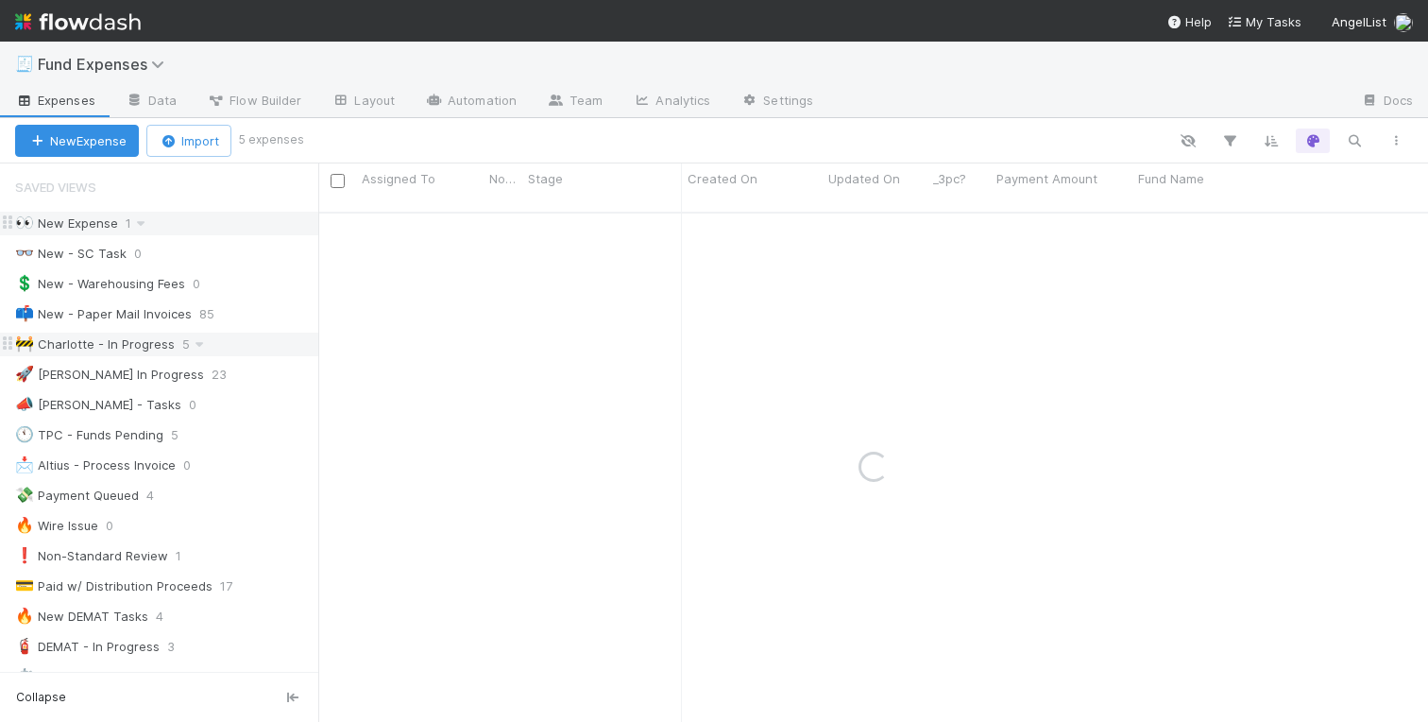
click at [91, 220] on div "👀 New Expense" at bounding box center [66, 224] width 103 height 24
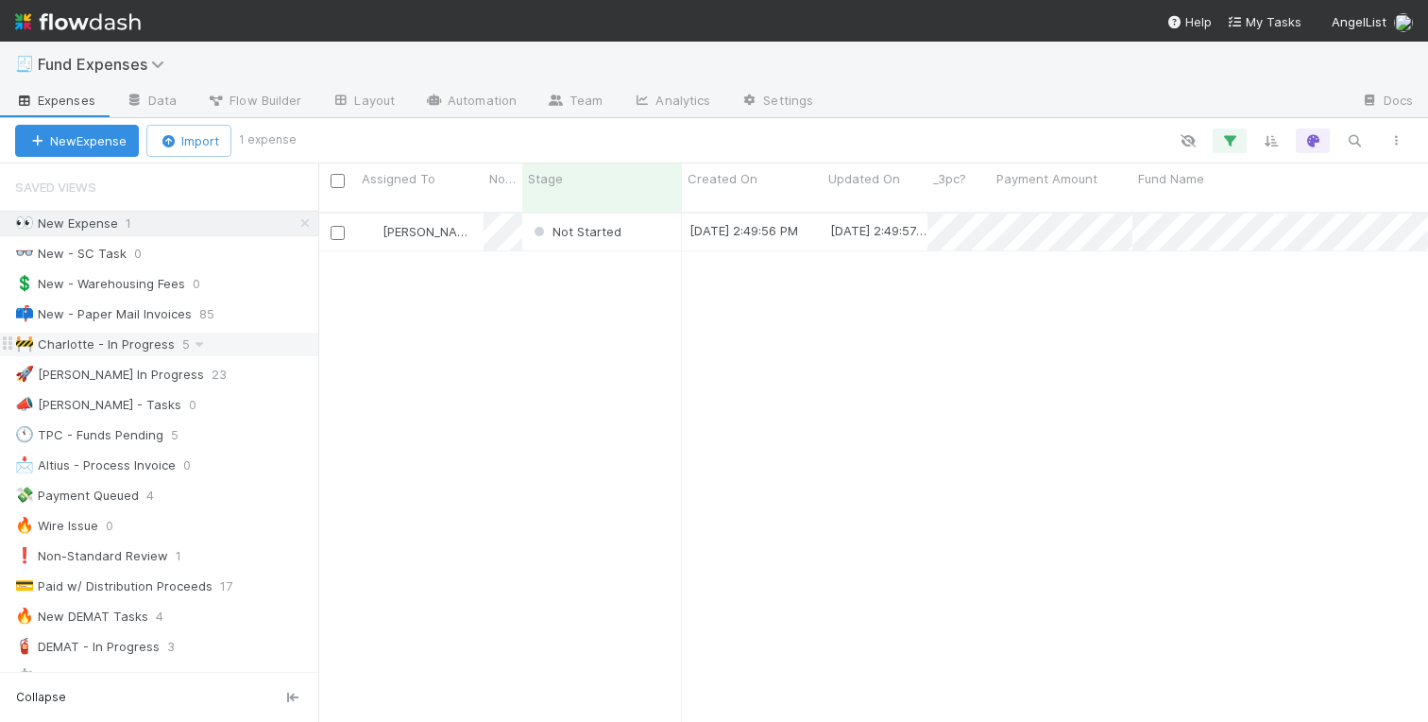
scroll to position [524, 1110]
click at [726, 460] on div "Charlotte Mas Not Started 8/25/25, 2:49:56 PM 8/25/25, 2:49:57 PM 0 0 0 0 0 0 0…" at bounding box center [873, 475] width 1110 height 523
click at [662, 214] on div "Not Started" at bounding box center [602, 232] width 160 height 37
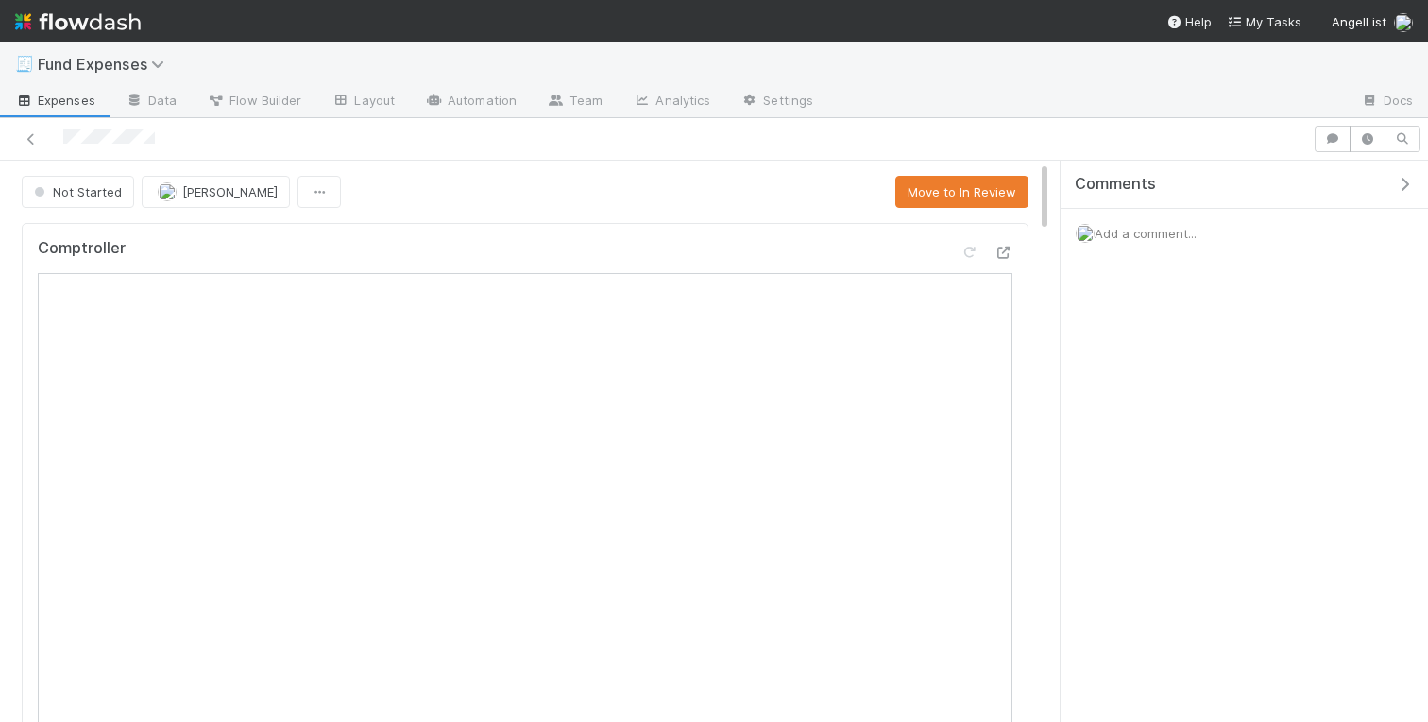
click at [1411, 186] on icon "button" at bounding box center [1404, 184] width 19 height 15
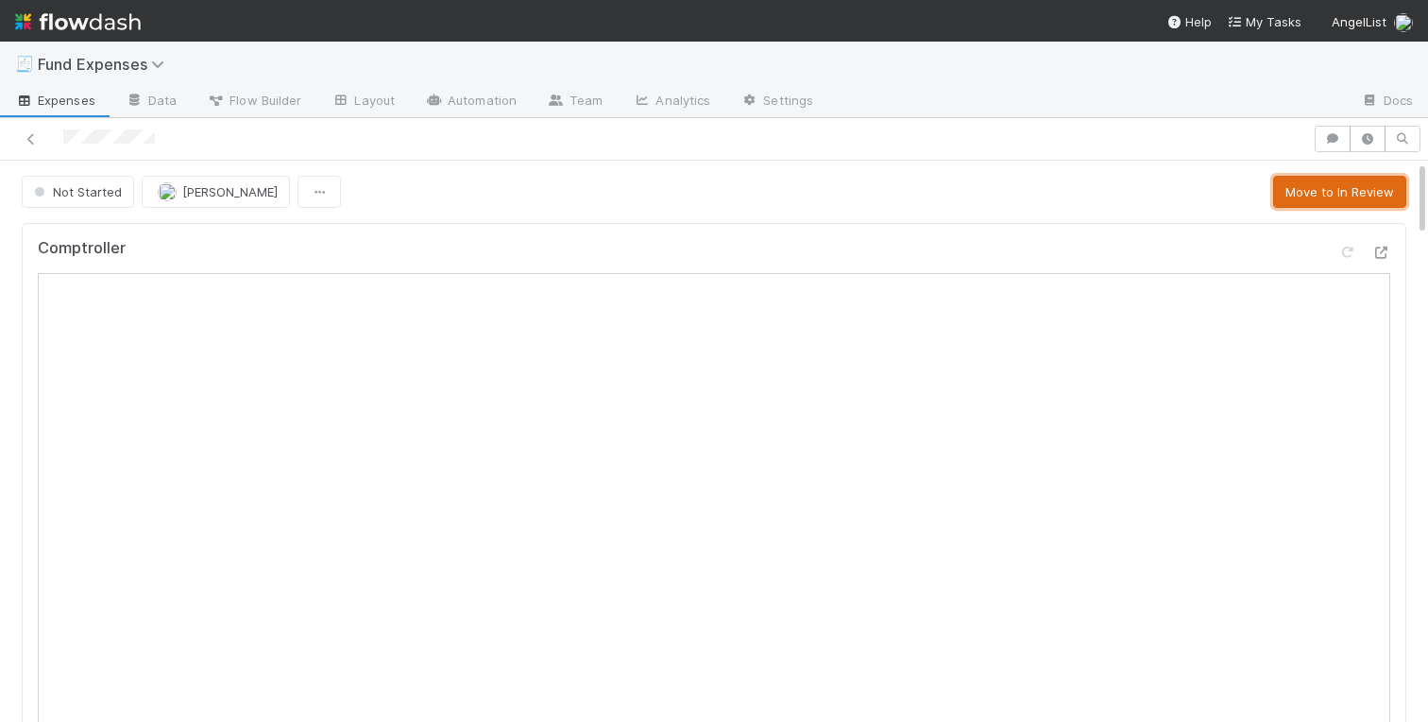
click at [1338, 193] on button "Move to In Review" at bounding box center [1339, 192] width 133 height 32
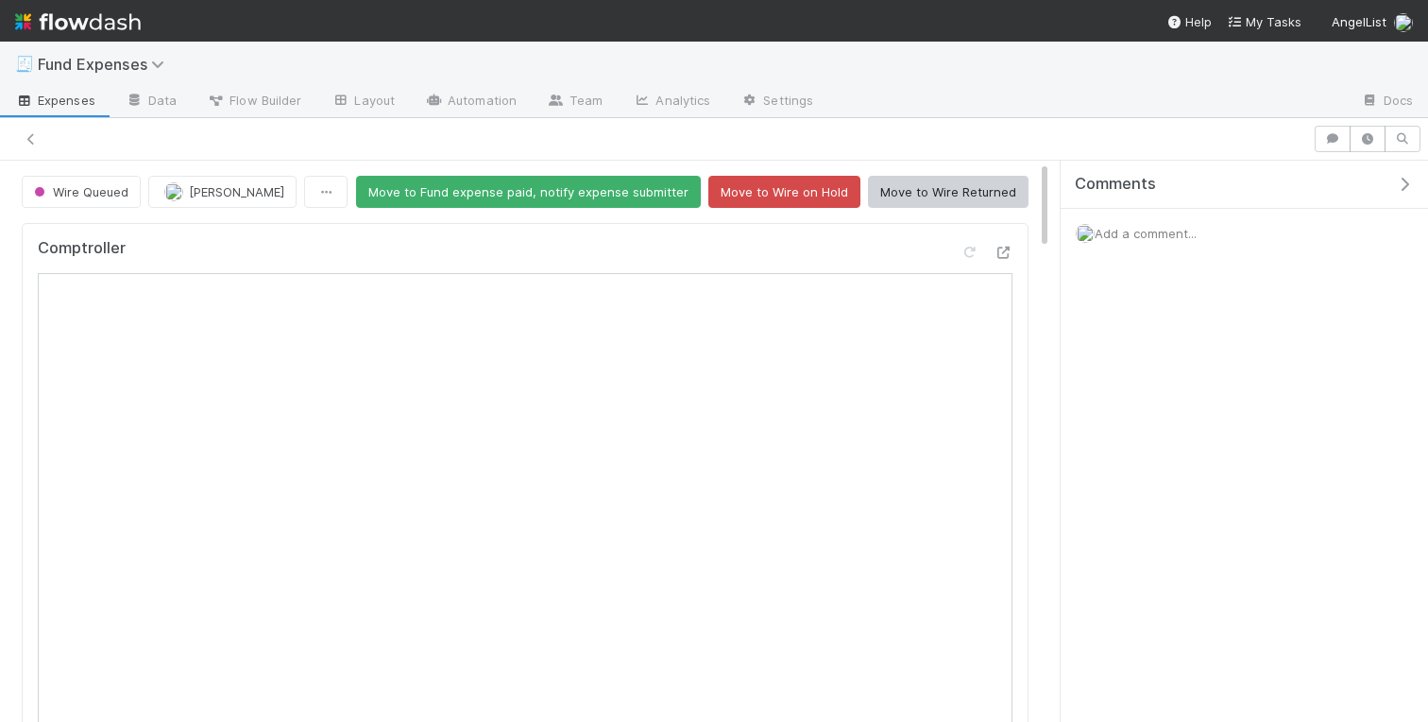
click at [1412, 179] on icon "button" at bounding box center [1404, 184] width 19 height 15
